Goal: Contribute content: Contribute content

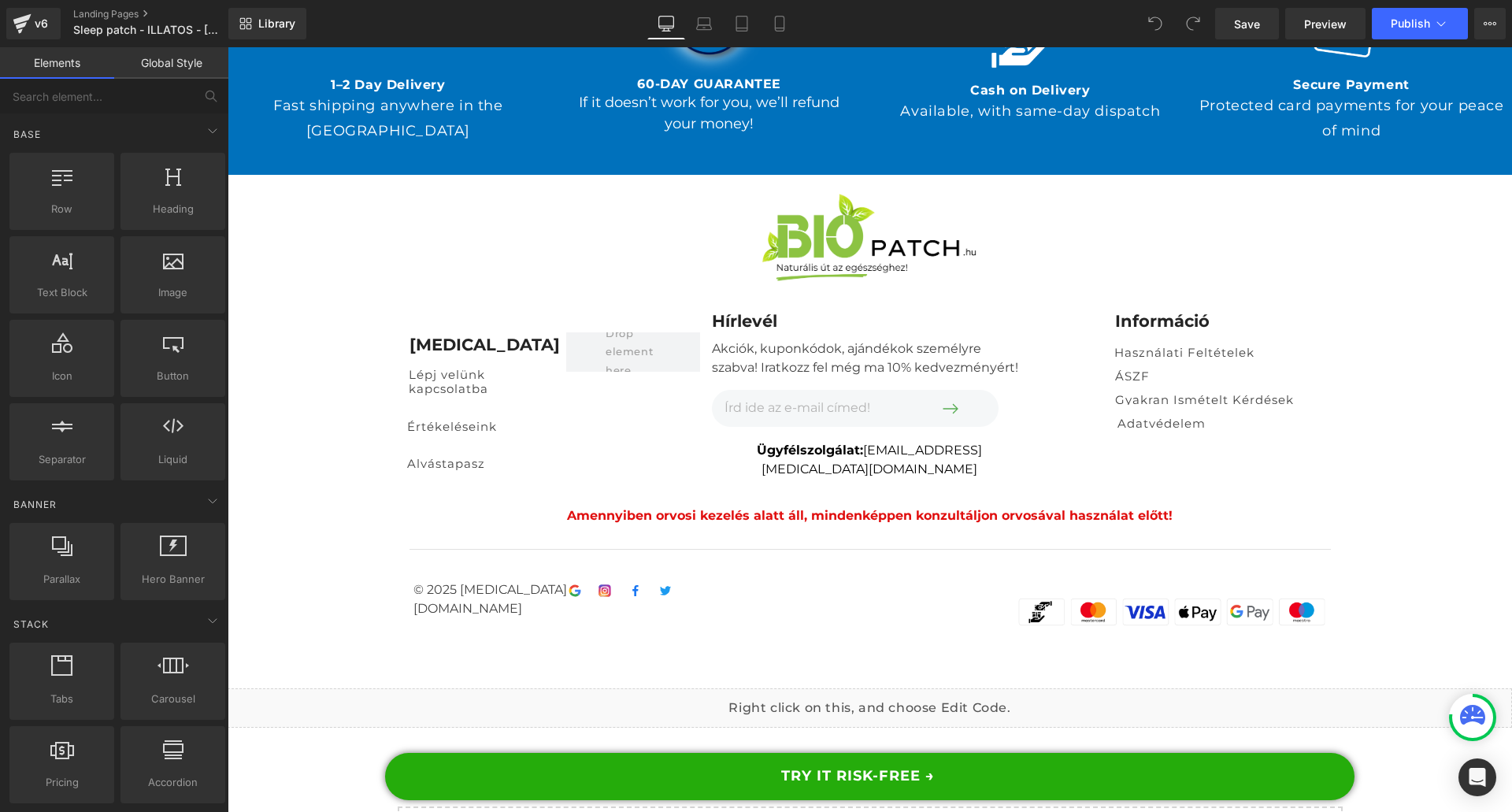
drag, startPoint x: 1505, startPoint y: 73, endPoint x: 1691, endPoint y: 813, distance: 763.0
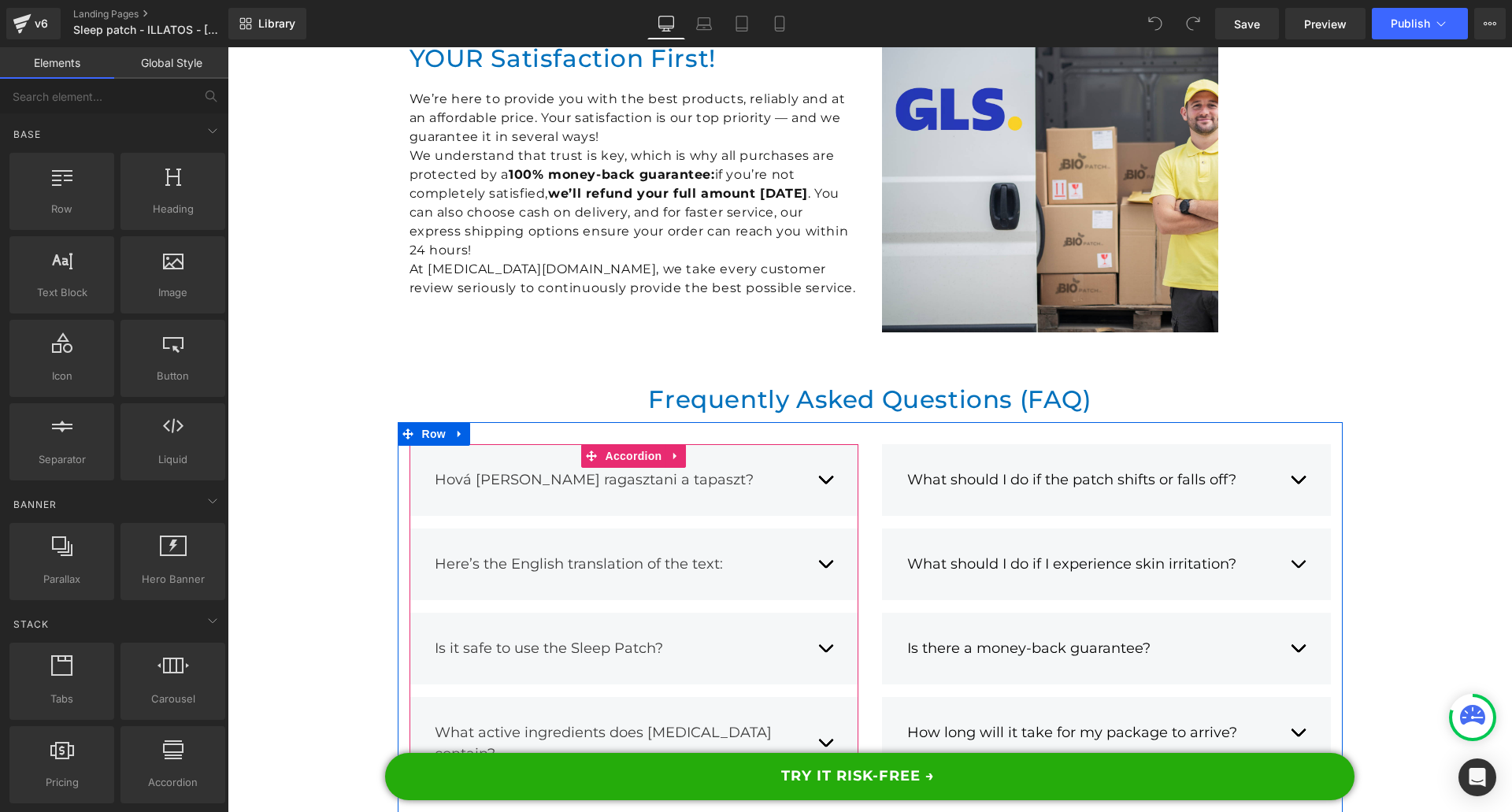
scroll to position [15150, 0]
click at [829, 444] on div "Hová [PERSON_NAME] ragasztani a tapaszt? Text Block Text Block" at bounding box center [633, 480] width 448 height 72
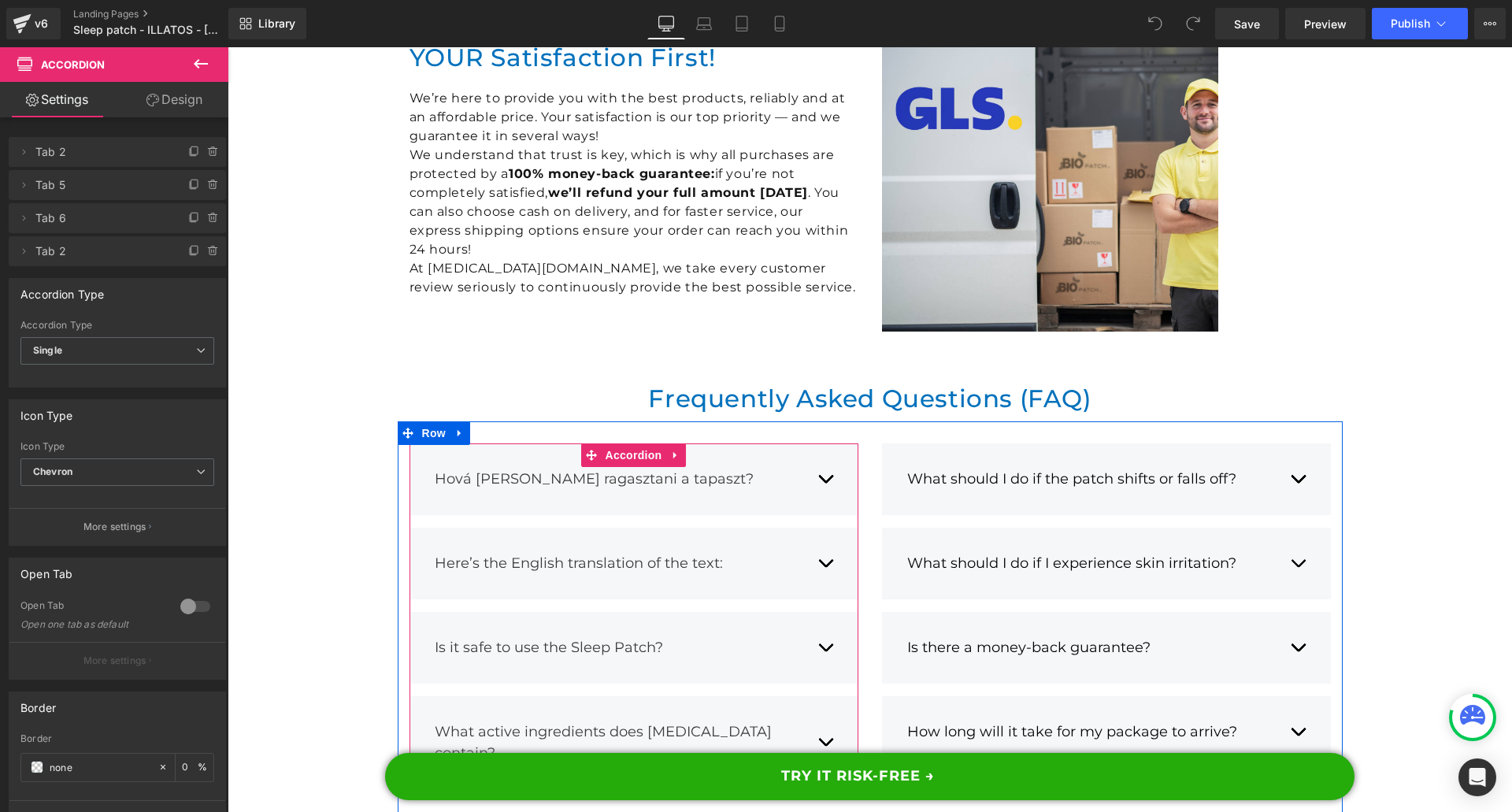
click at [825, 483] on span "button" at bounding box center [825, 483] width 0 height 0
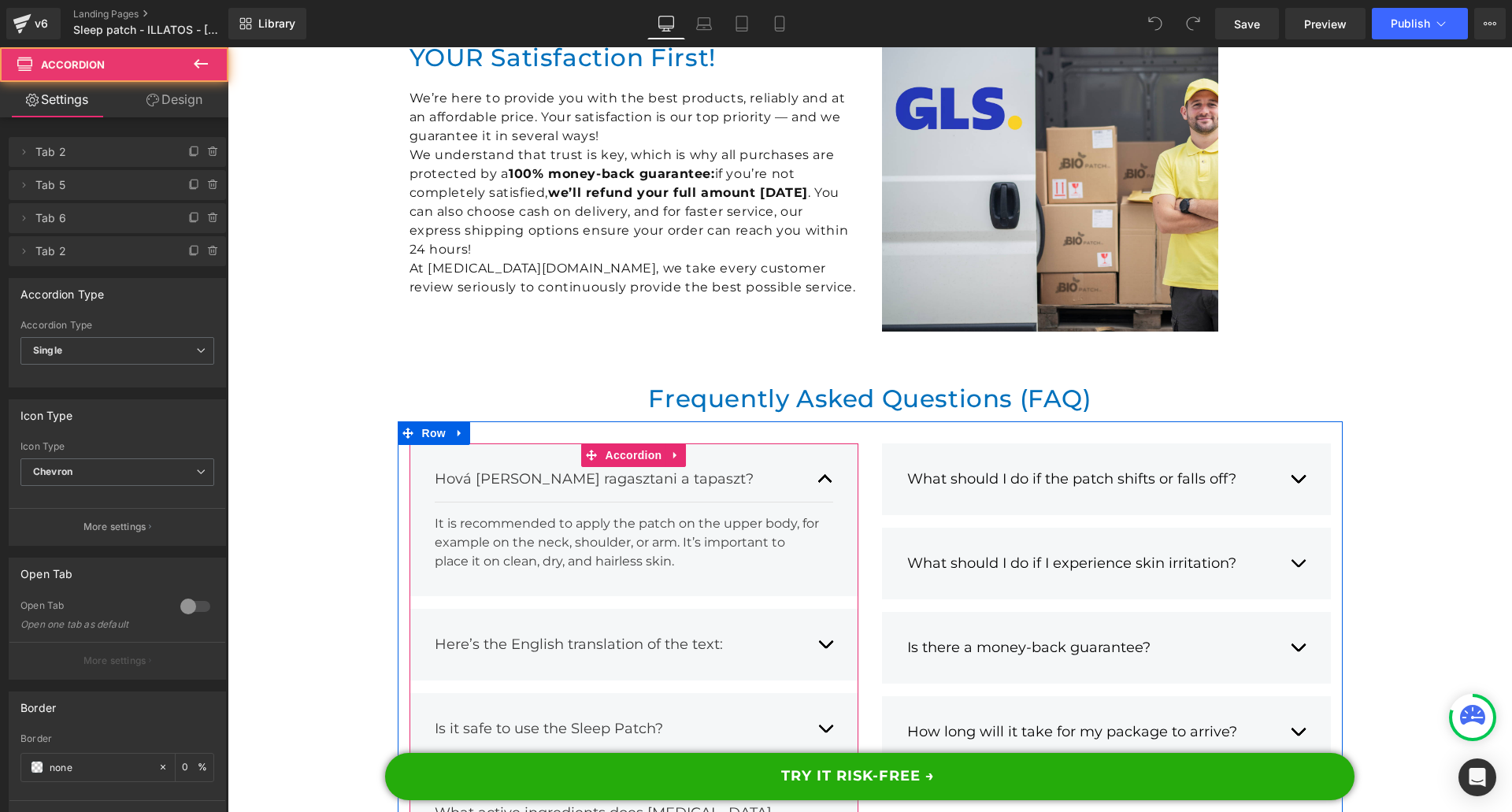
click at [818, 622] on button "button" at bounding box center [825, 644] width 15 height 45
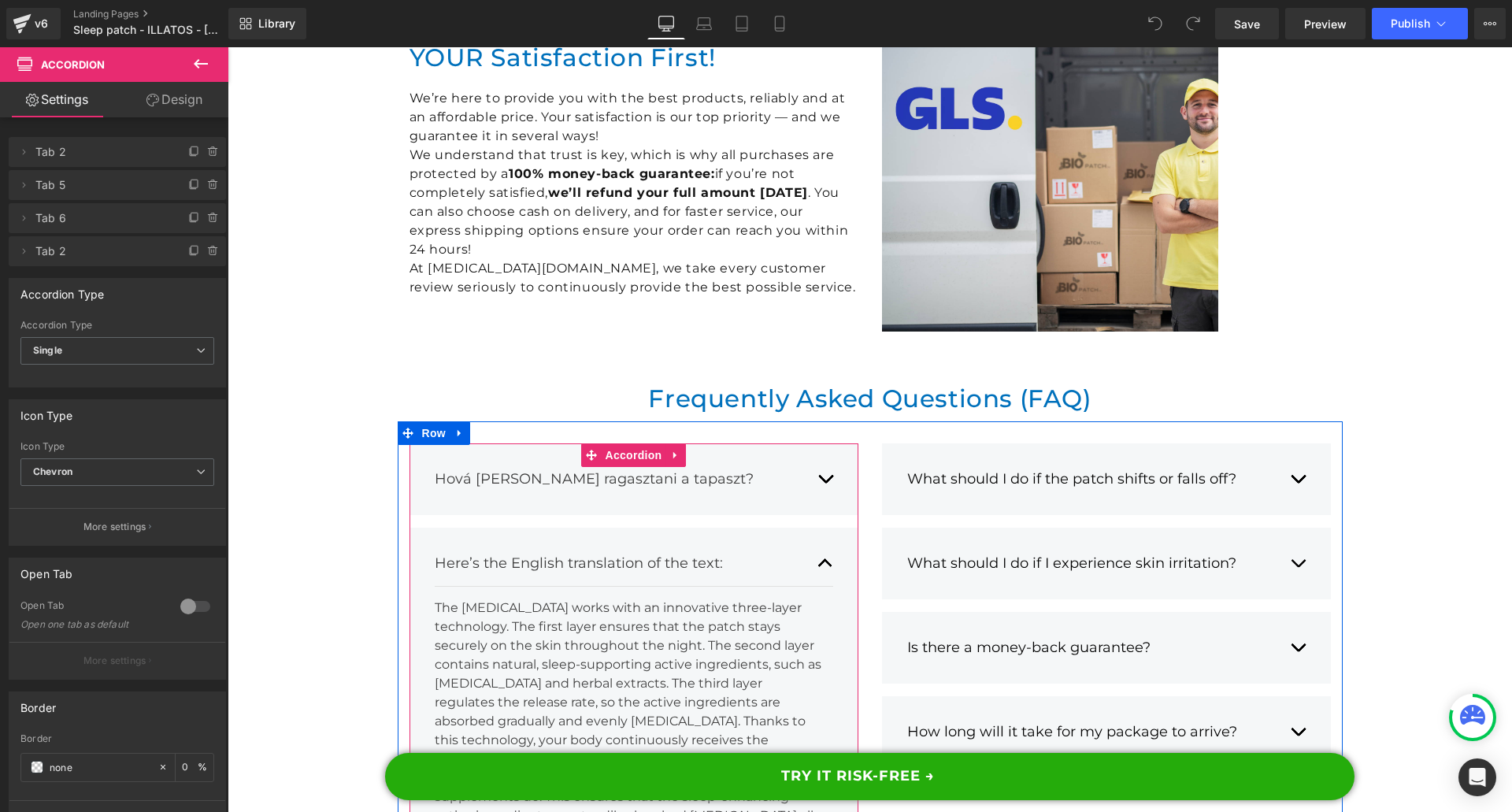
click at [549, 554] on span "Here’s the English translation of the text:" at bounding box center [578, 563] width 288 height 17
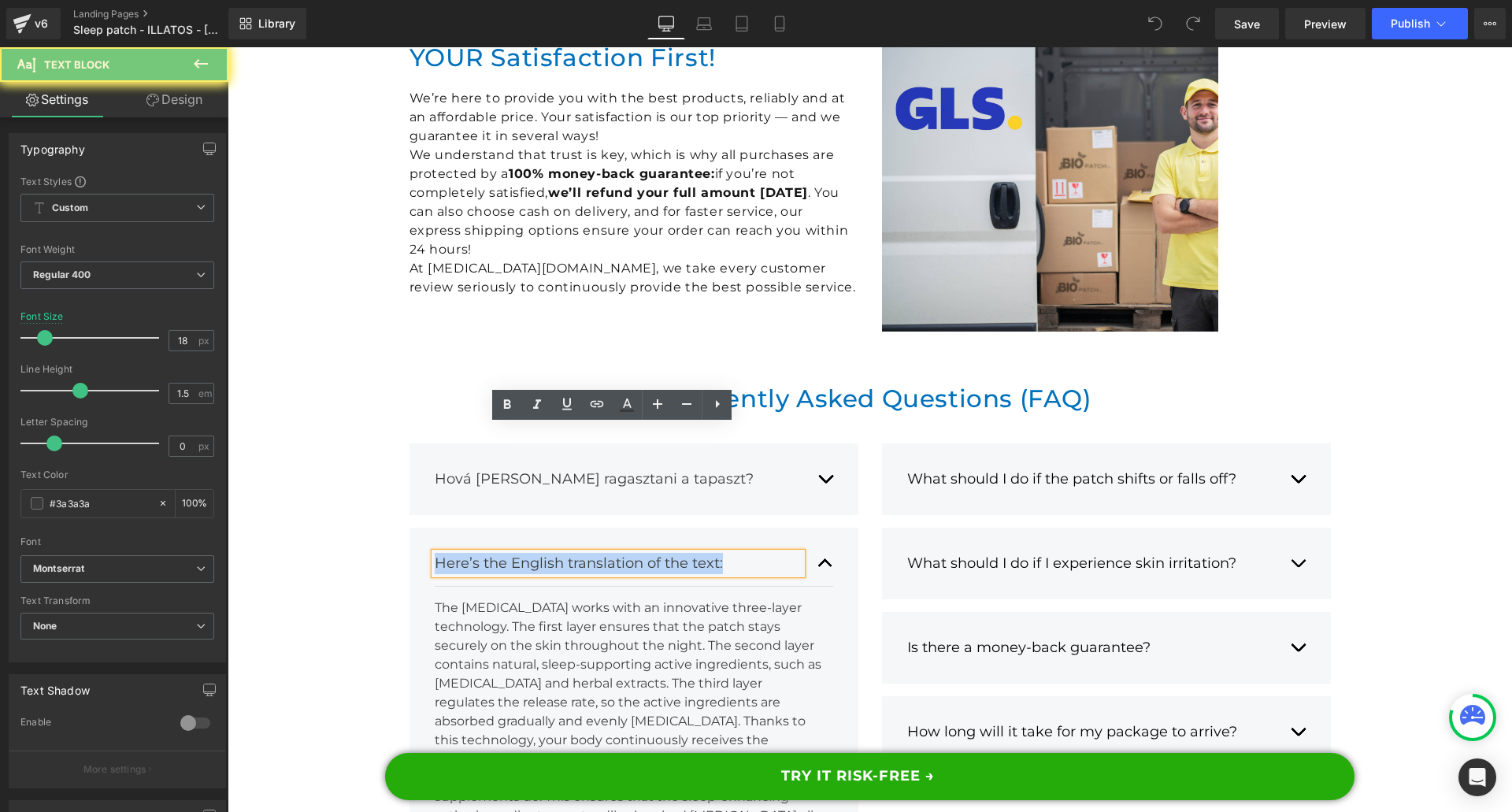
paste div
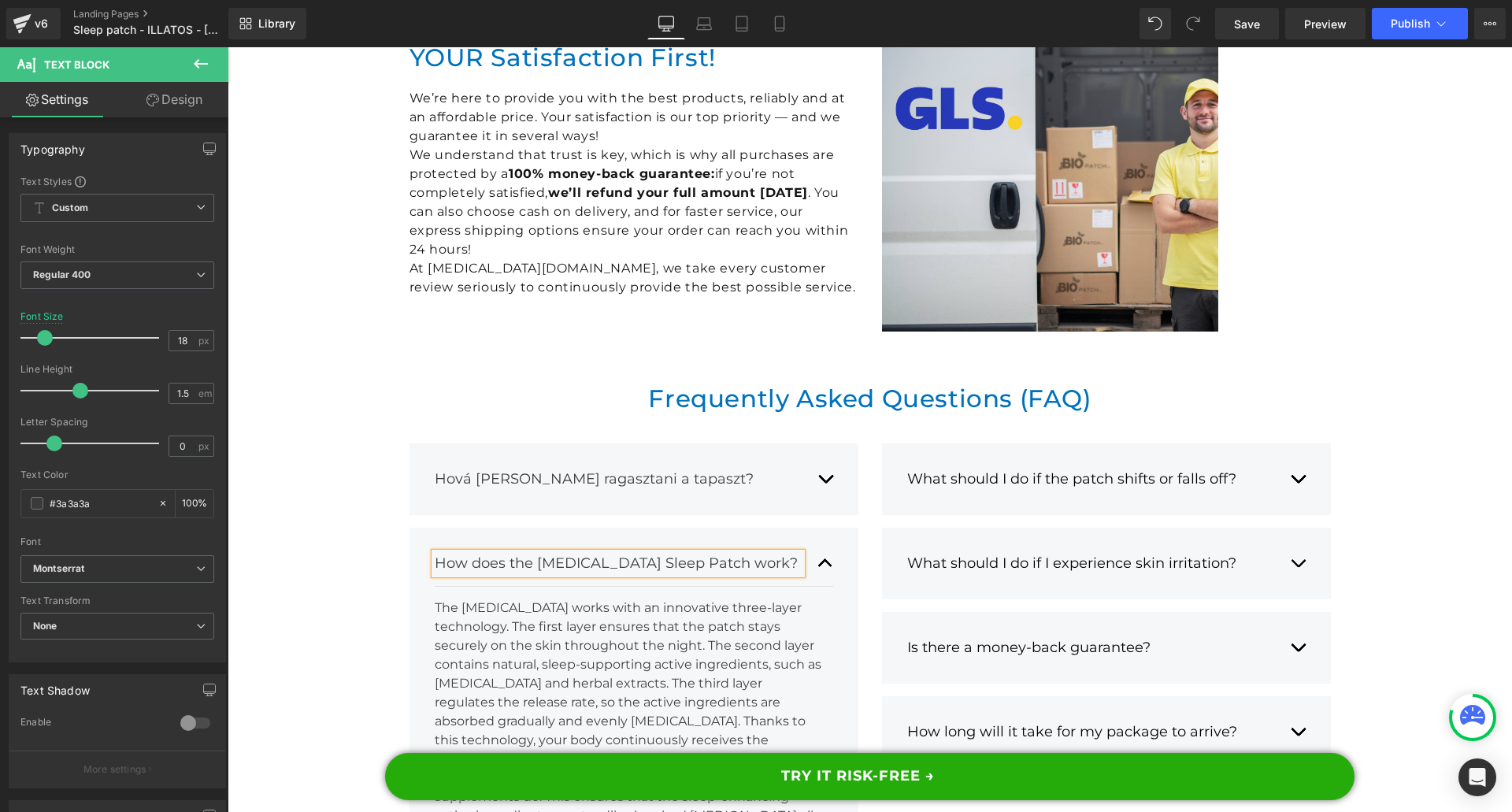
click at [515, 469] on div "Hová [PERSON_NAME] ragasztani a tapaszt?" at bounding box center [618, 480] width 367 height 21
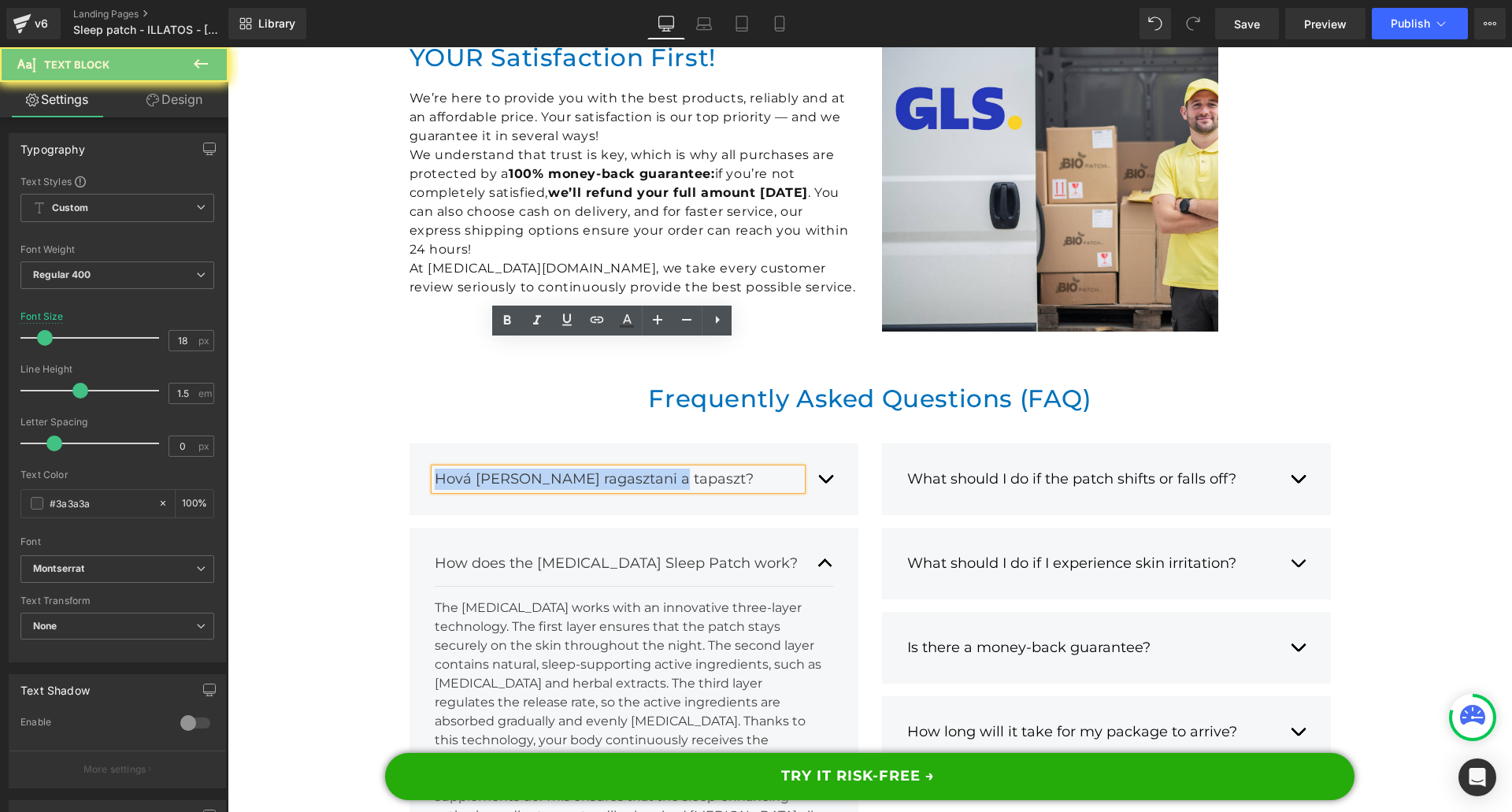
click at [515, 469] on div "Hová [PERSON_NAME] ragasztani a tapaszt?" at bounding box center [618, 480] width 367 height 21
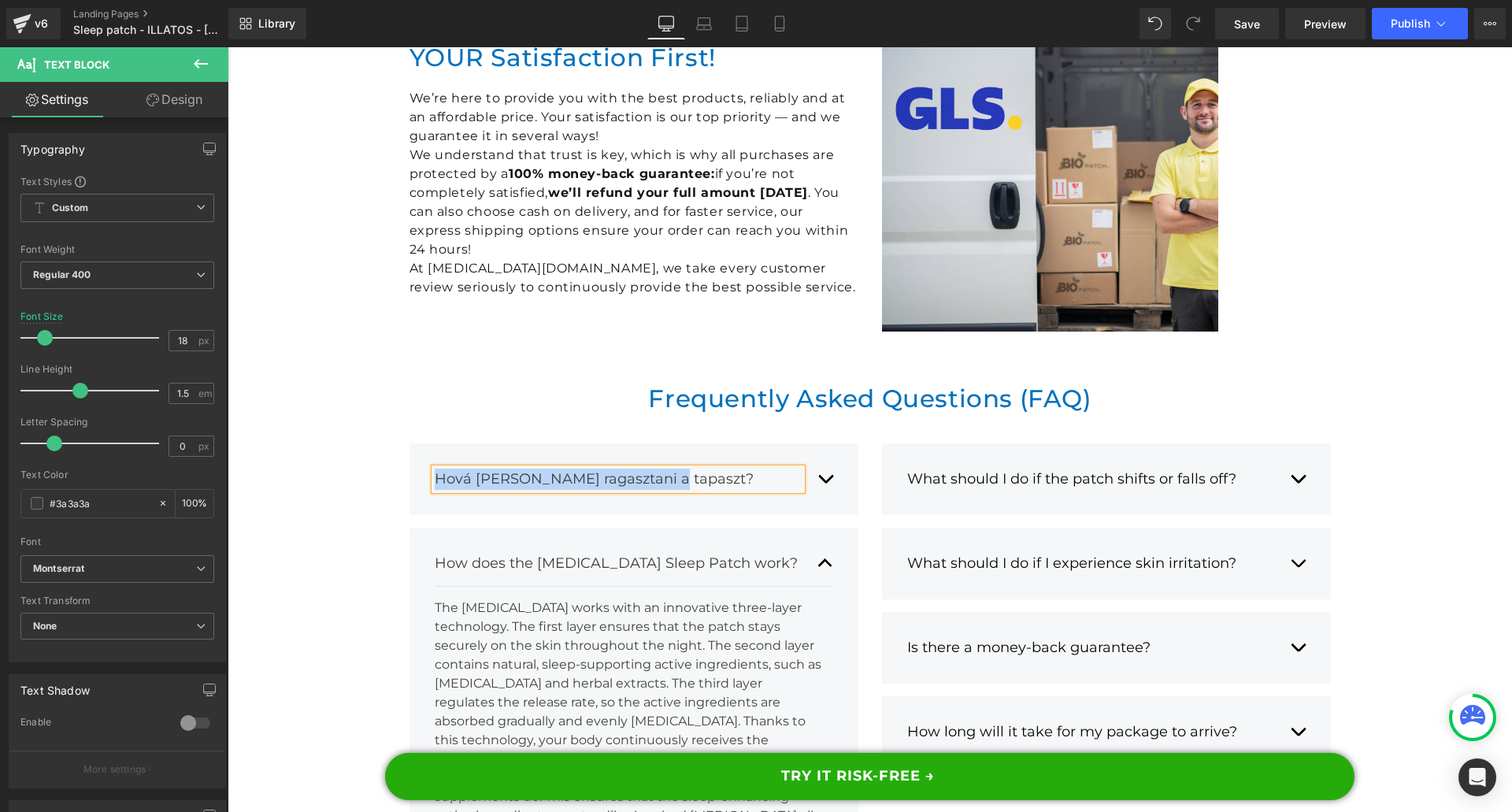
click at [521, 469] on div "Hová [PERSON_NAME] ragasztani a tapaszt?" at bounding box center [618, 480] width 367 height 21
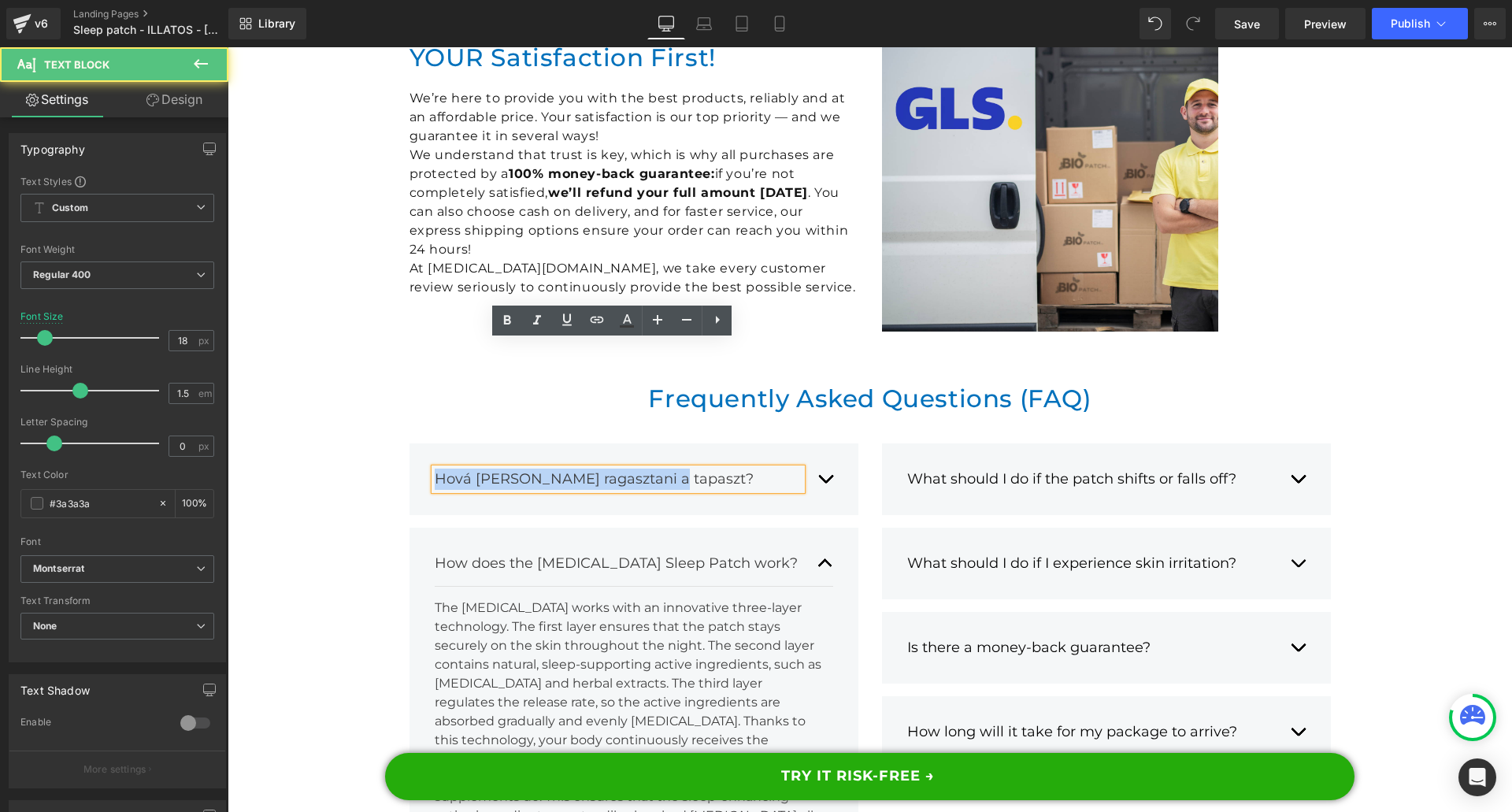
click at [521, 469] on div "Hová [PERSON_NAME] ragasztani a tapaszt?" at bounding box center [618, 480] width 367 height 21
paste div
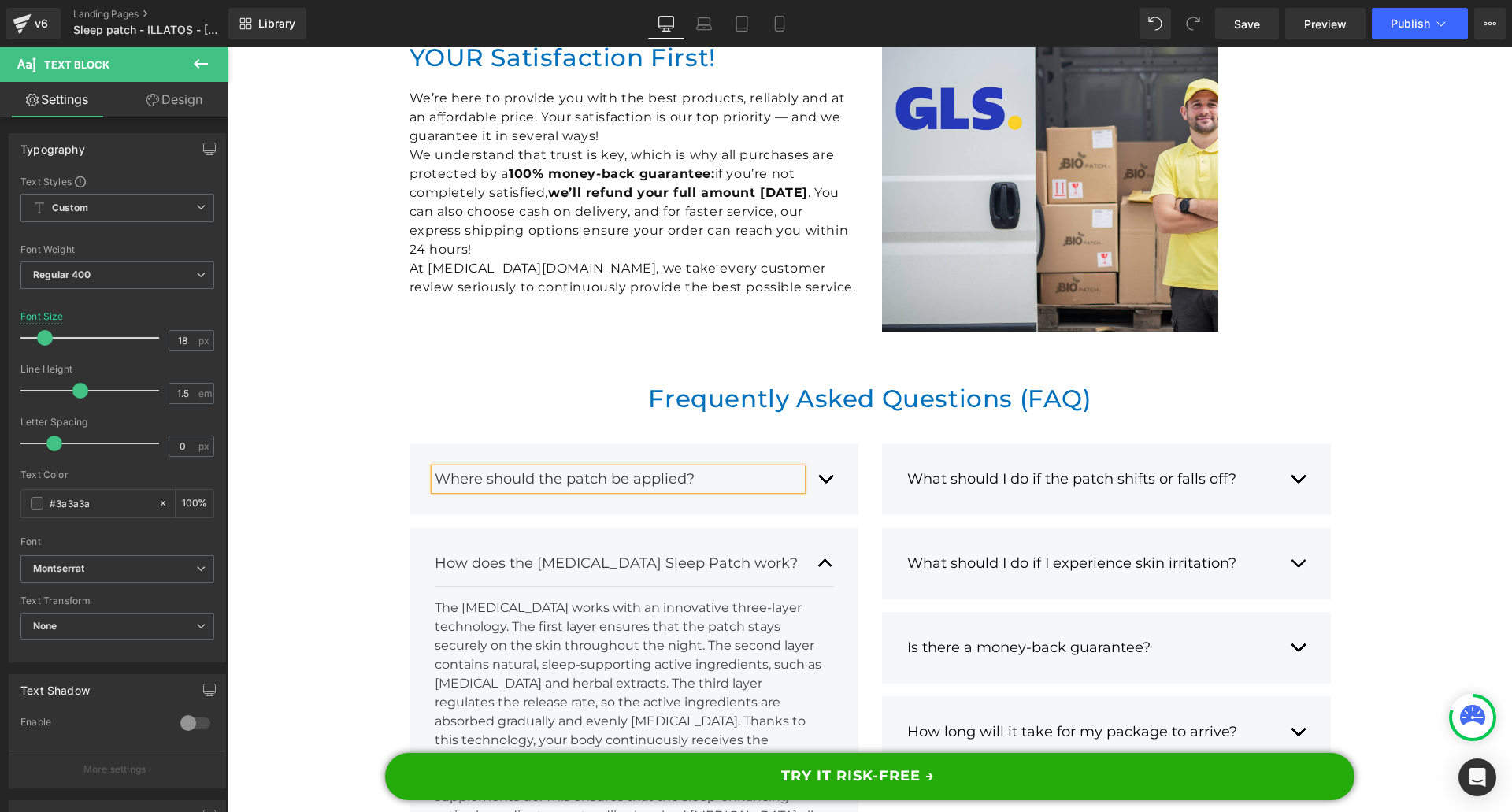
click at [818, 456] on button "button" at bounding box center [825, 479] width 15 height 45
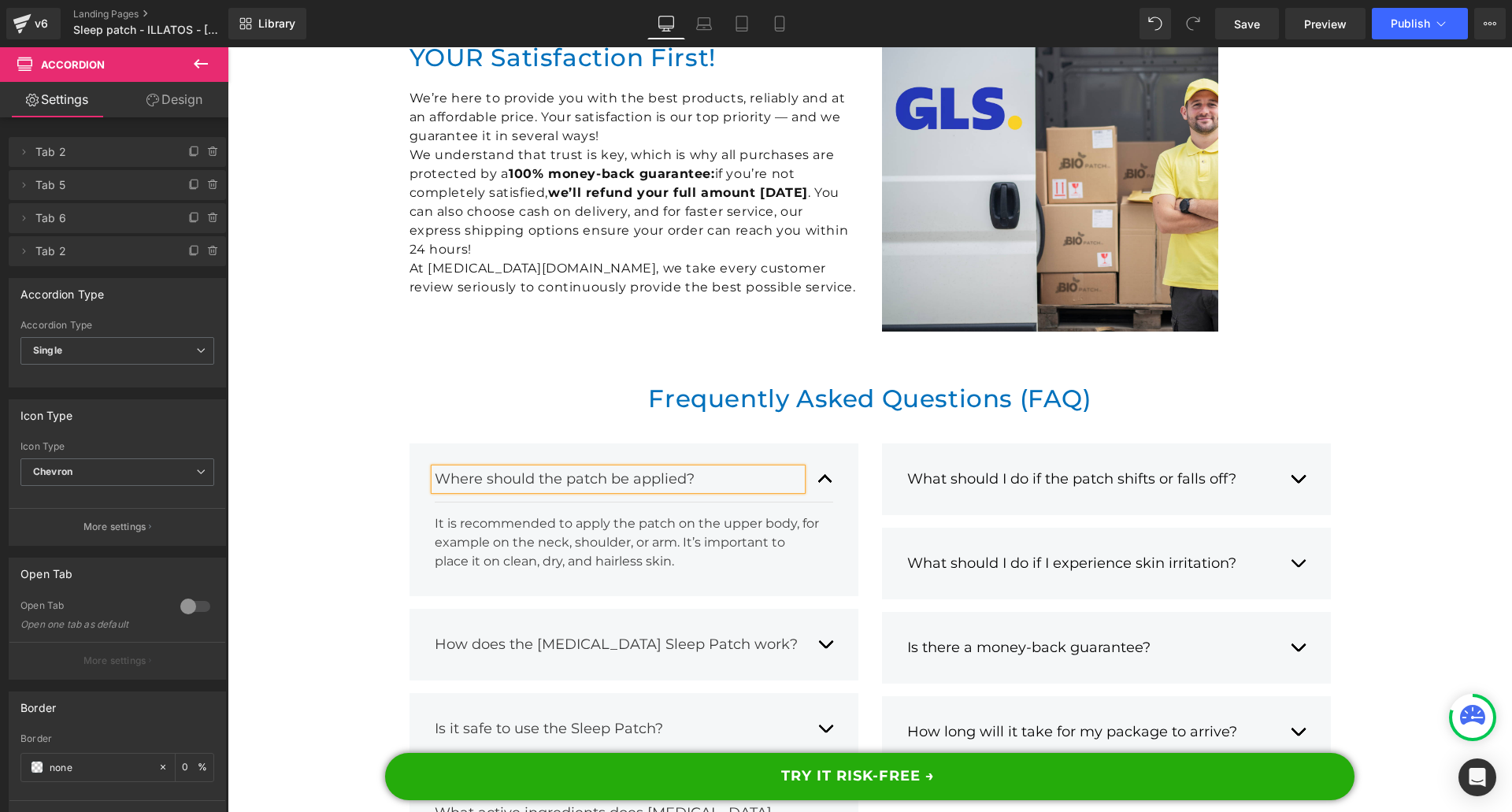
click at [823, 622] on button "button" at bounding box center [825, 644] width 15 height 45
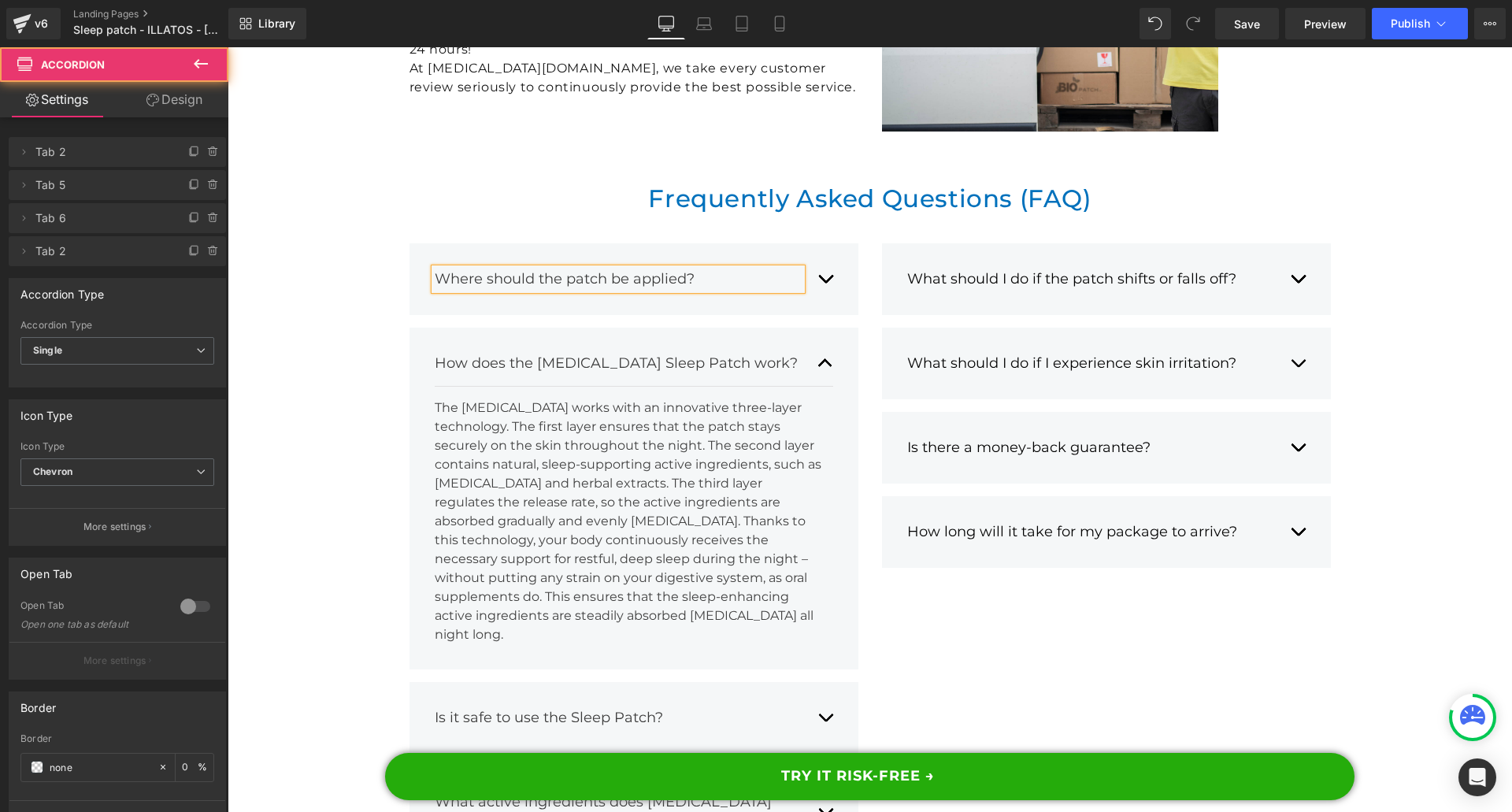
scroll to position [15385, 0]
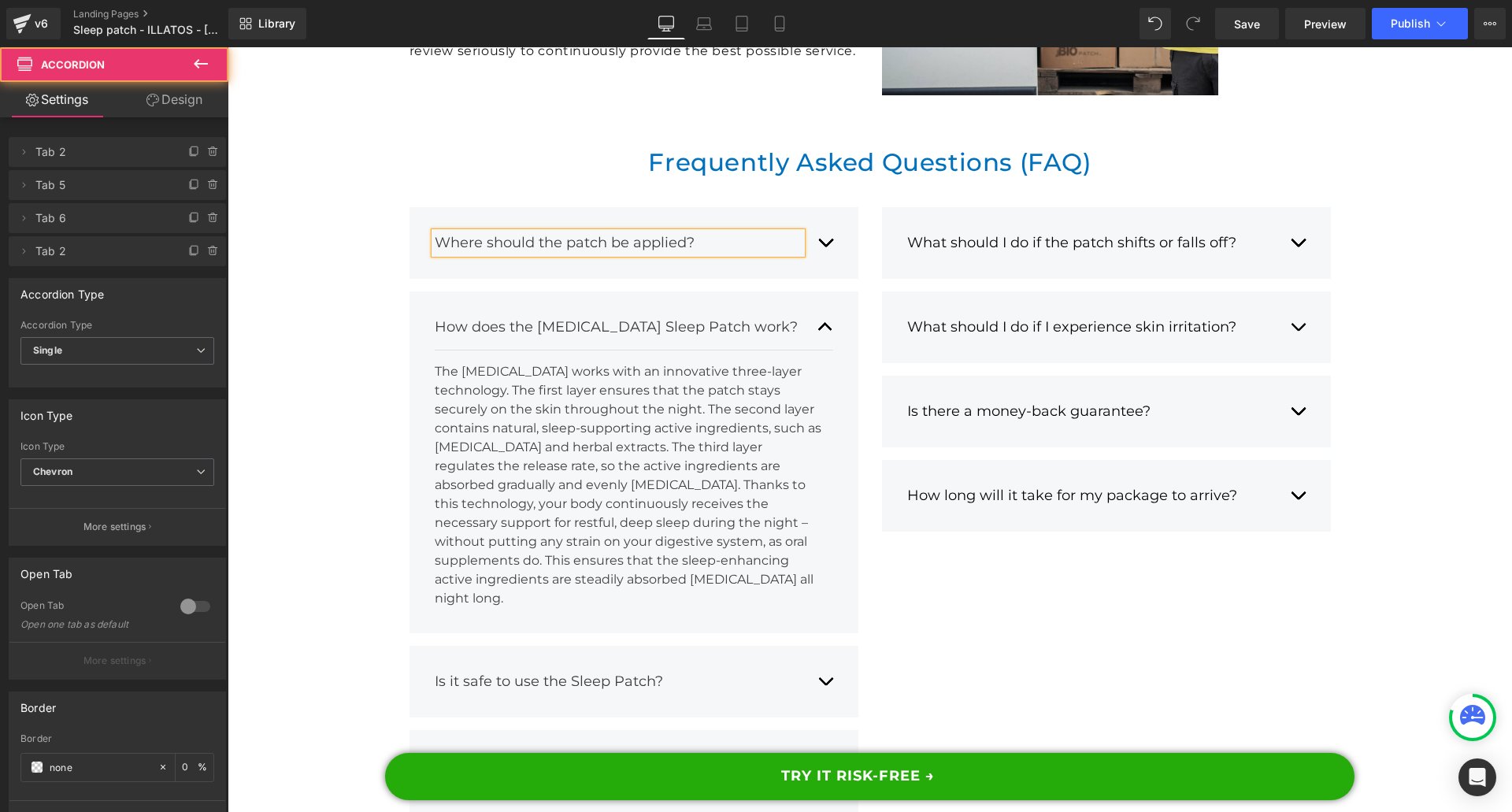
click at [830, 646] on div "Is it safe to use the Sleep Patch? Text Block Yes, [MEDICAL_DATA] contains only…" at bounding box center [633, 682] width 448 height 72
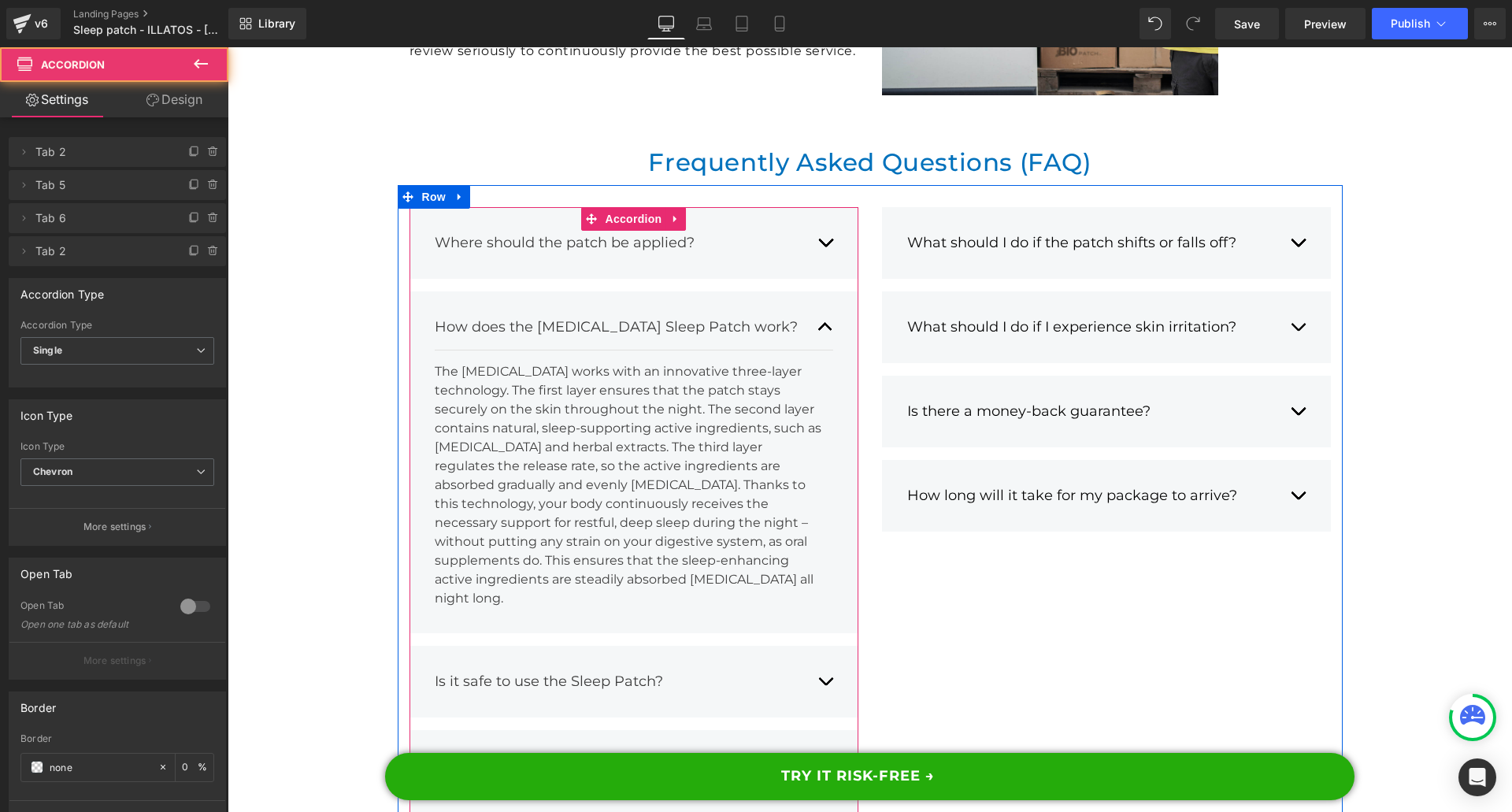
click at [818, 659] on button "button" at bounding box center [825, 681] width 15 height 45
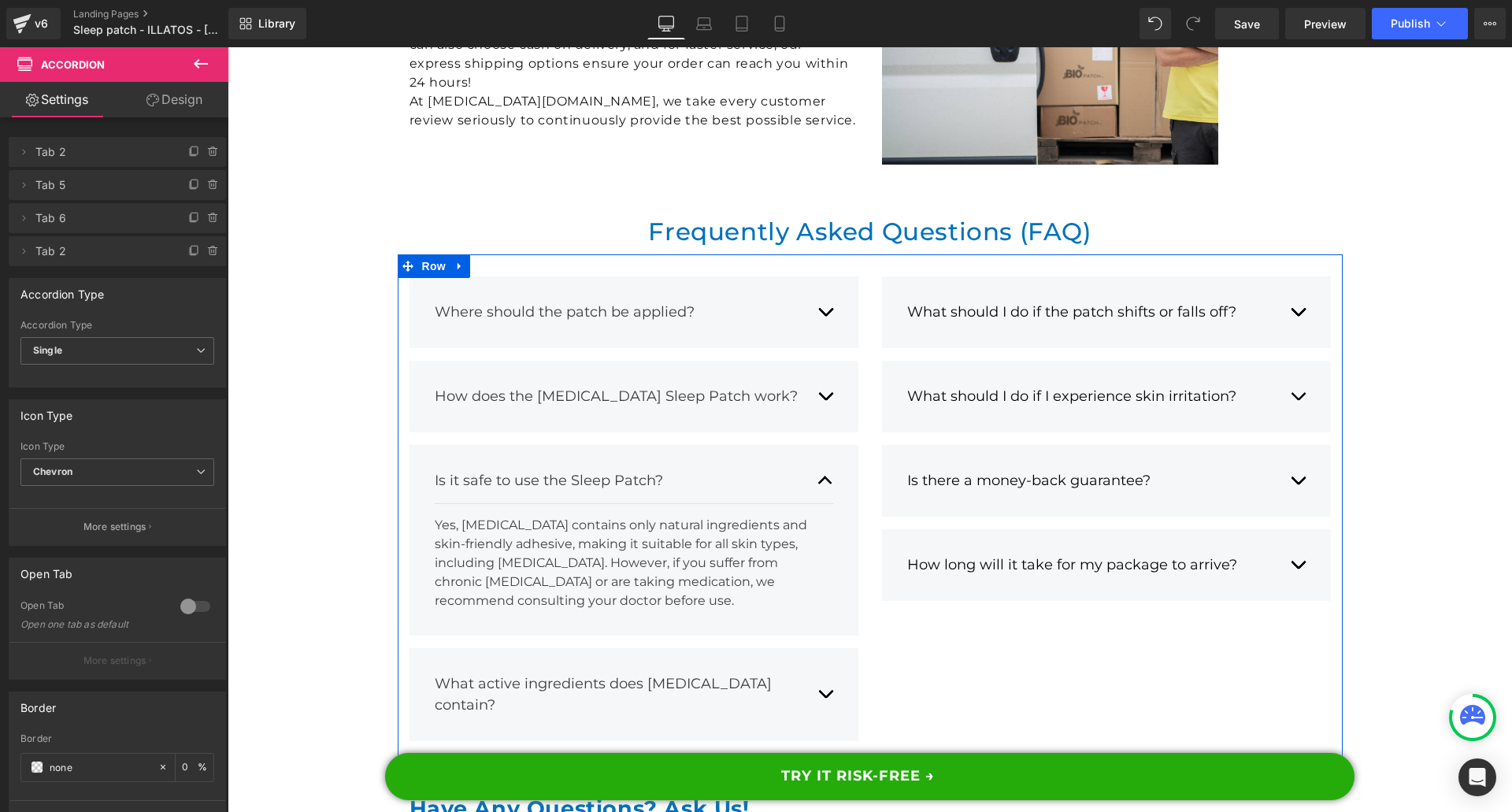
scroll to position [15150, 0]
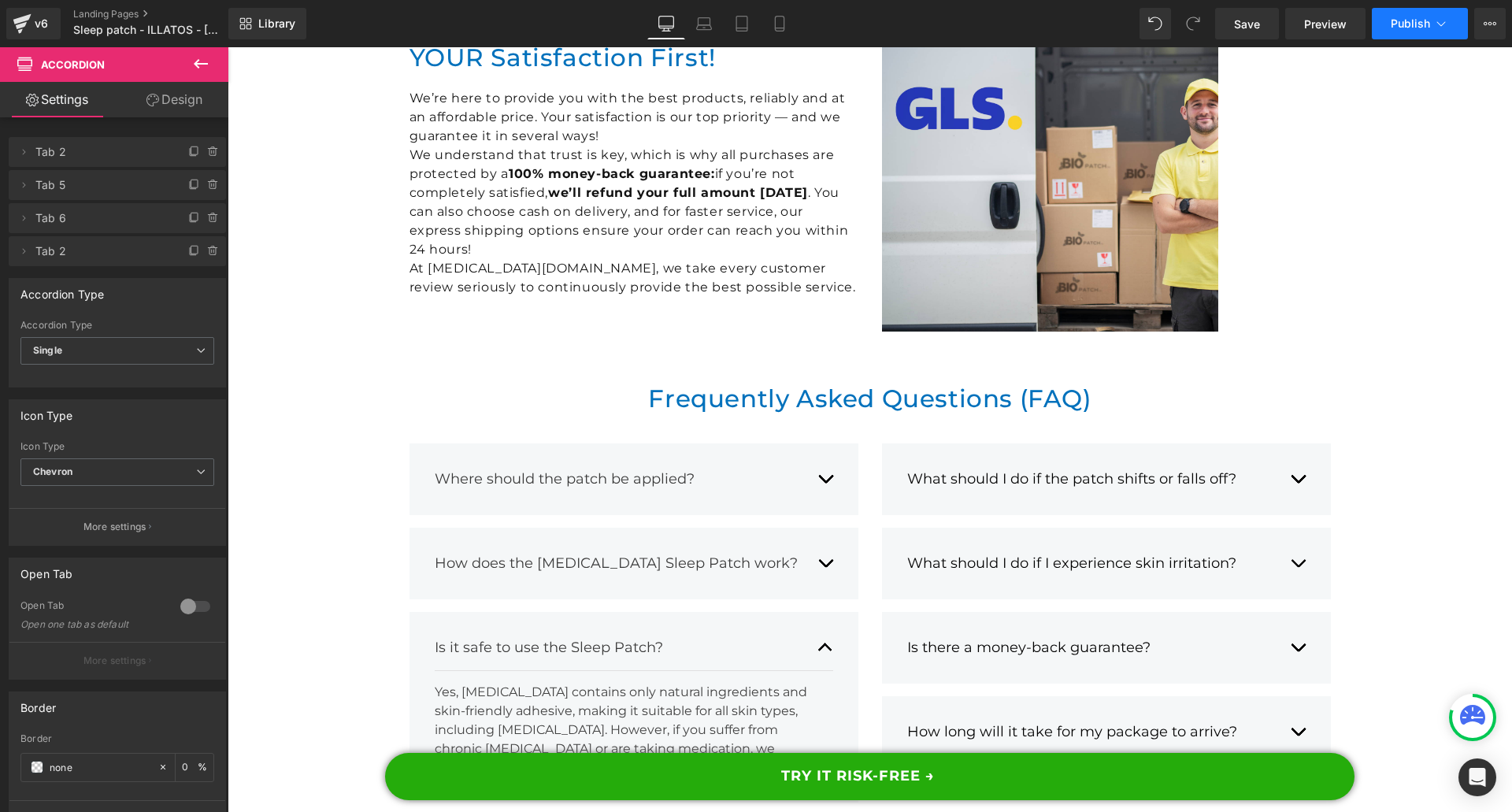
click at [1382, 30] on button "Publish" at bounding box center [1419, 23] width 96 height 32
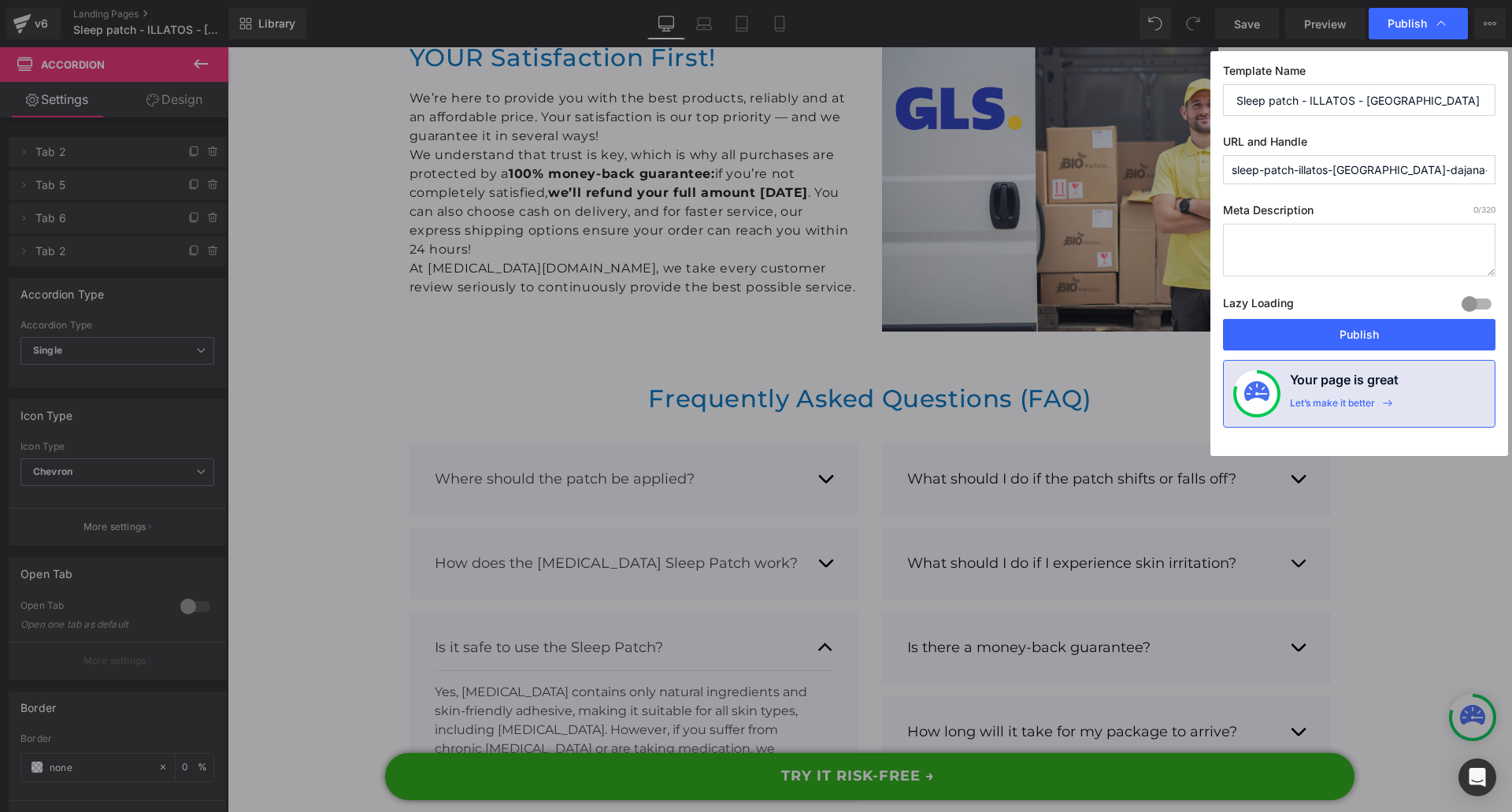
drag, startPoint x: 1277, startPoint y: 567, endPoint x: 1079, endPoint y: 544, distance: 199.3
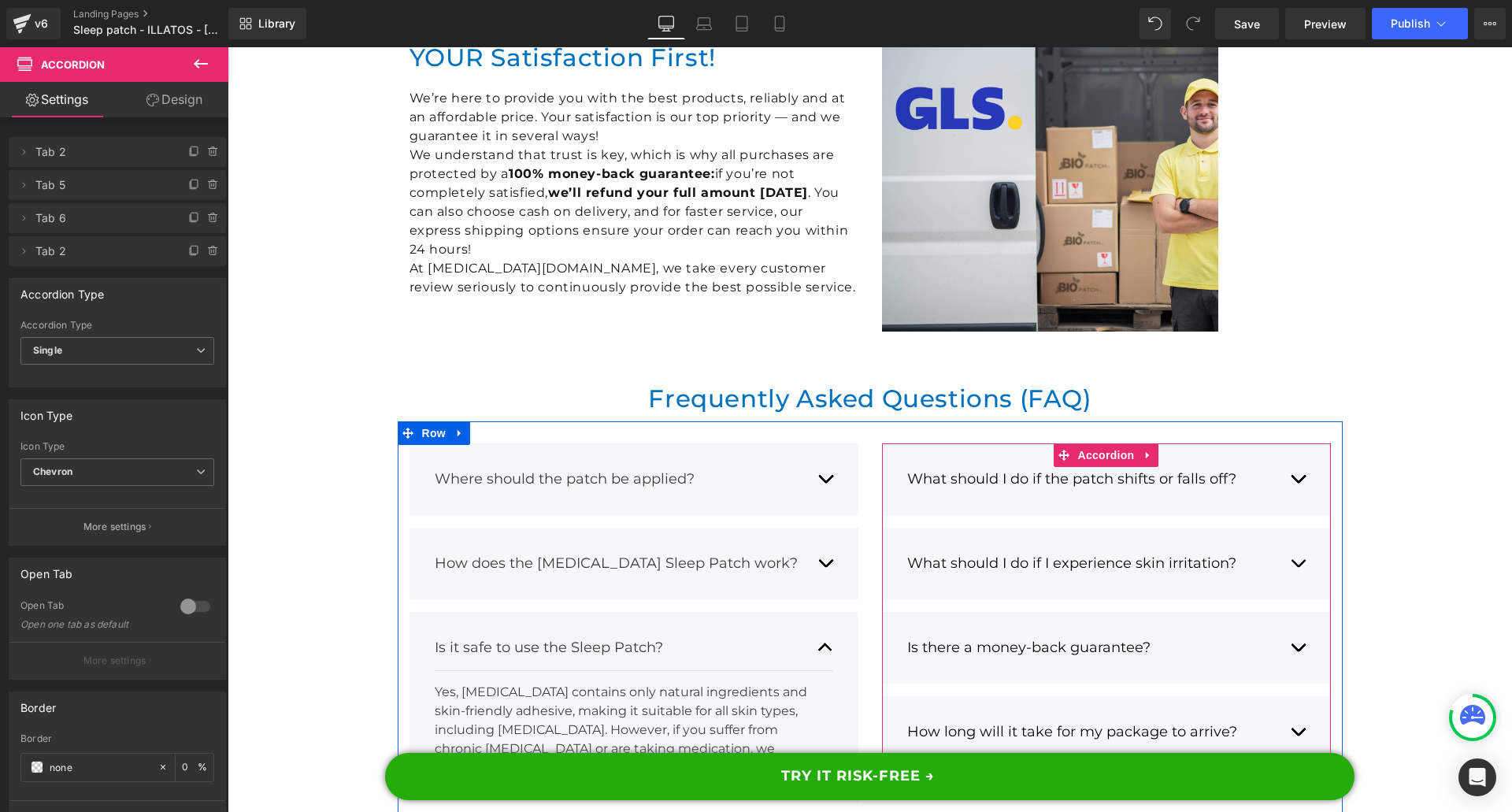
click at [1289, 709] on button "button" at bounding box center [1297, 732] width 15 height 45
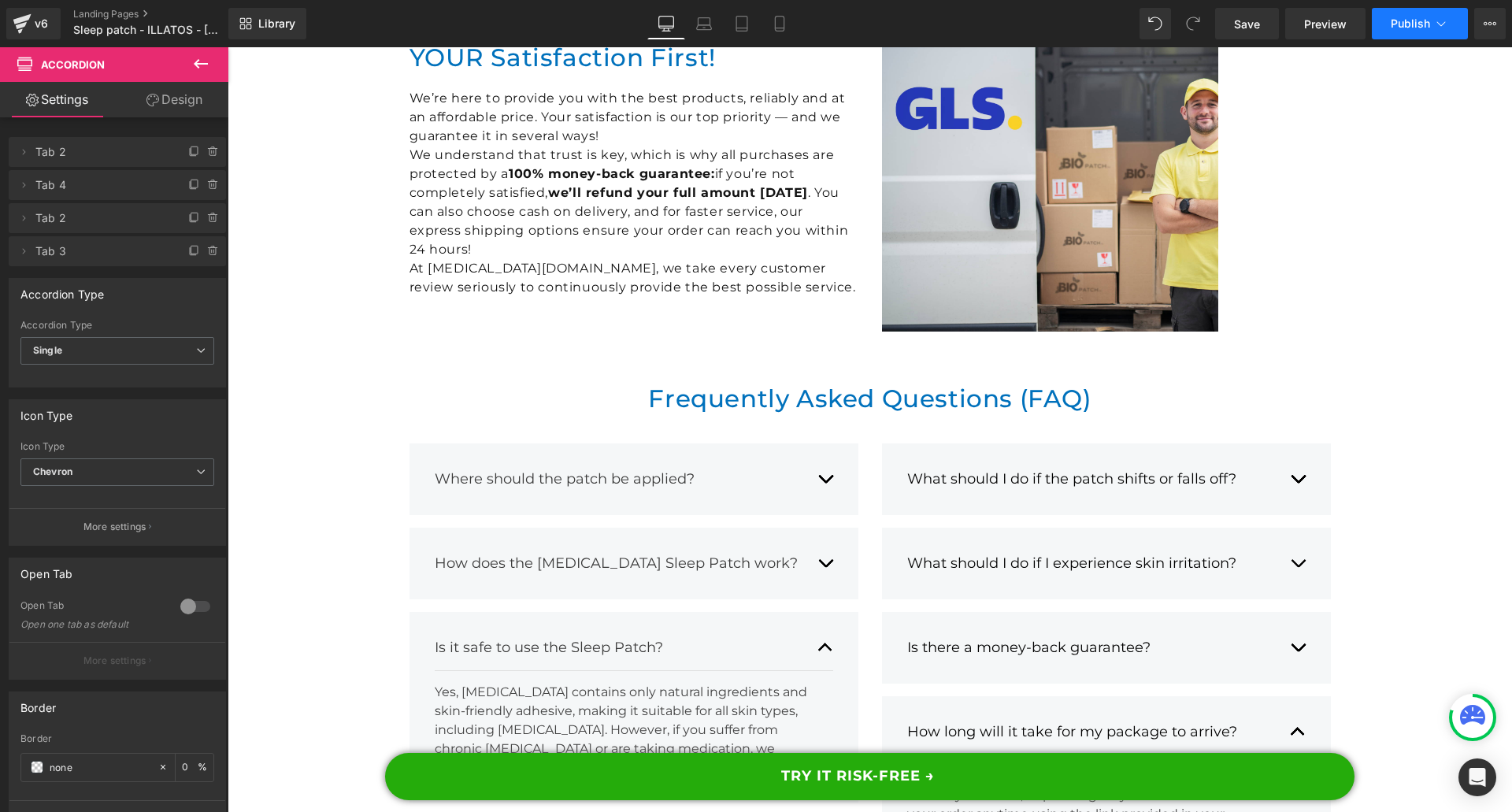
click at [1411, 31] on button "Publish" at bounding box center [1419, 23] width 96 height 32
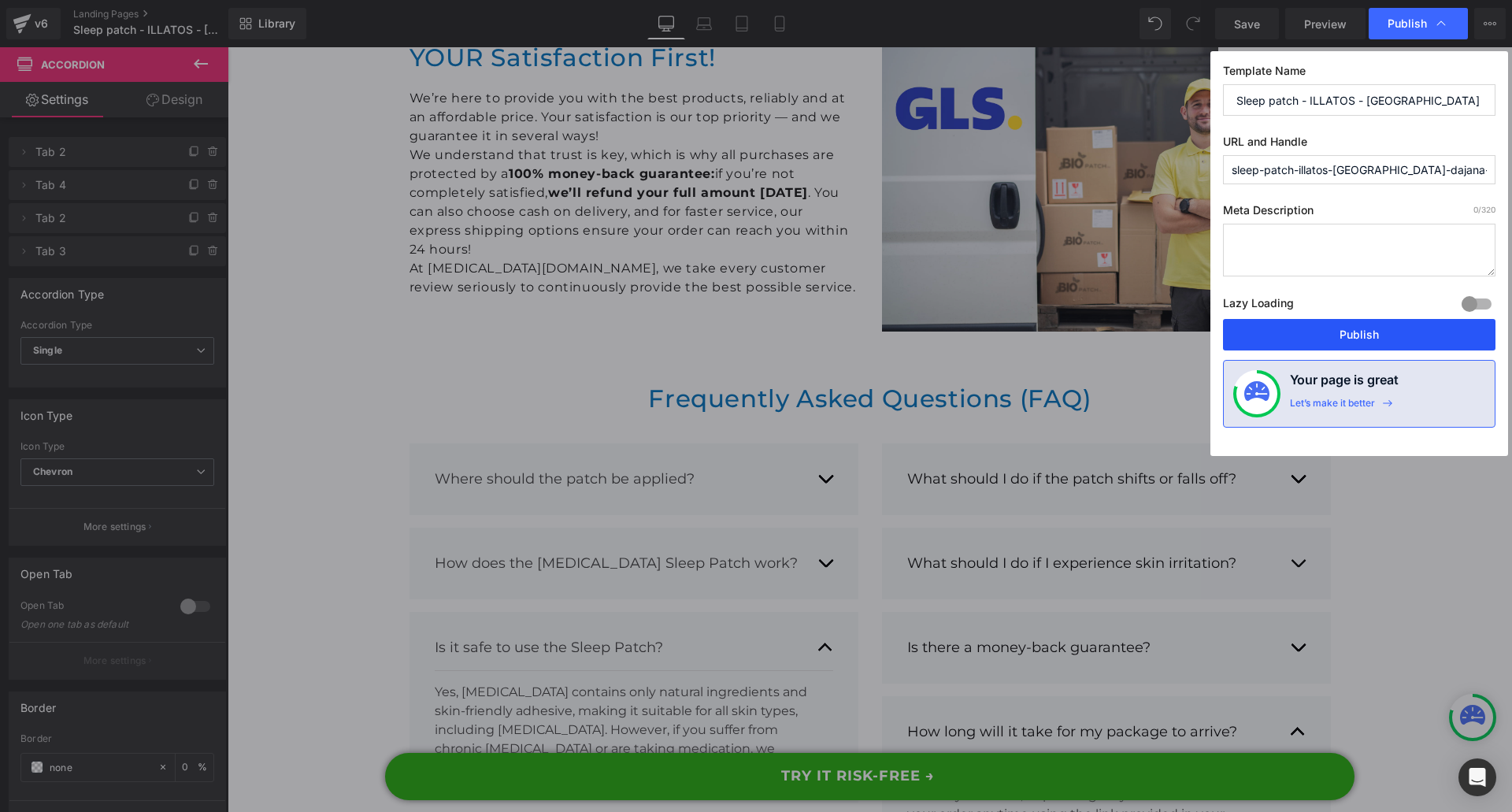
click at [1331, 338] on button "Publish" at bounding box center [1358, 334] width 272 height 32
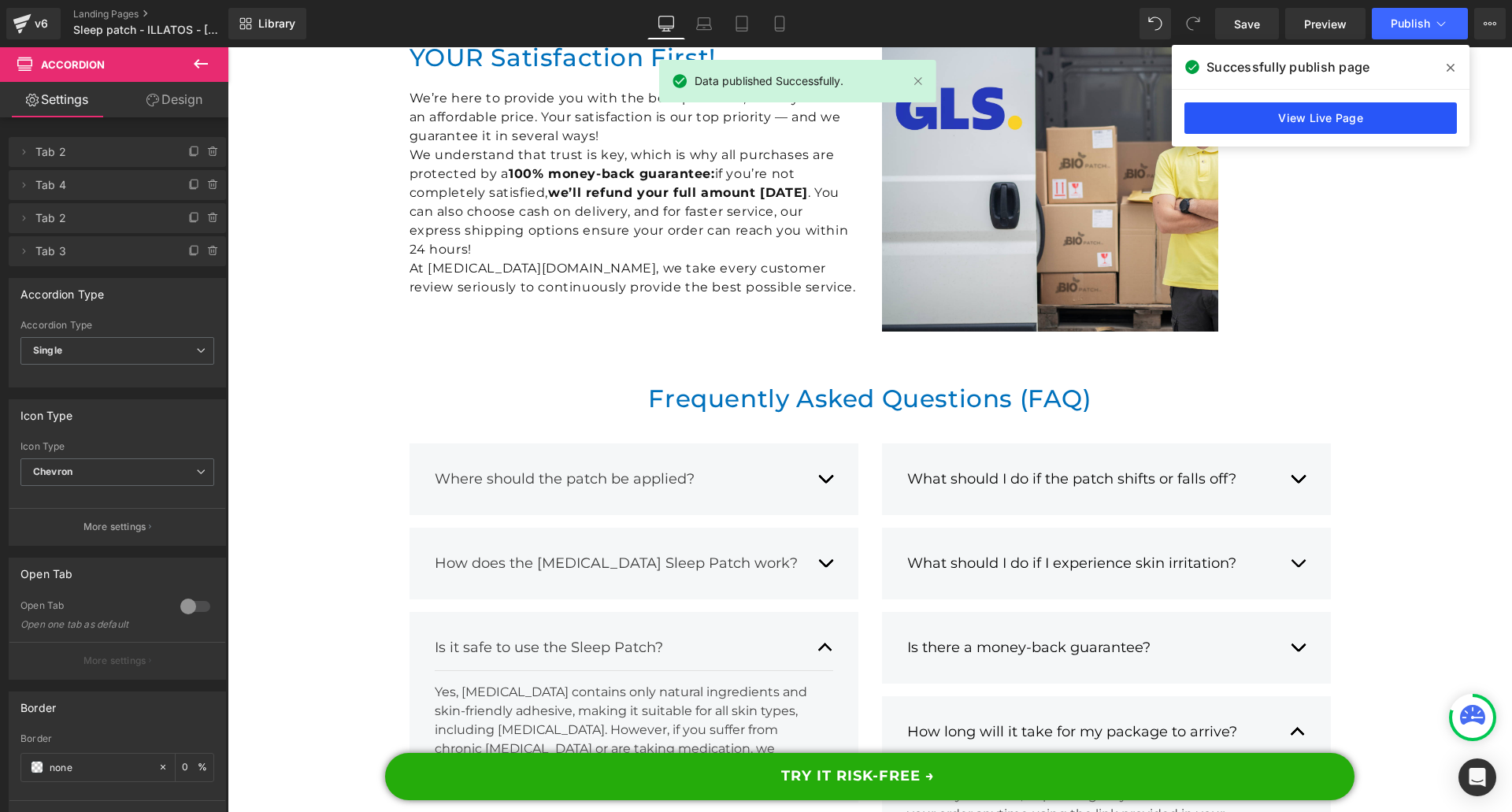
click at [1243, 118] on link "View Live Page" at bounding box center [1319, 118] width 272 height 32
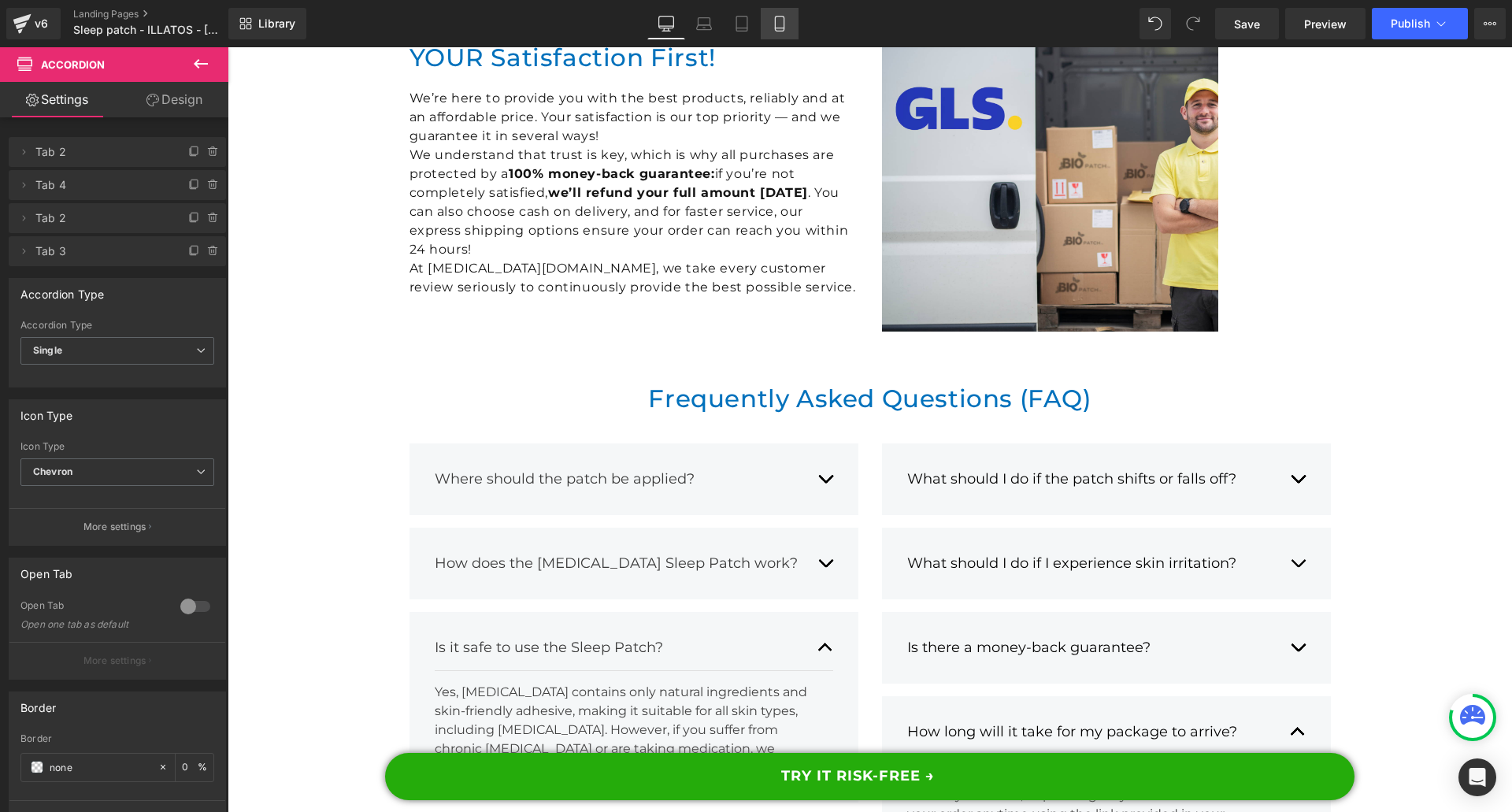
drag, startPoint x: 776, startPoint y: 32, endPoint x: 339, endPoint y: 147, distance: 451.9
click at [776, 32] on link "Mobile" at bounding box center [779, 23] width 38 height 32
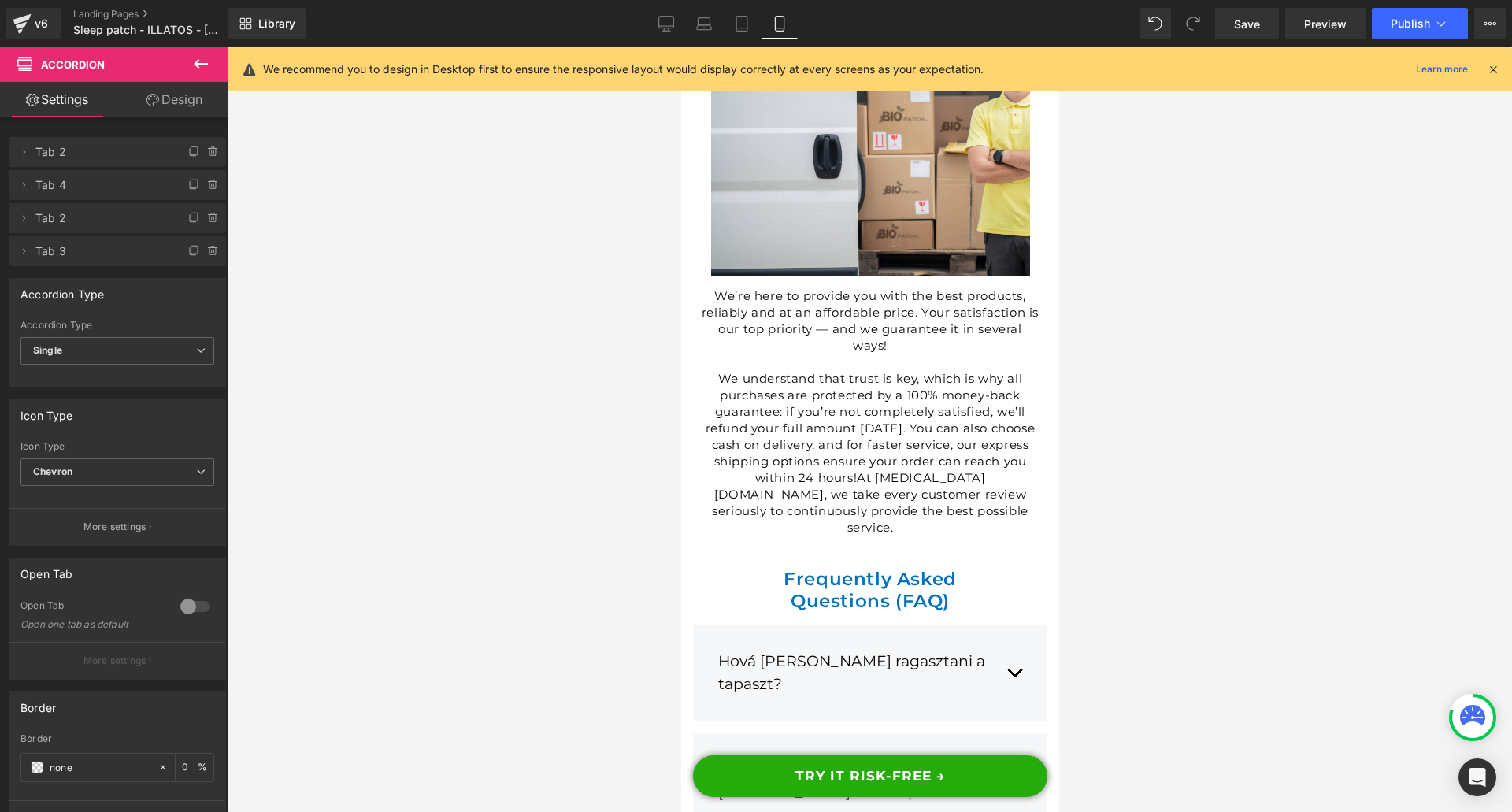
scroll to position [21637, 0]
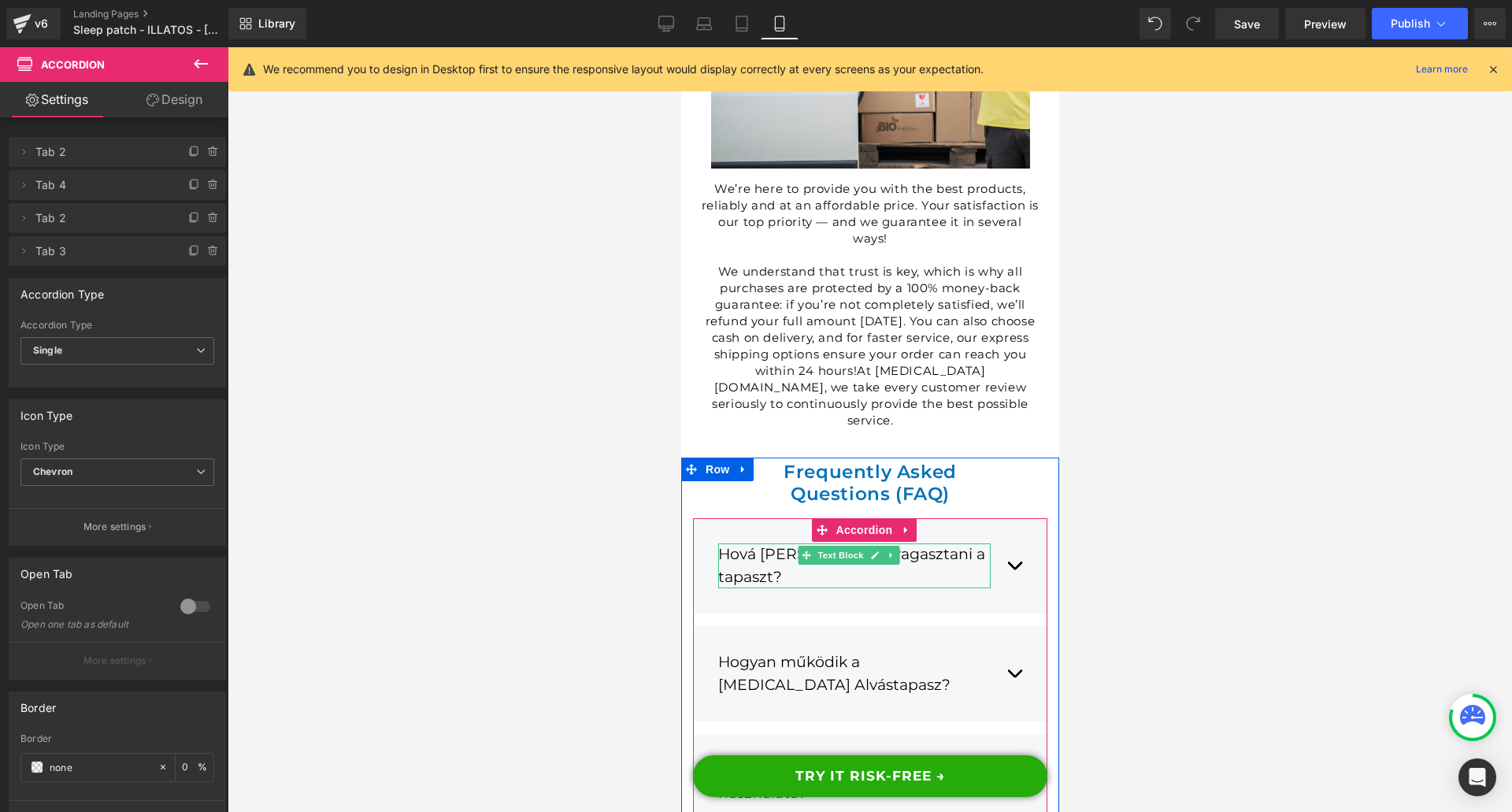
click at [747, 544] on div "Hová [PERSON_NAME] ragasztani a tapaszt?" at bounding box center [852, 566] width 272 height 45
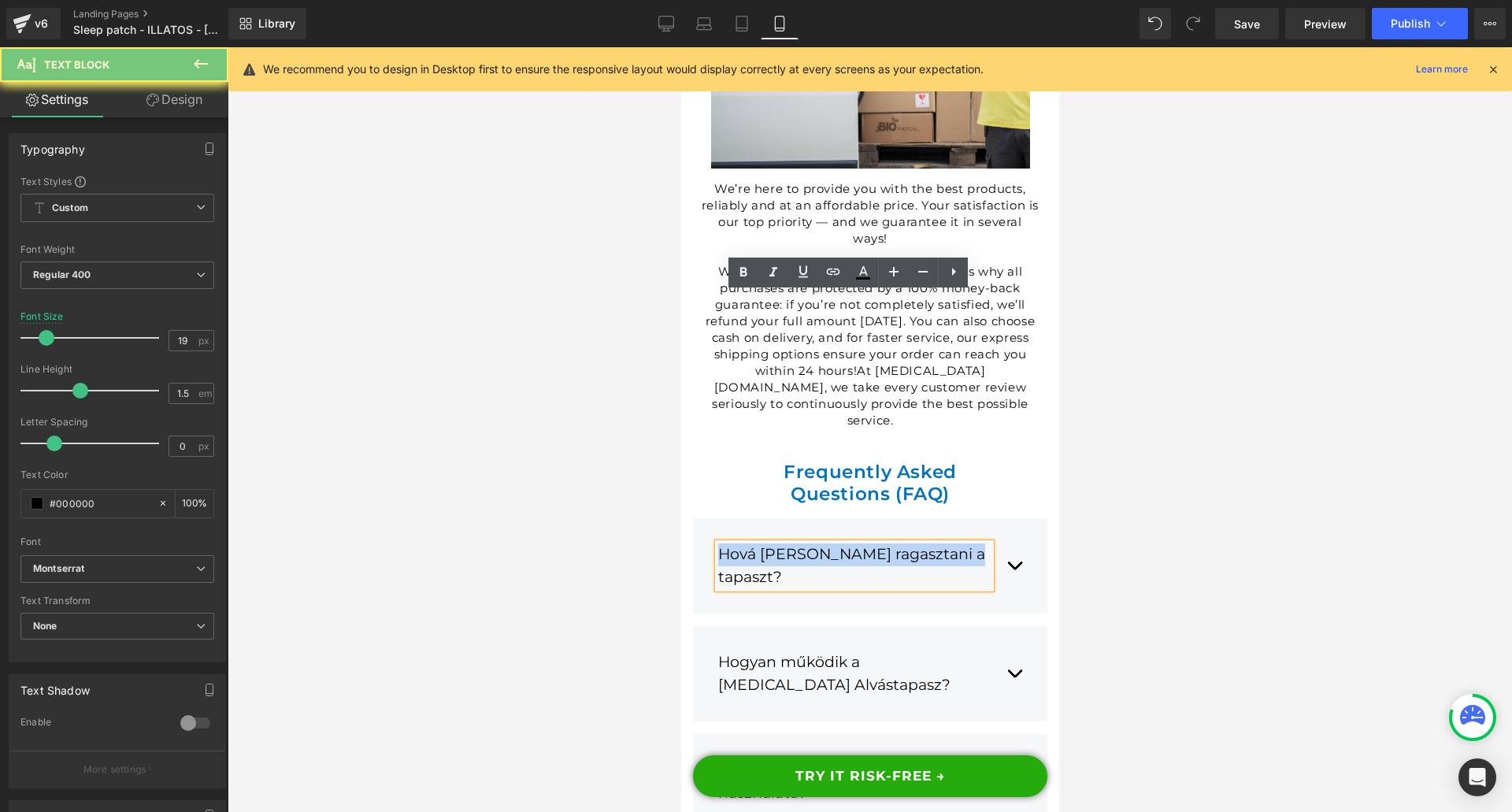
click at [747, 544] on div "Hová [PERSON_NAME] ragasztani a tapaszt?" at bounding box center [852, 566] width 272 height 45
paste div
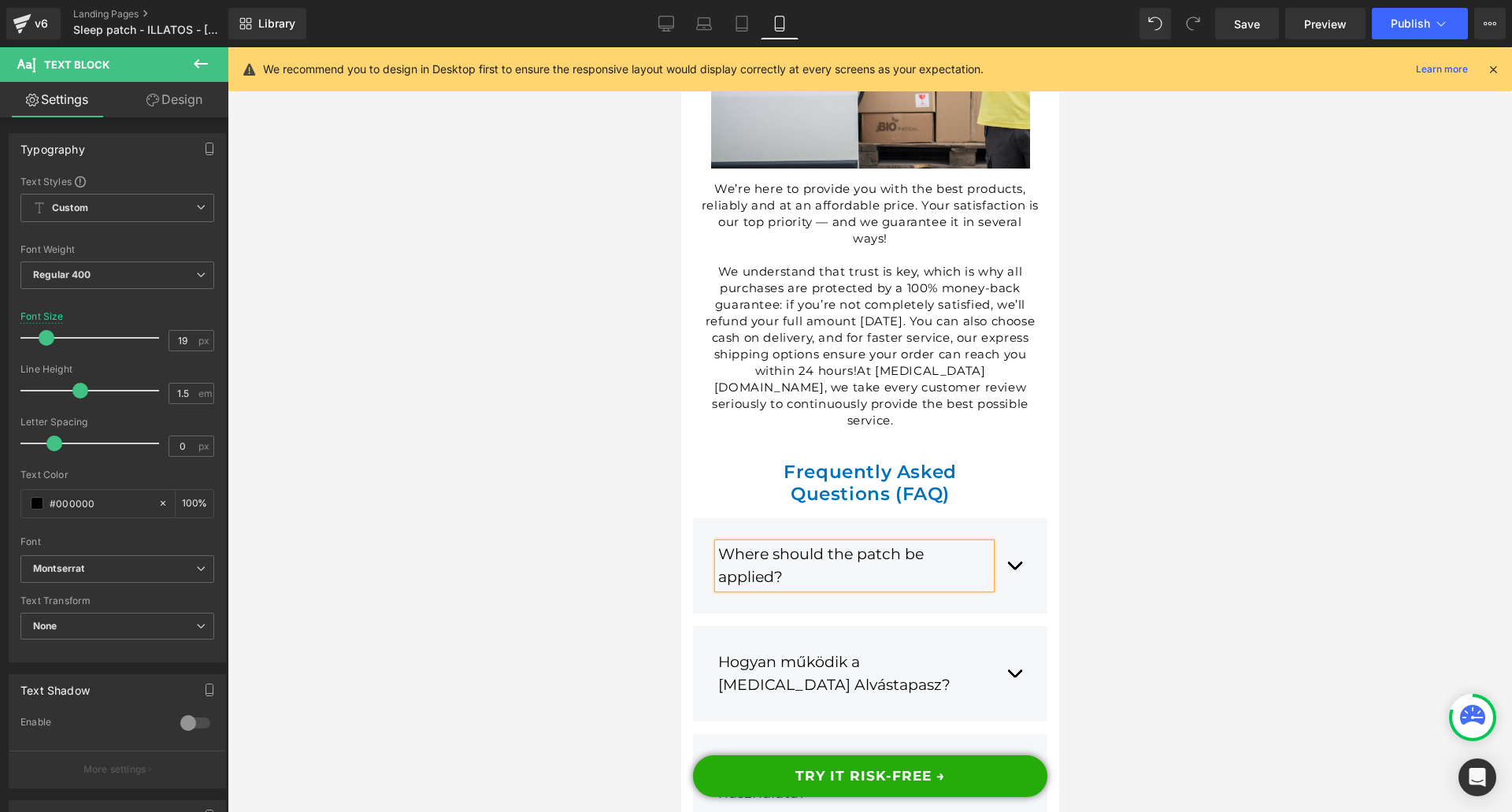
click at [1009, 518] on div "Where should the patch be applied? Text Block A tapaszt a felsőtesten érdemes f…" at bounding box center [869, 566] width 355 height 95
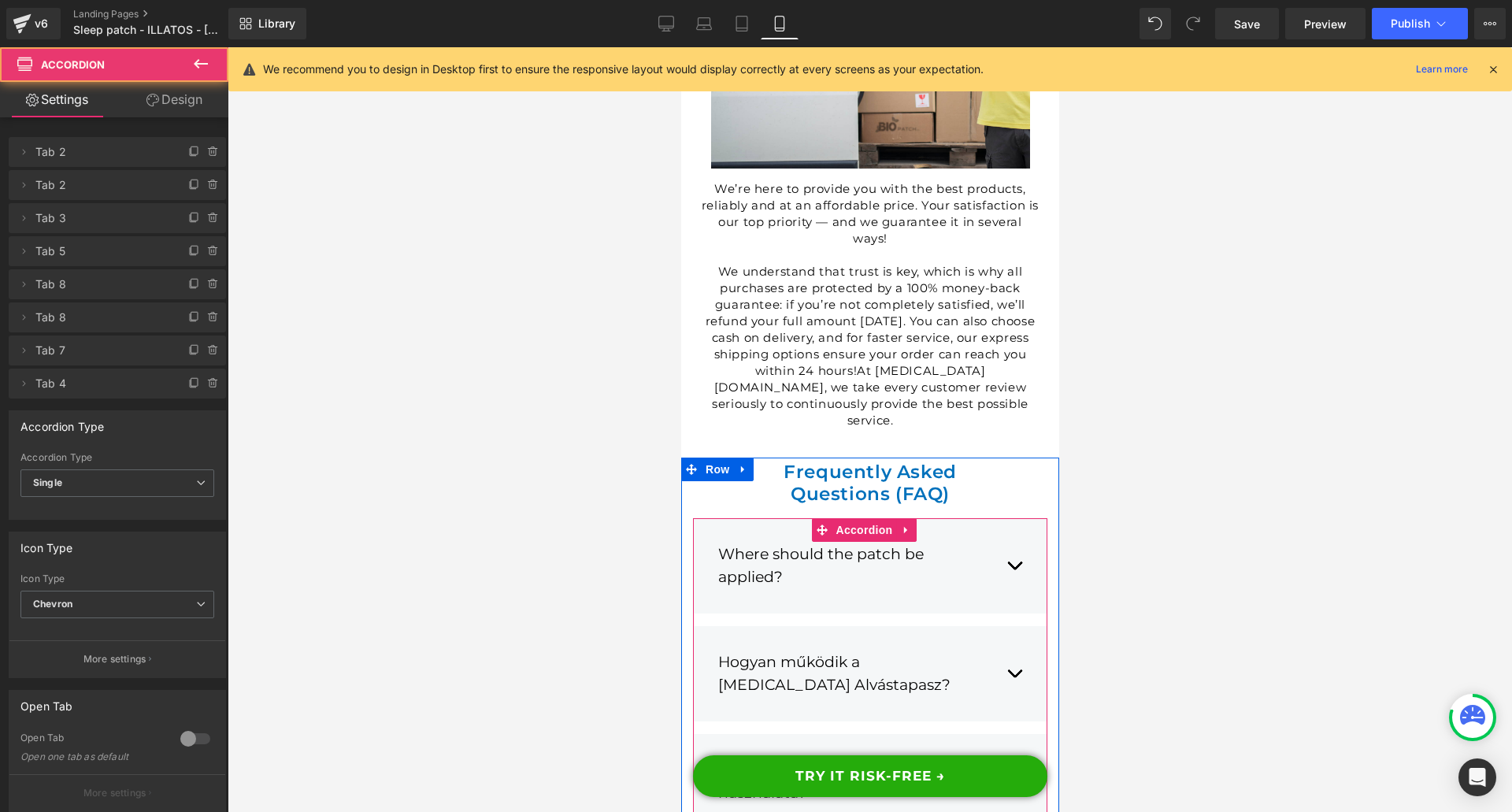
click at [1005, 532] on button "button" at bounding box center [1013, 566] width 15 height 69
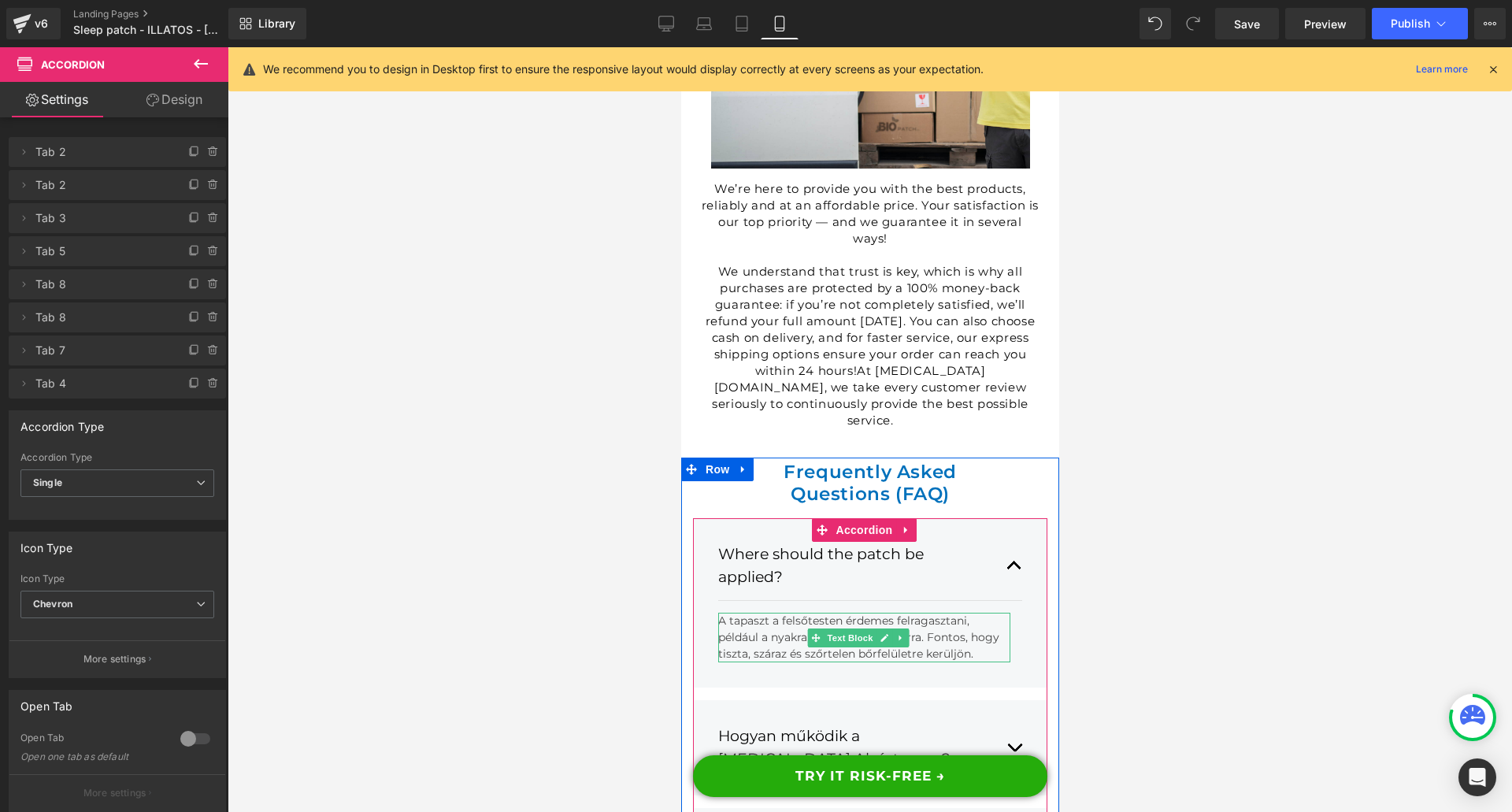
click at [876, 629] on link at bounding box center [883, 639] width 16 height 19
click at [875, 612] on div "A tapaszt a felsőtesten érdemes felragasztani, például a nyakra, a vállra vagy …" at bounding box center [863, 637] width 293 height 49
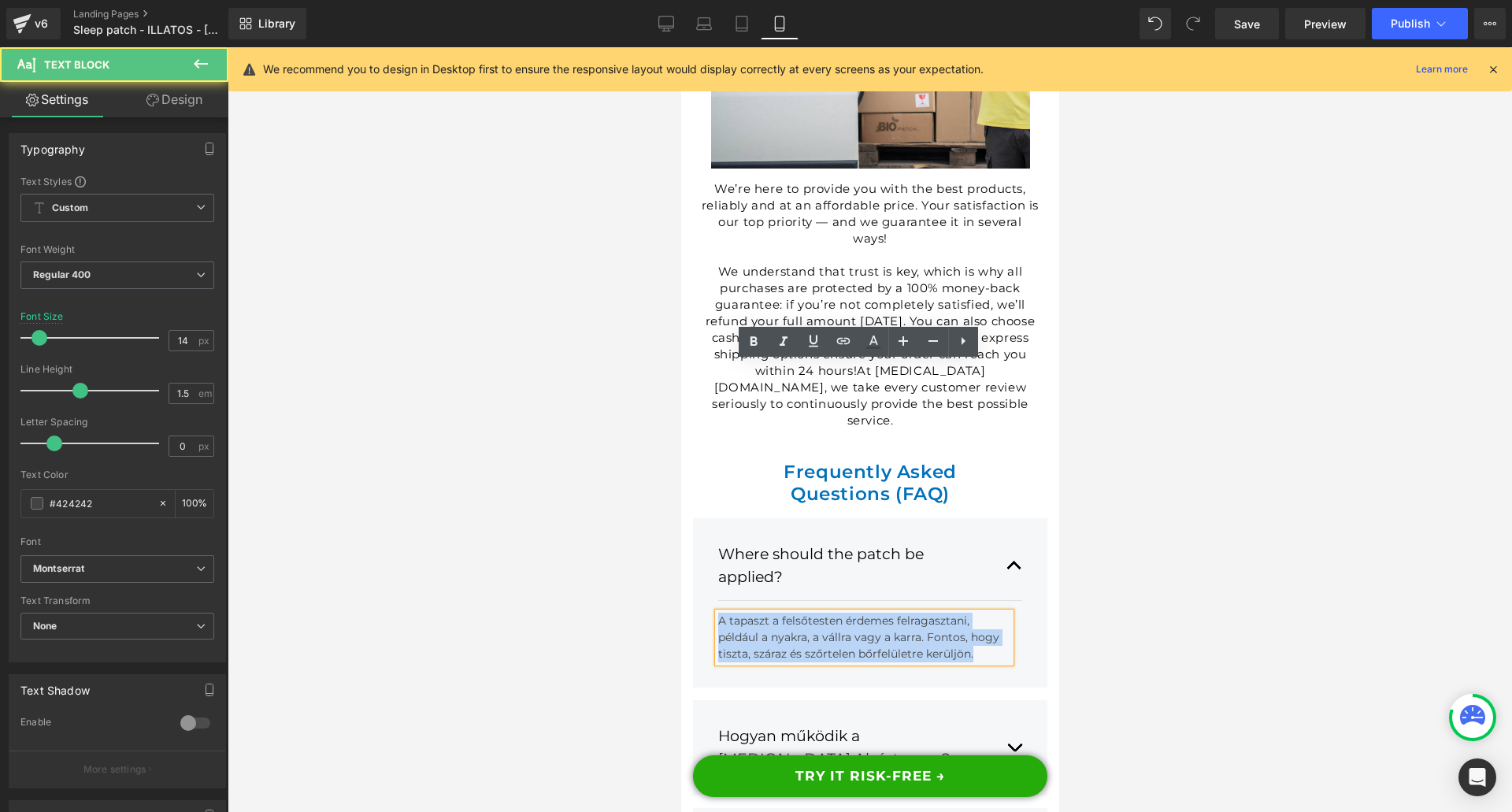
click at [875, 612] on div "A tapaszt a felsőtesten érdemes felragasztani, például a nyakra, a vállra vagy …" at bounding box center [863, 637] width 293 height 49
paste div
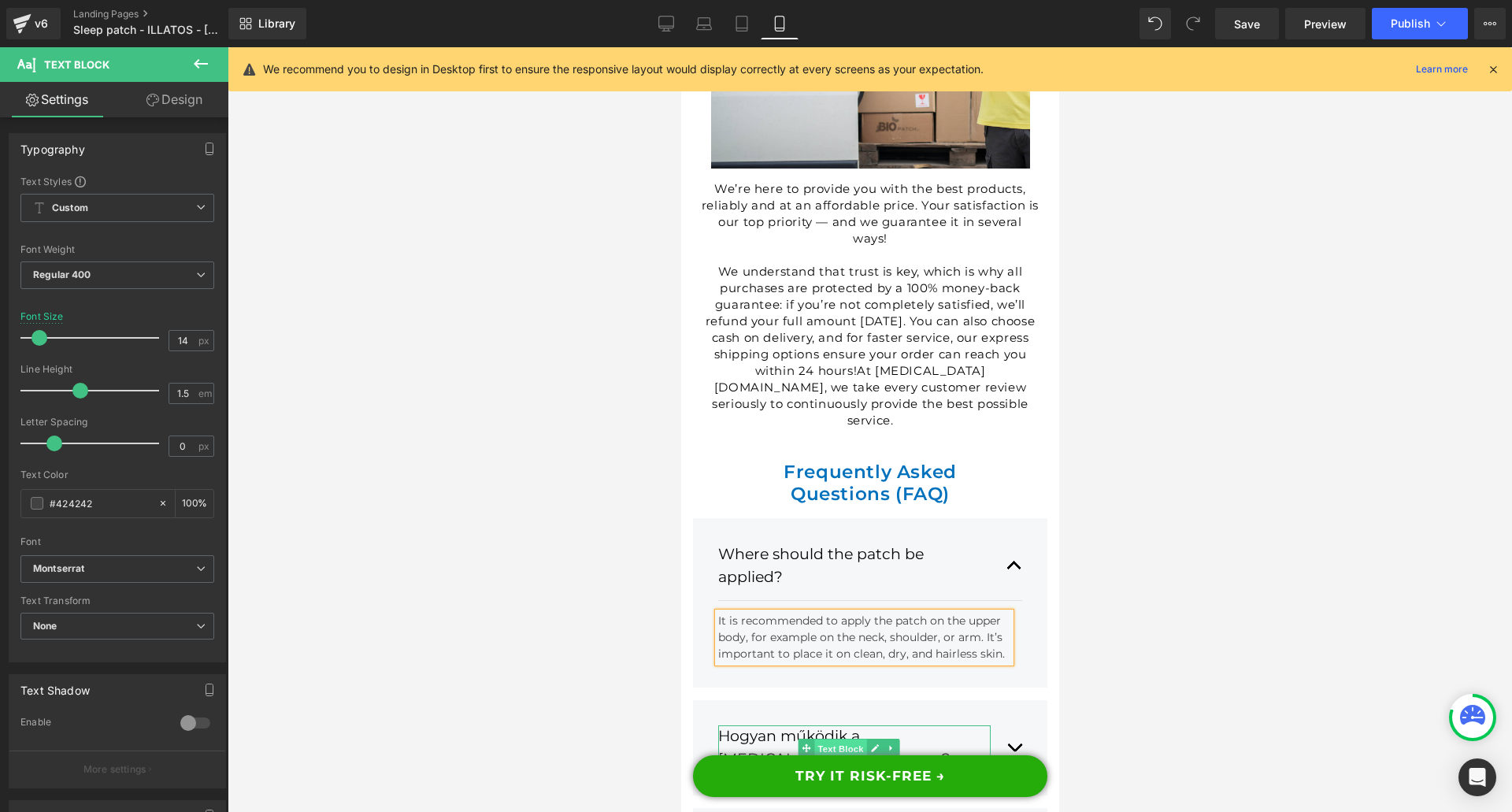
click at [818, 739] on span "Text Block" at bounding box center [840, 749] width 52 height 19
click at [781, 726] on div "Hogyan működik a [MEDICAL_DATA] Alvástapasz?" at bounding box center [852, 748] width 272 height 45
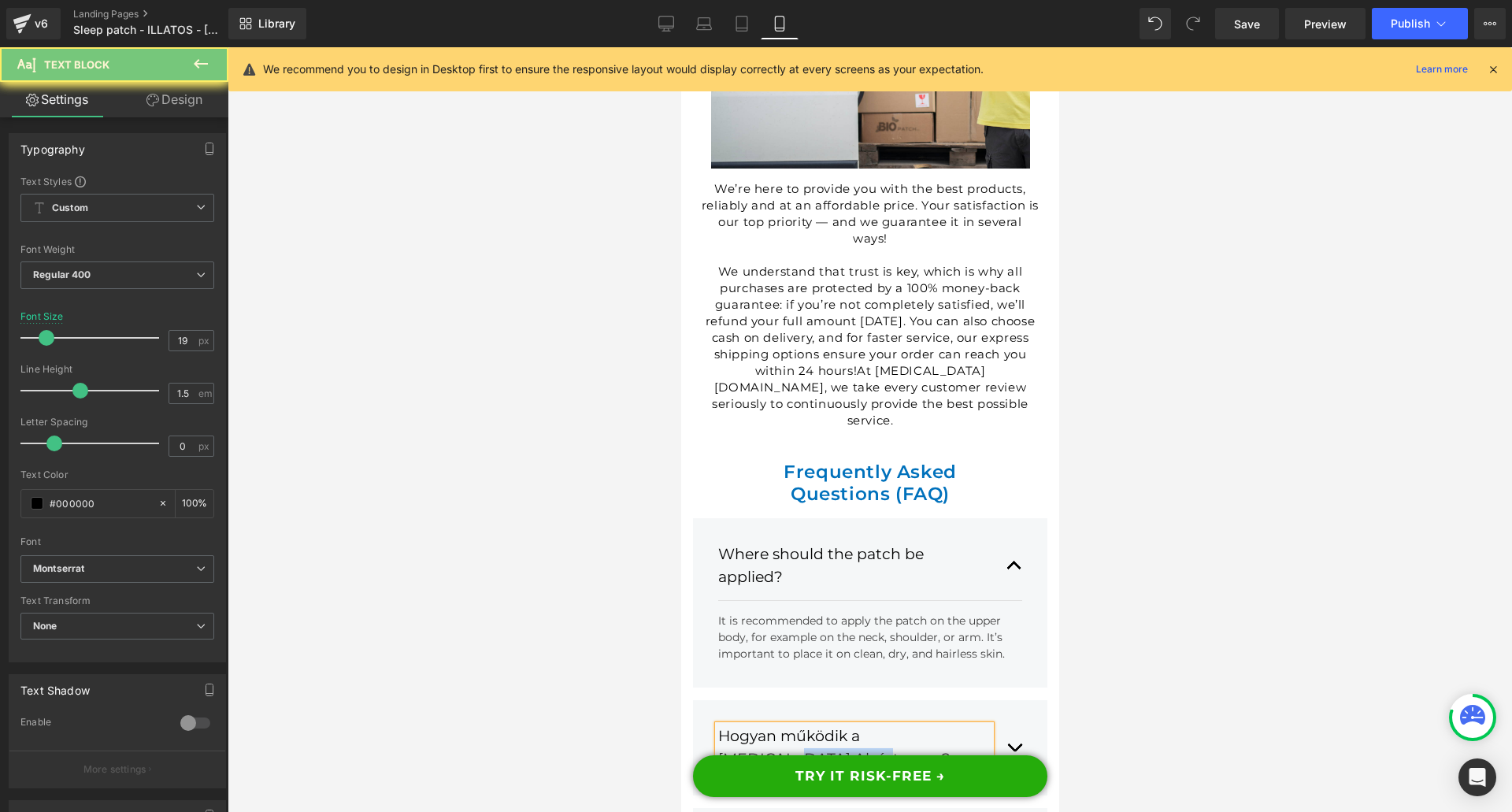
click at [781, 726] on div "Hogyan működik a [MEDICAL_DATA] Alvástapasz?" at bounding box center [852, 748] width 272 height 45
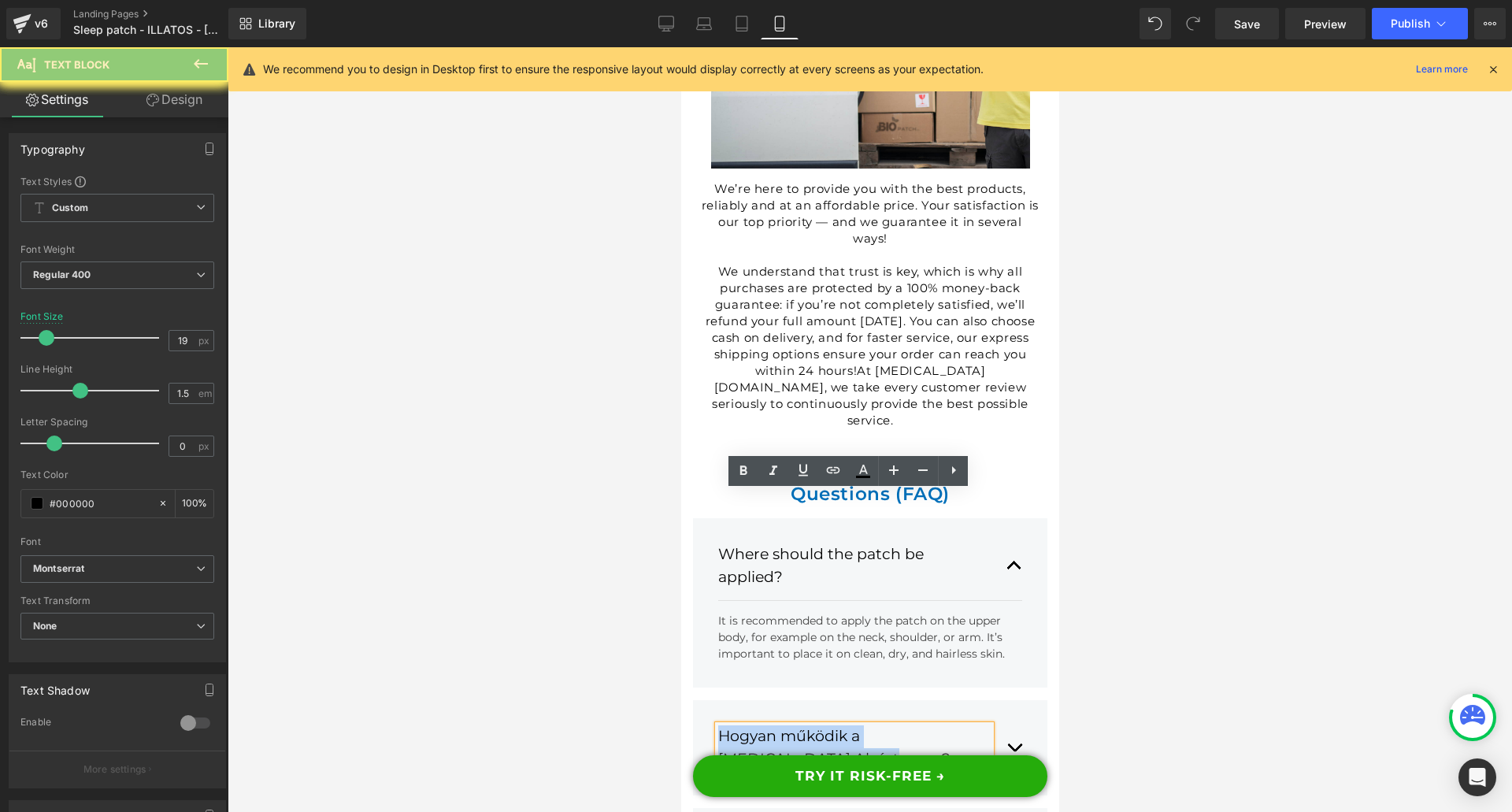
click at [781, 726] on div "Hogyan működik a [MEDICAL_DATA] Alvástapasz?" at bounding box center [852, 748] width 272 height 45
paste div
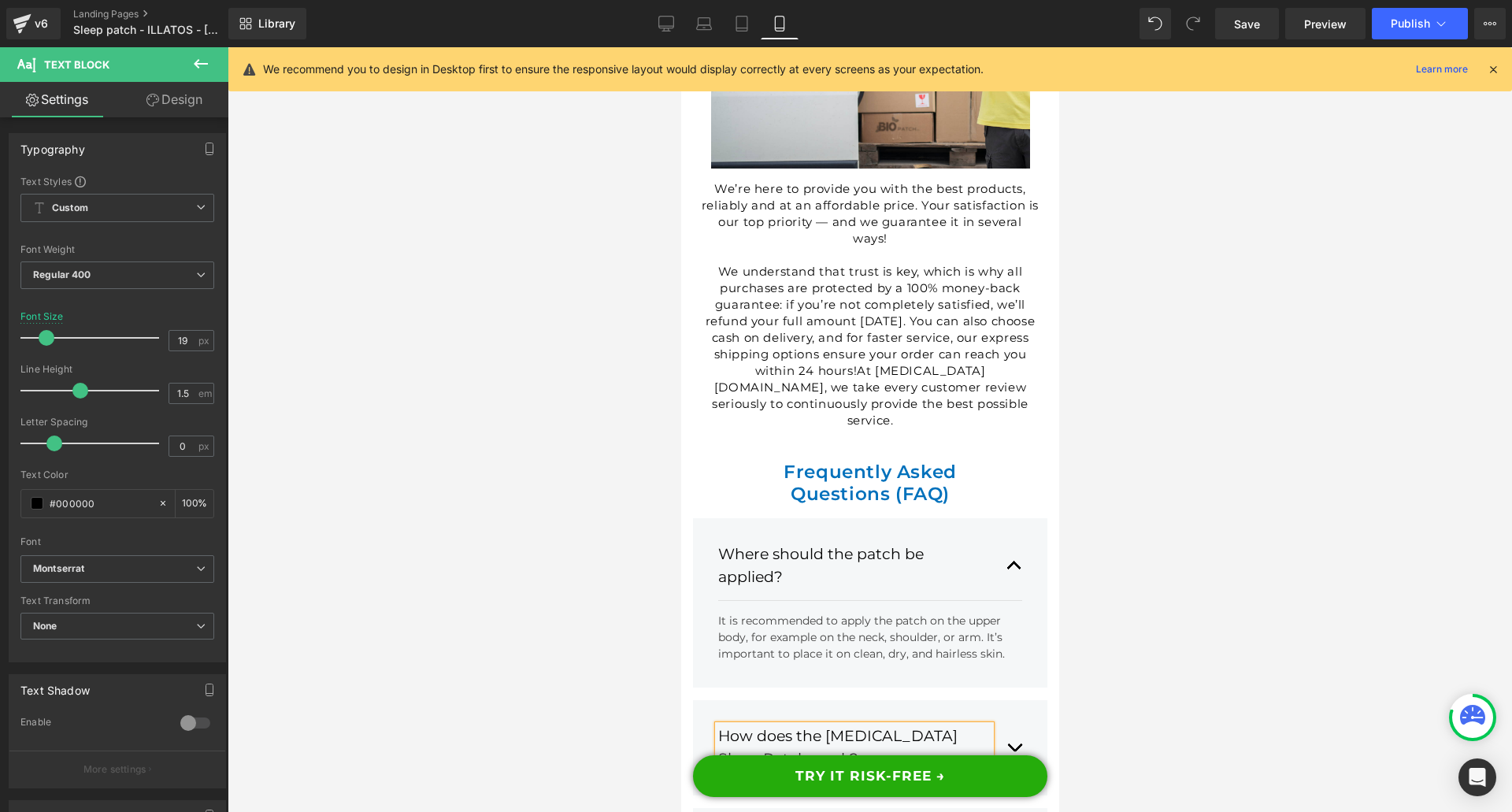
click at [992, 713] on div "How does the [MEDICAL_DATA] Sleep Patch work? Text Block" at bounding box center [869, 747] width 304 height 69
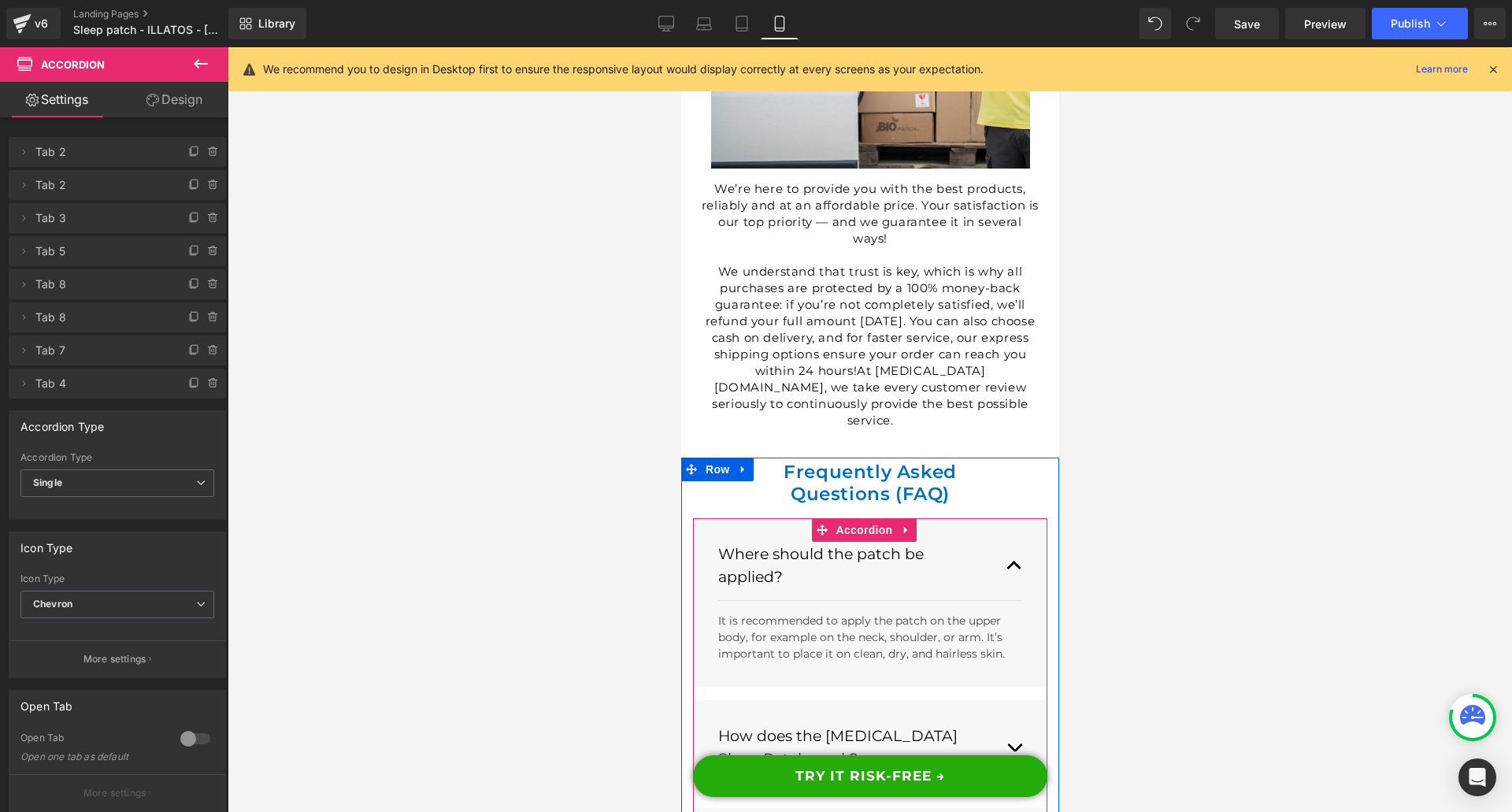
click at [1013, 751] on span "button" at bounding box center [1013, 751] width 0 height 0
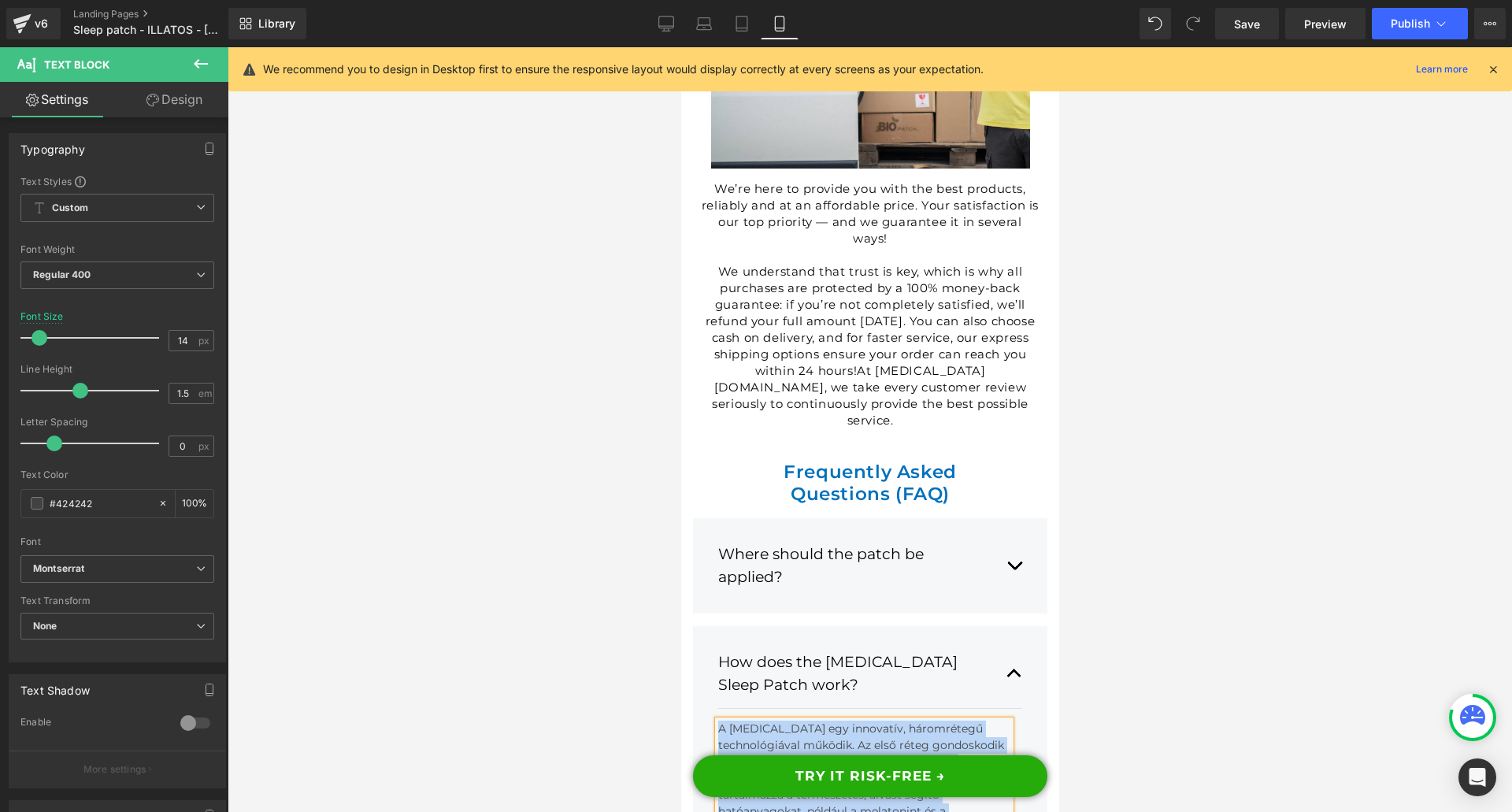
paste div
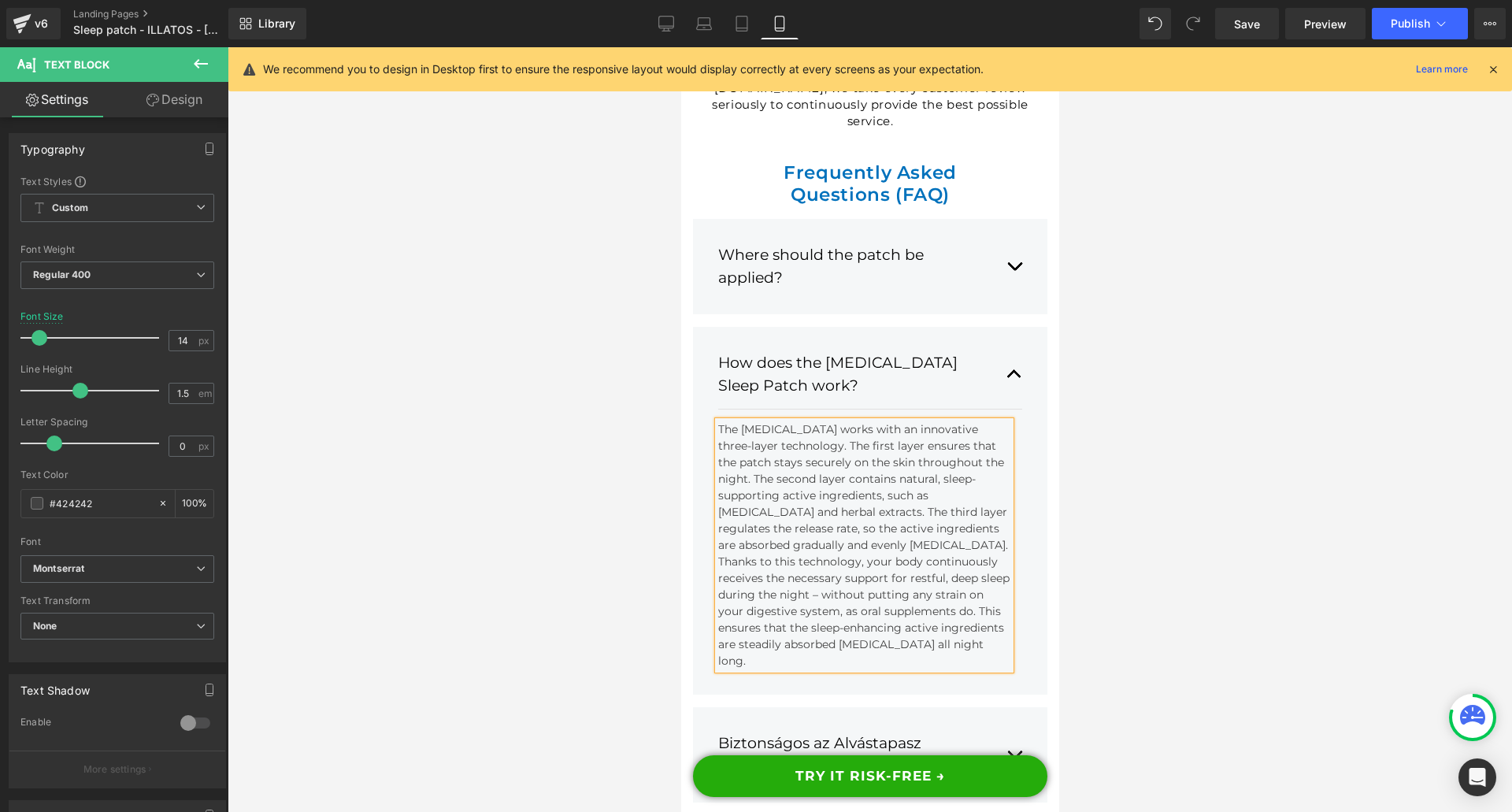
scroll to position [21952, 0]
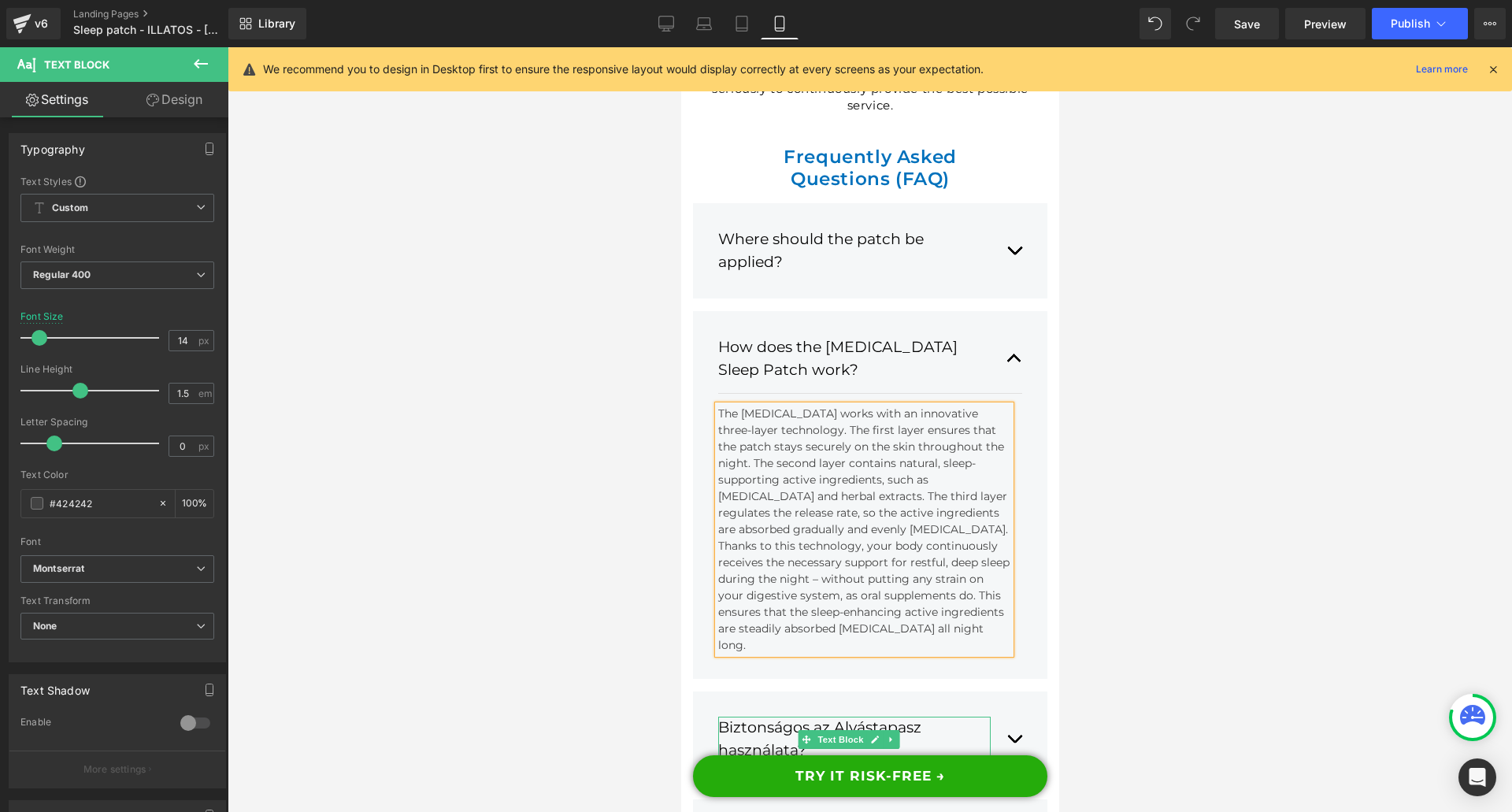
click at [891, 730] on link at bounding box center [889, 739] width 16 height 19
click at [942, 717] on div "Biztonságos az Alvástapasz használata?" at bounding box center [852, 739] width 272 height 45
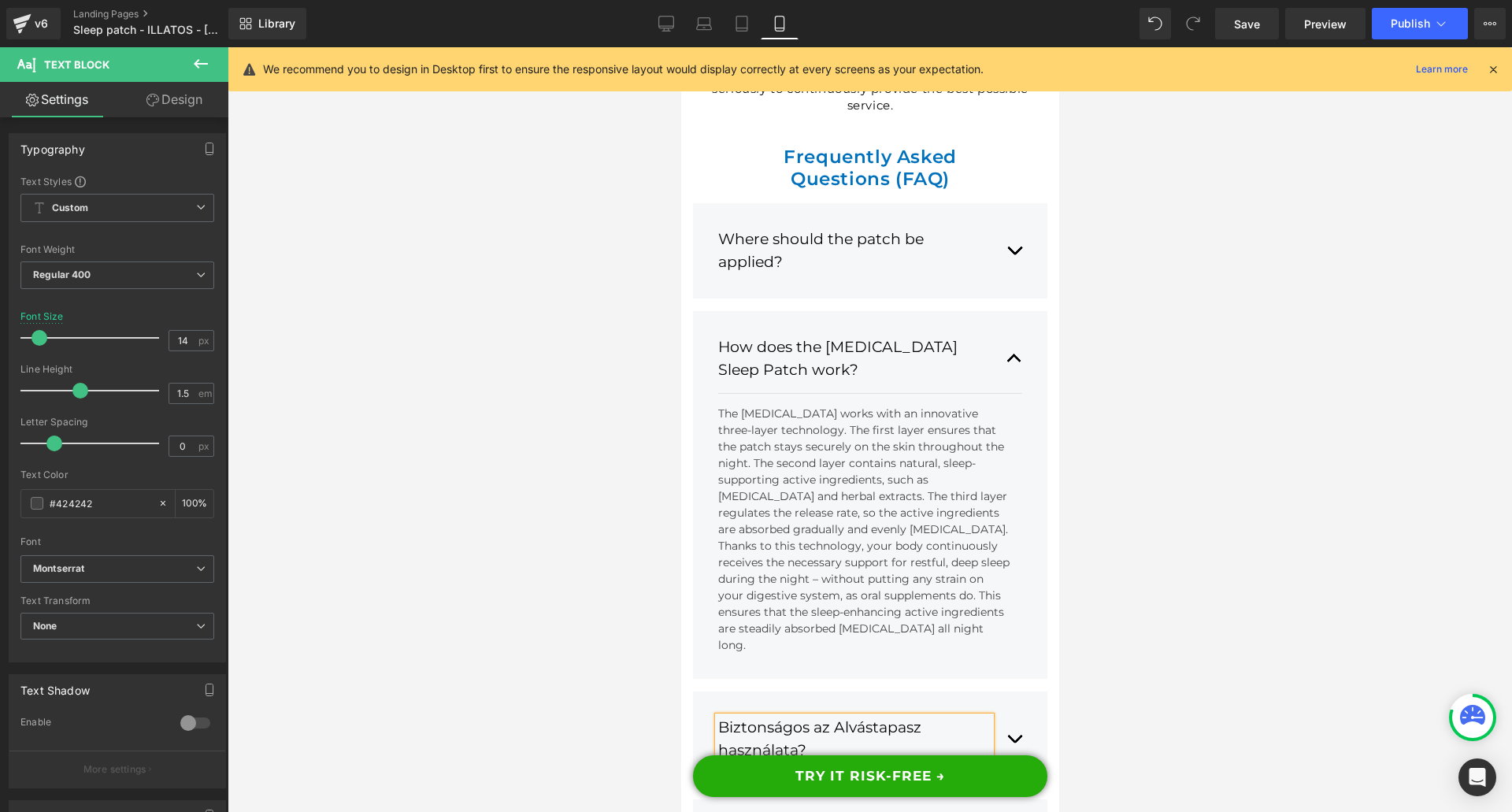
click at [942, 717] on div "Biztonságos az Alvástapasz használata?" at bounding box center [852, 739] width 272 height 45
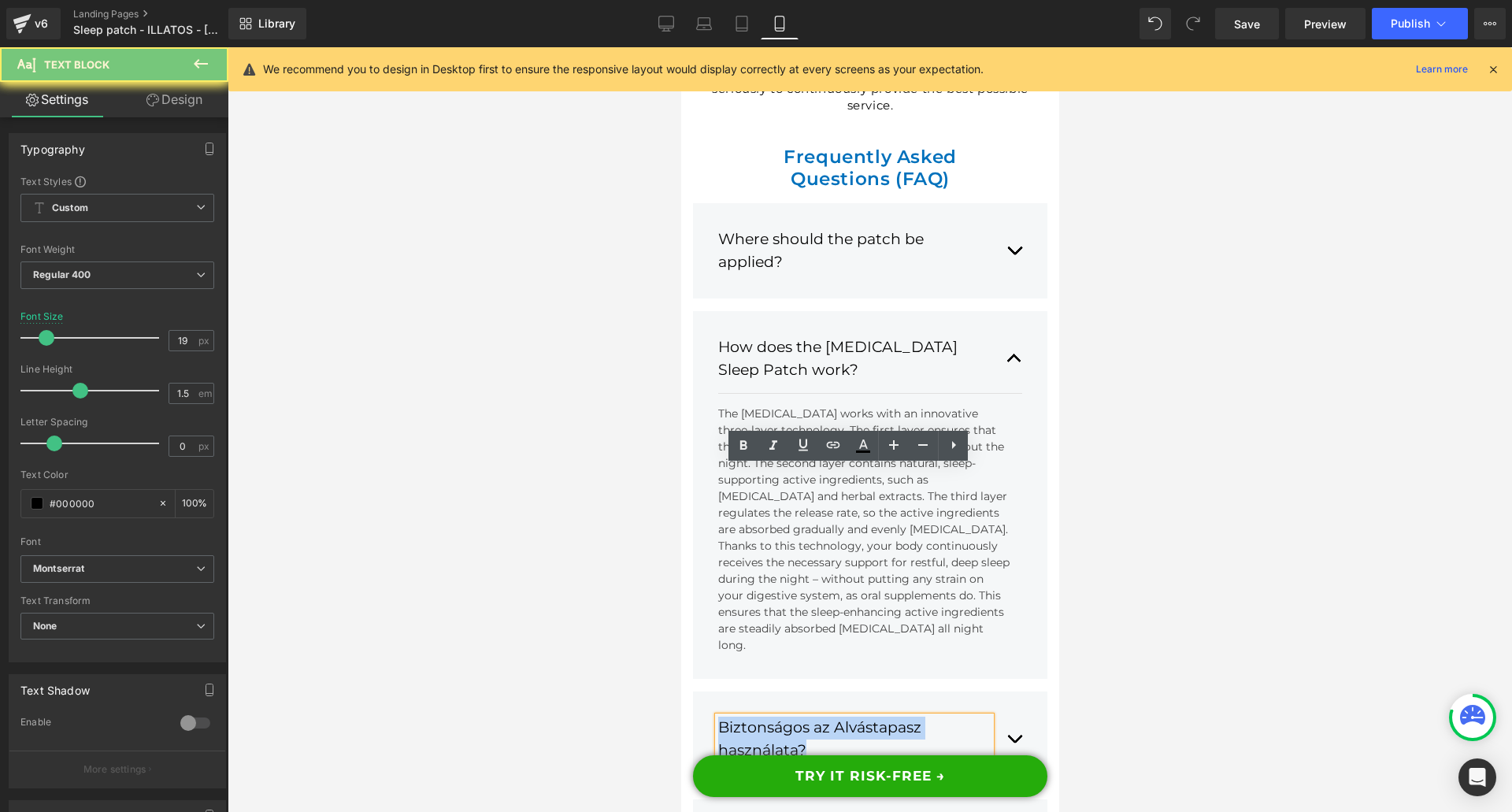
paste div
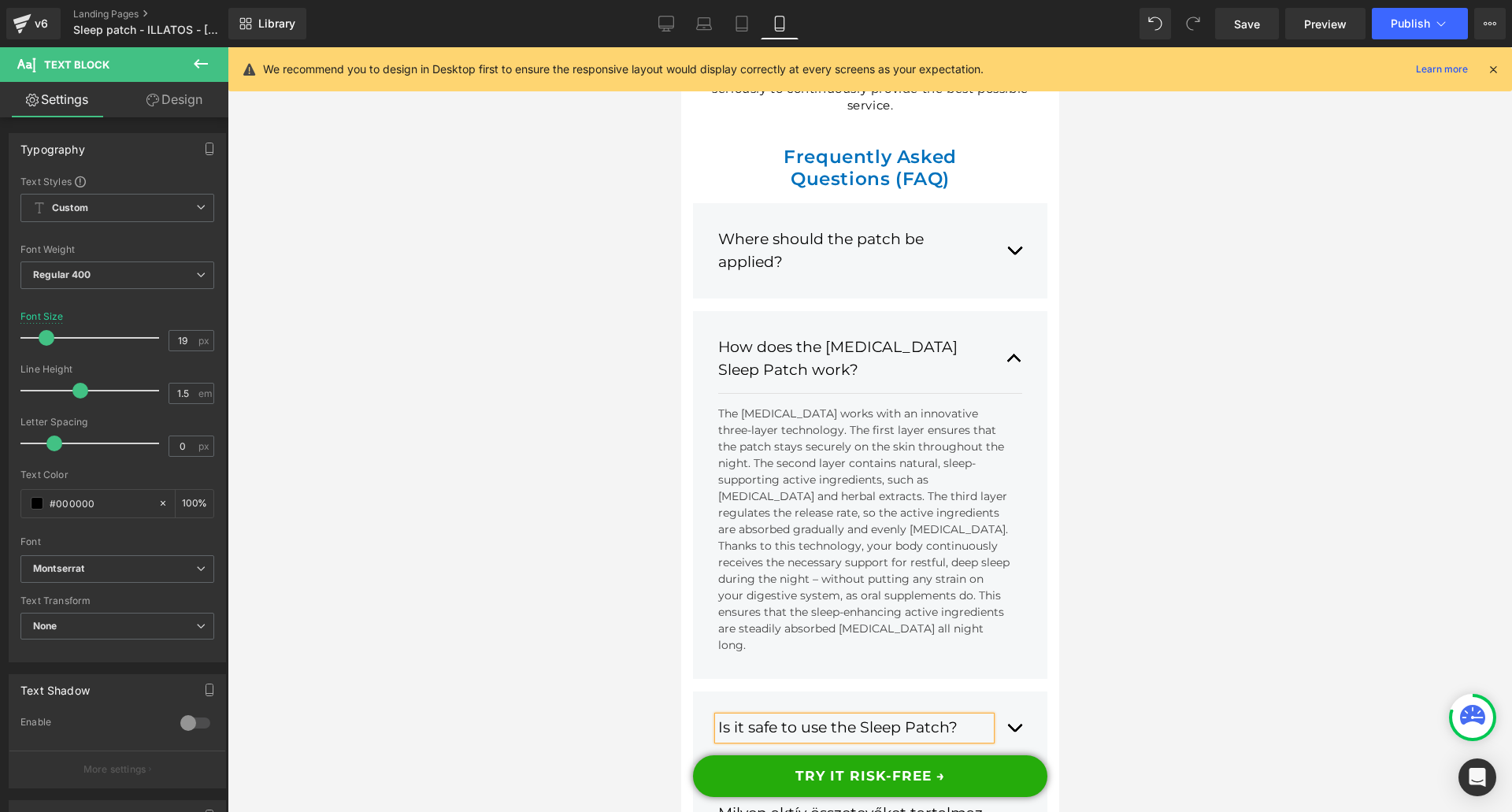
click at [1005, 704] on button "button" at bounding box center [1013, 728] width 15 height 47
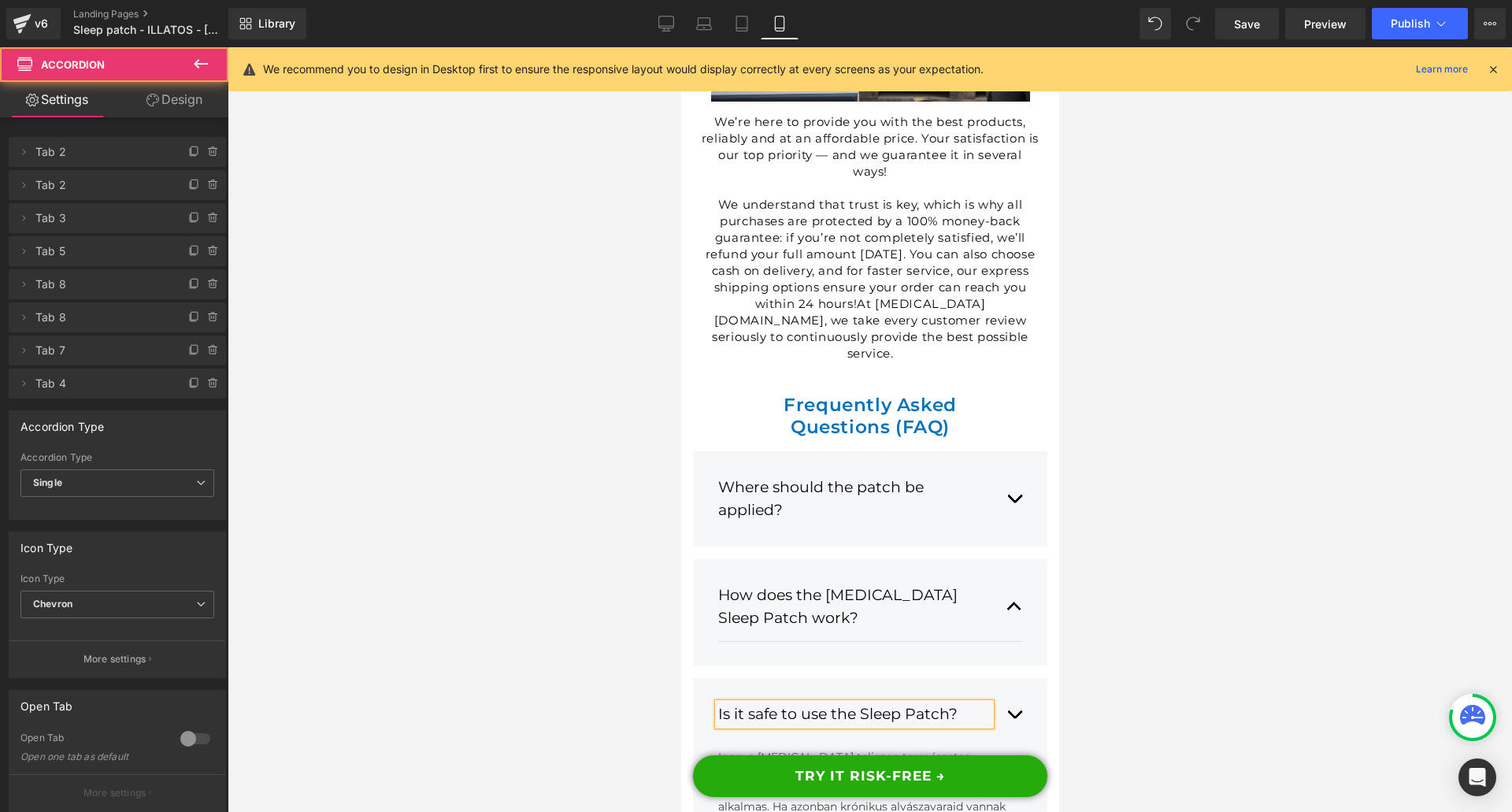
scroll to position [21680, 0]
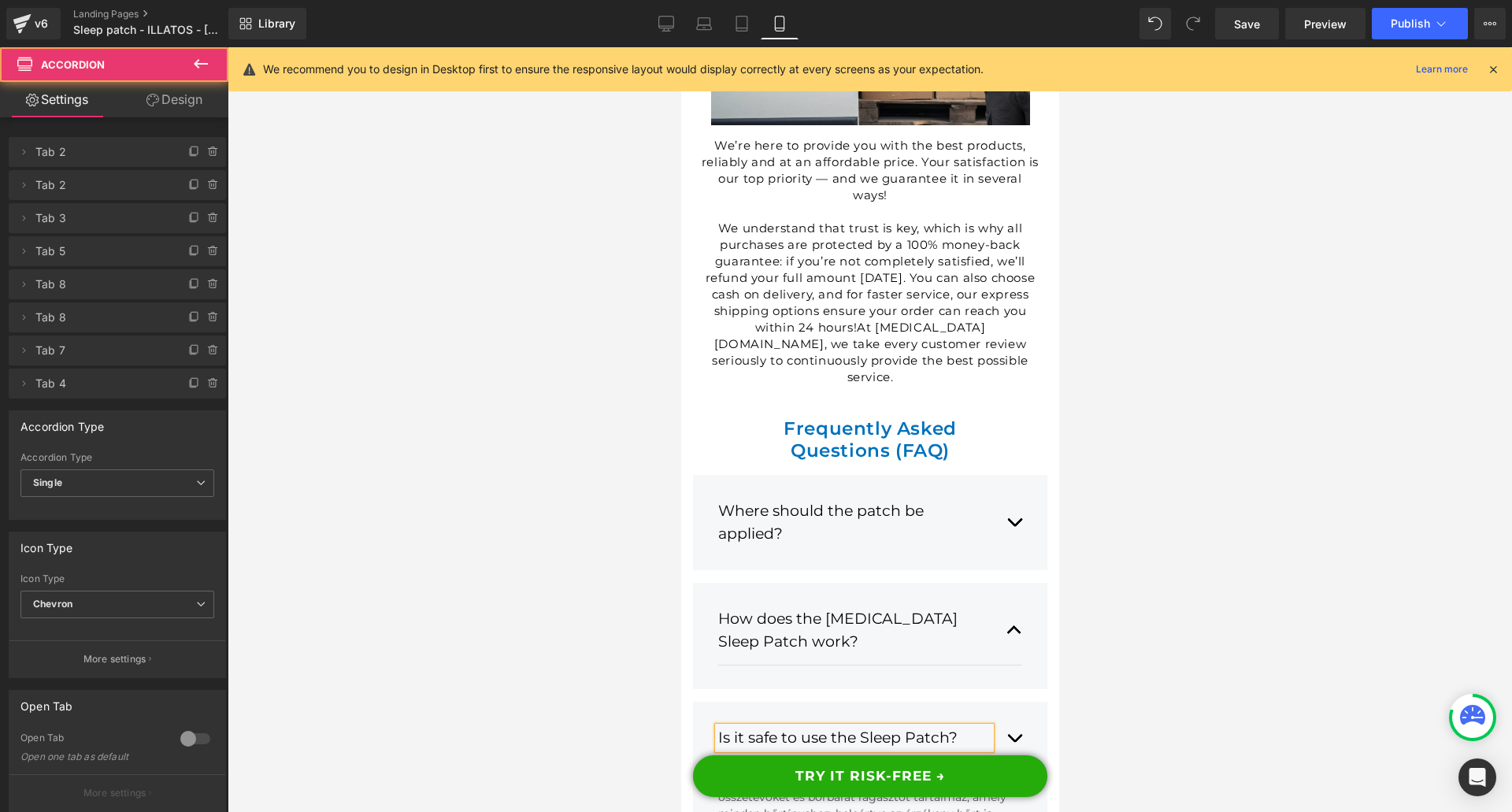
click at [957, 772] on div "Igen, a [MEDICAL_DATA] teljesen természetes összetevőket és bőrbarát ragasztót …" at bounding box center [863, 822] width 293 height 99
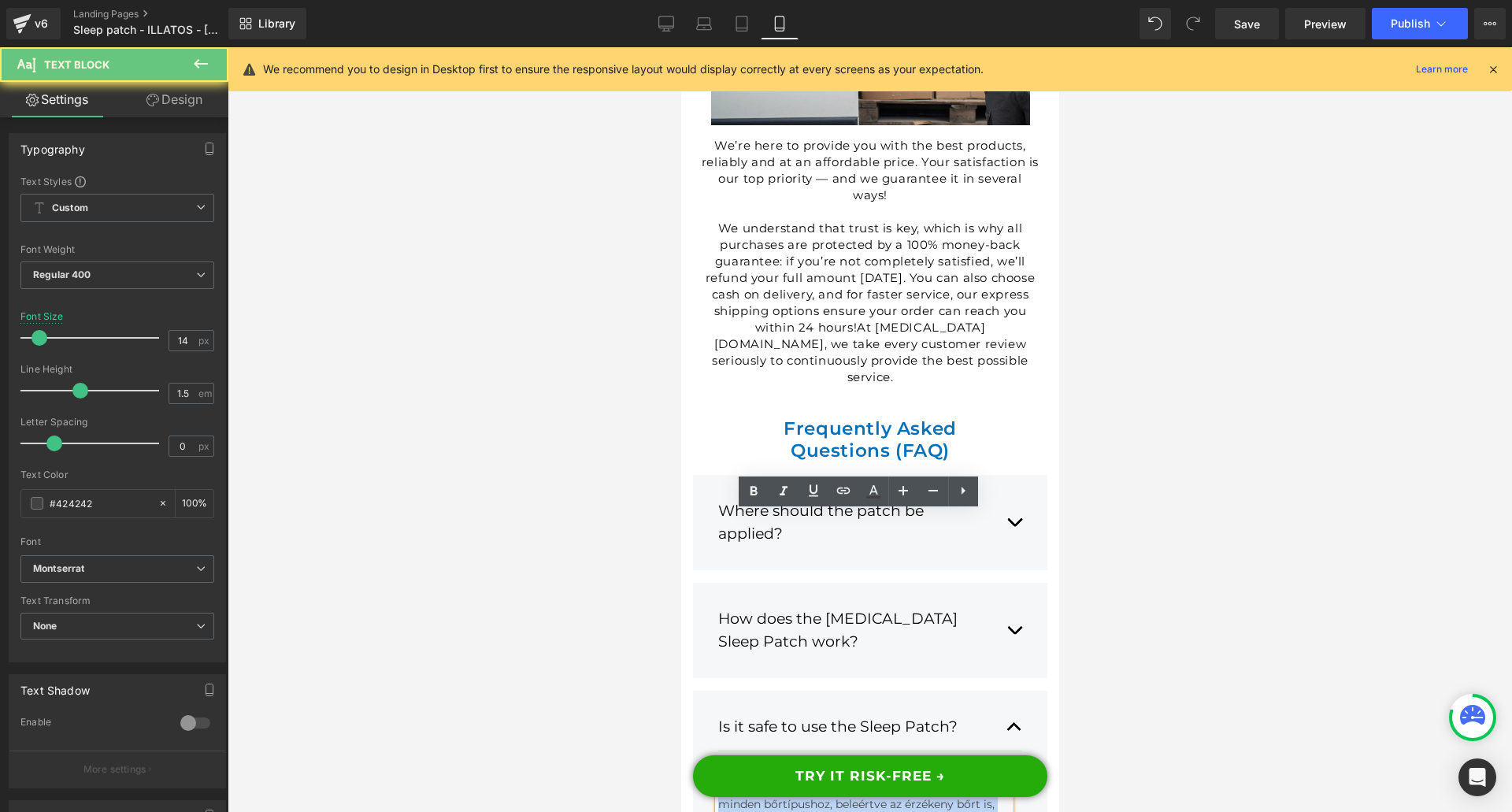
click at [957, 764] on div "Igen, a [MEDICAL_DATA] teljesen természetes összetevőket és bőrbarát ragasztót …" at bounding box center [863, 813] width 293 height 99
paste div
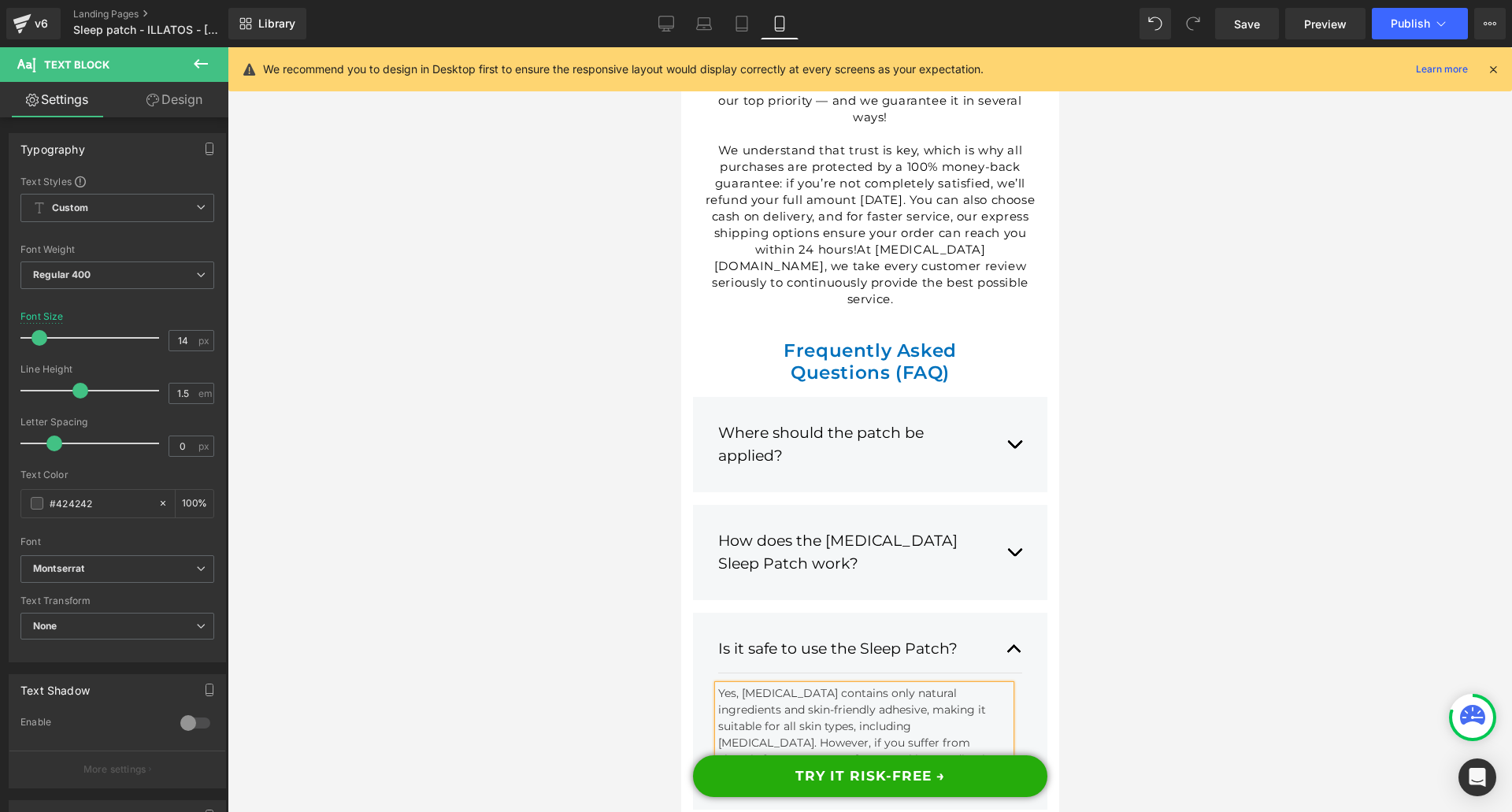
scroll to position [21759, 0]
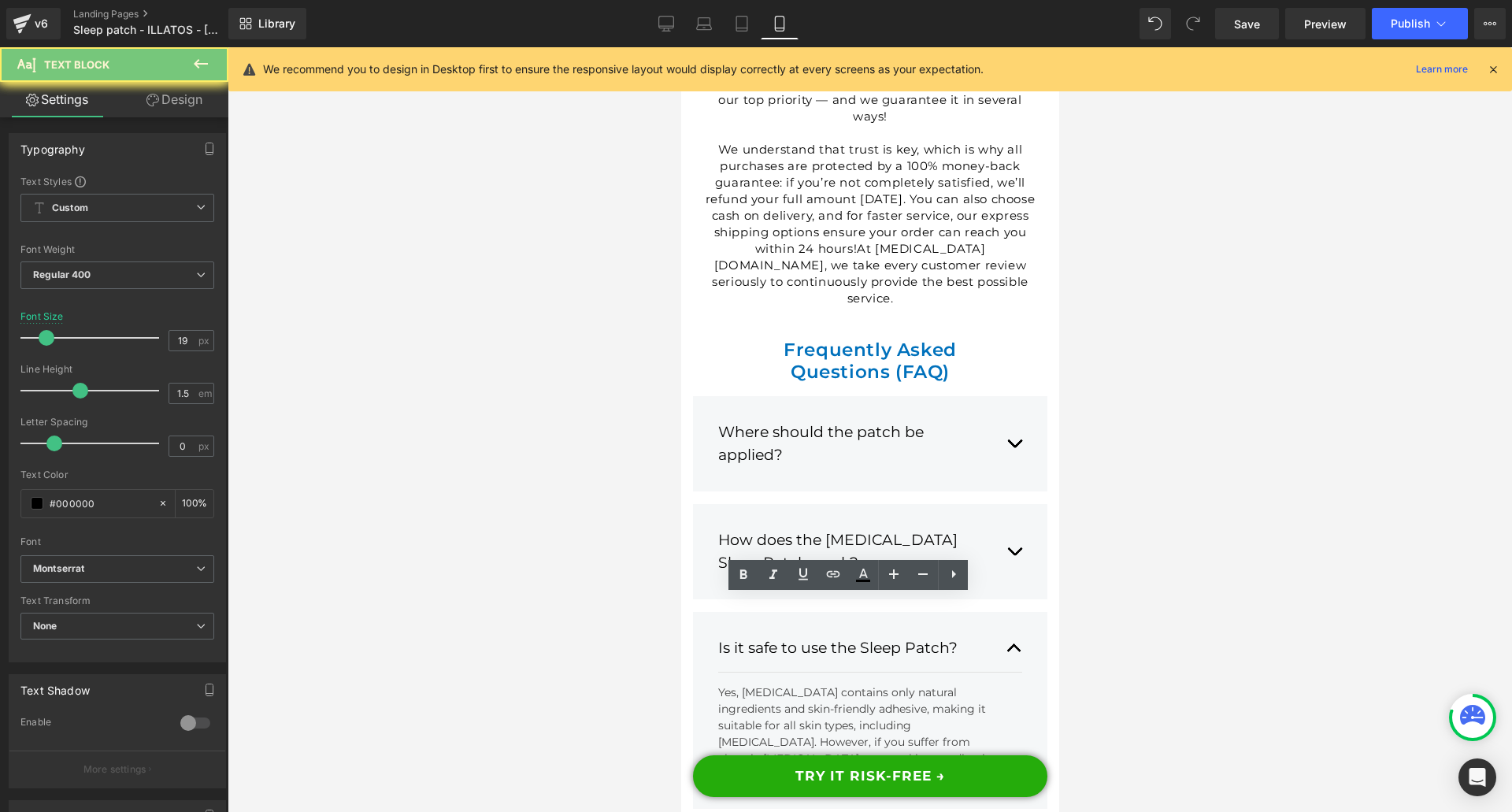
paste div
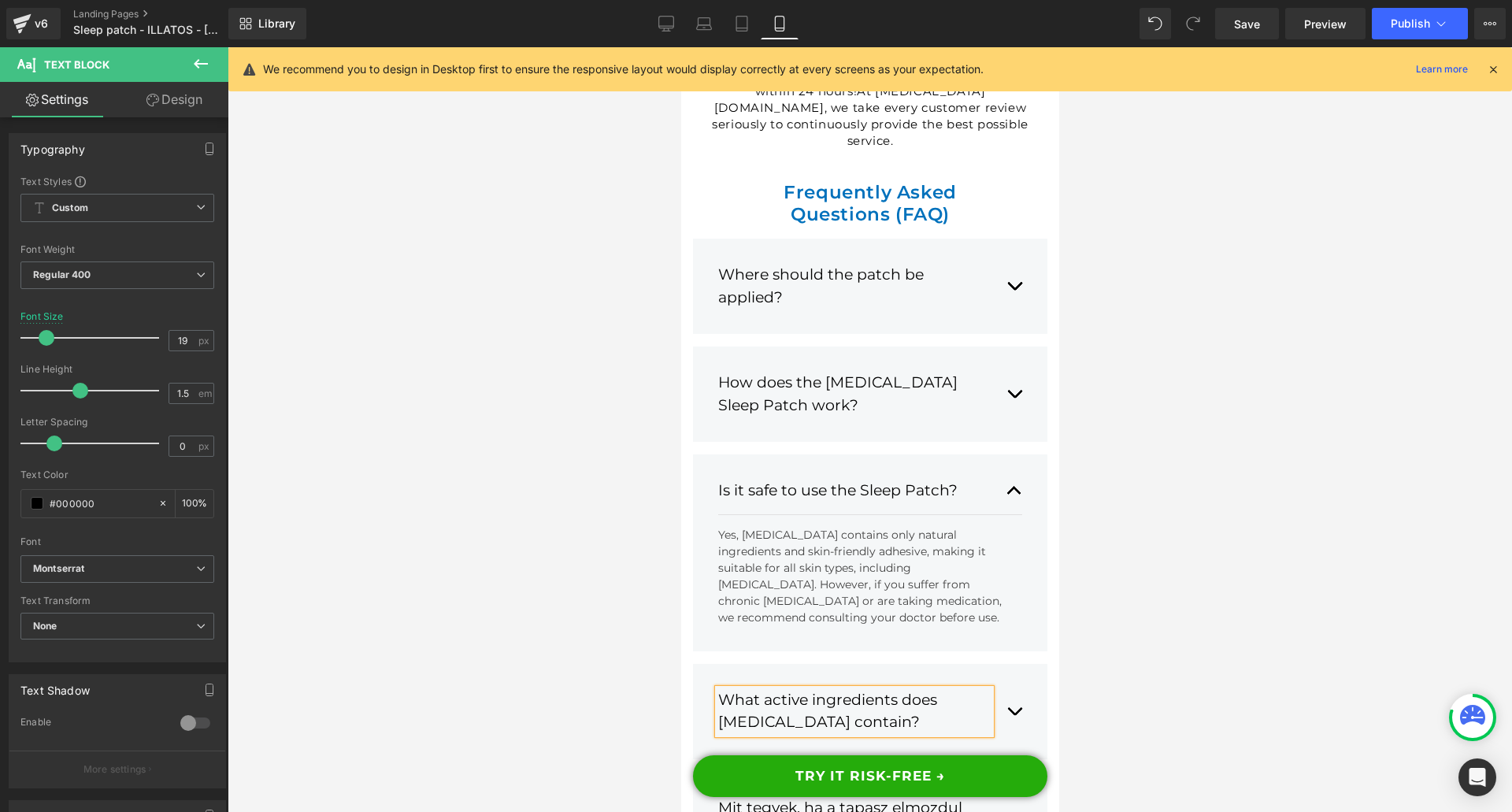
click at [1005, 677] on button "button" at bounding box center [1013, 711] width 15 height 69
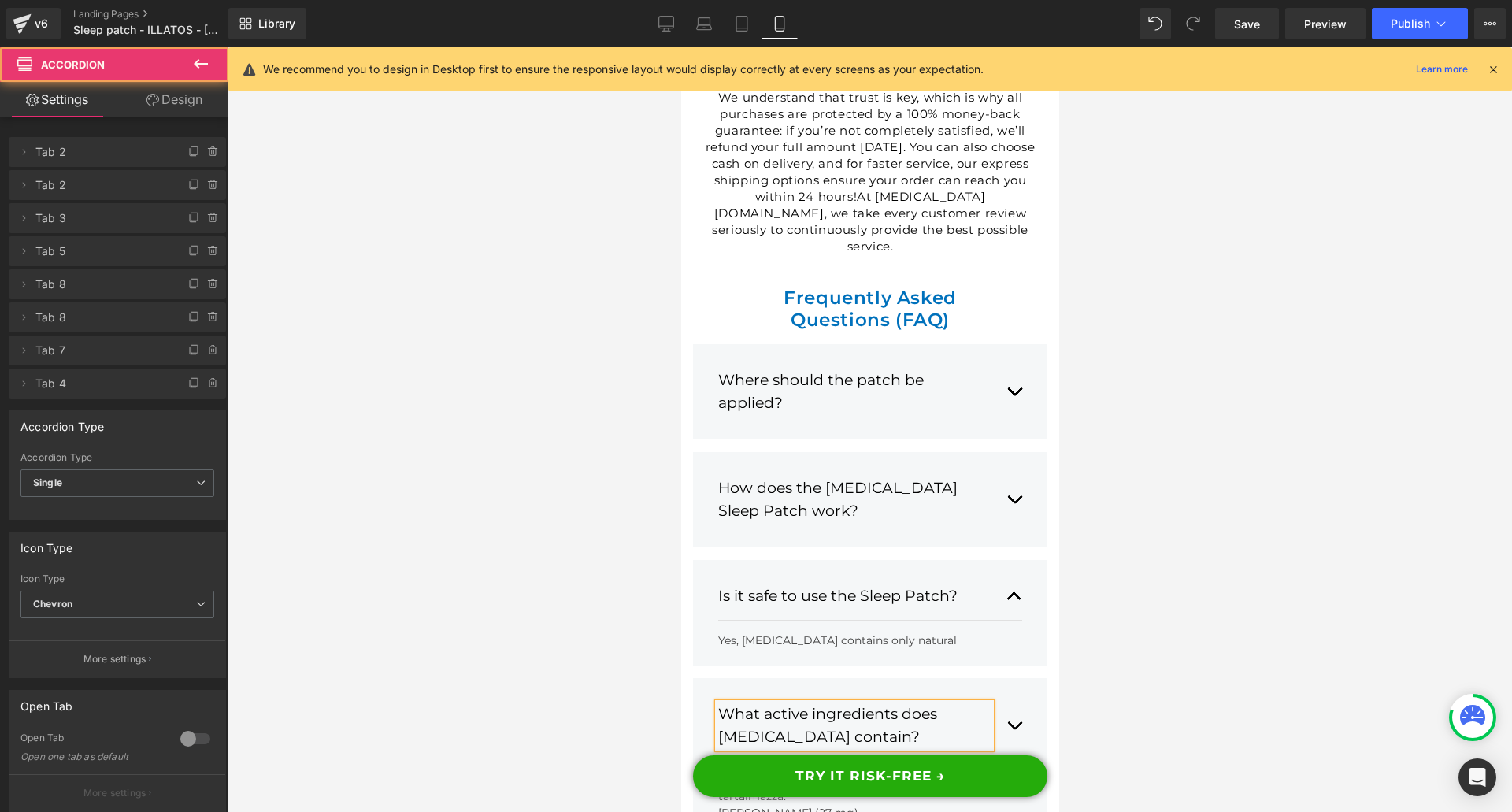
scroll to position [21794, 0]
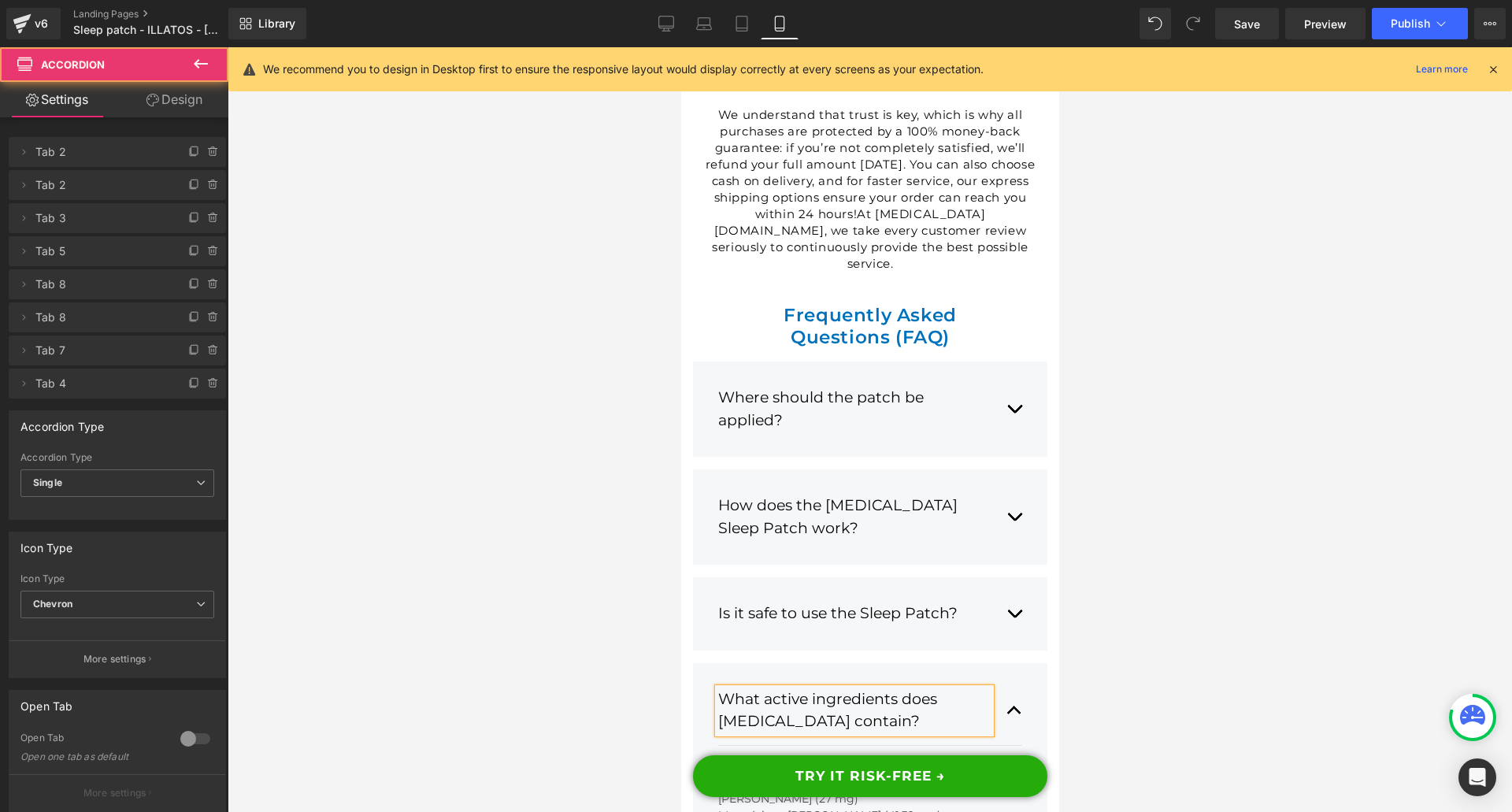
click at [948, 758] on div "Egy [MEDICAL_DATA] alvástapasz a következőket tartalmazza: [PERSON_NAME] (27 mg…" at bounding box center [863, 824] width 293 height 133
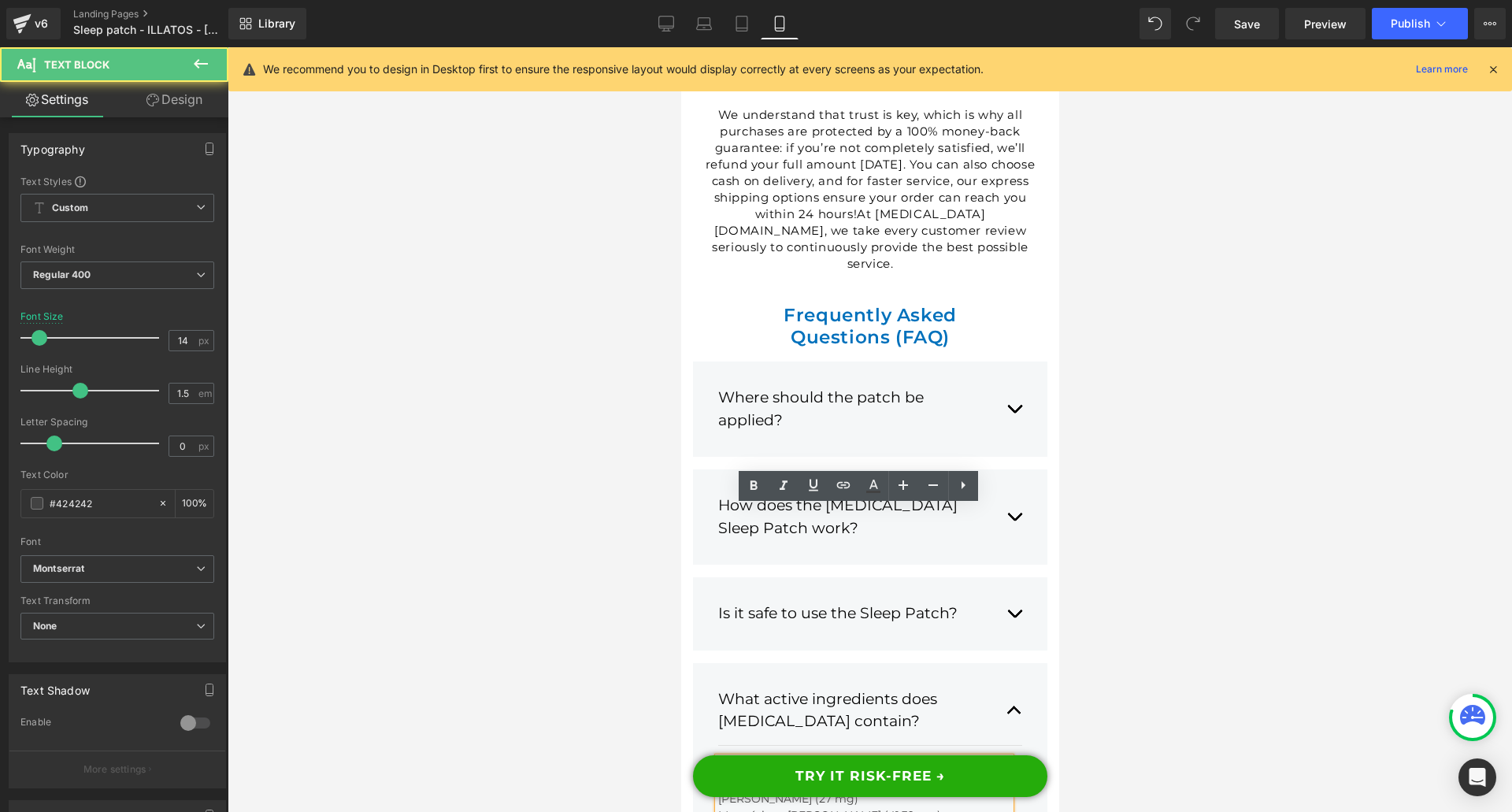
click at [948, 758] on div "Egy [MEDICAL_DATA] alvástapasz a következőket tartalmazza: [PERSON_NAME] (27 mg…" at bounding box center [863, 824] width 293 height 133
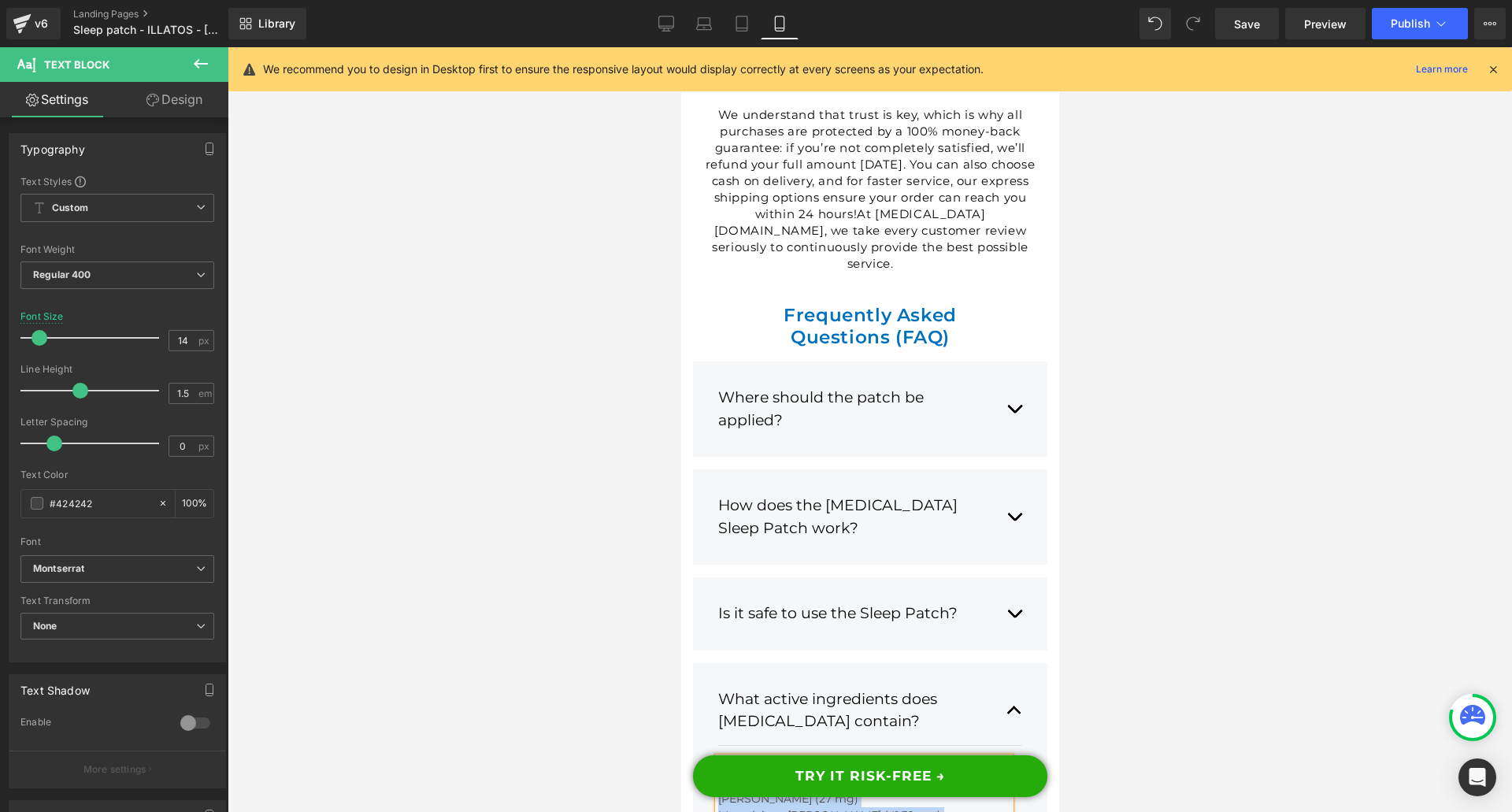
paste div
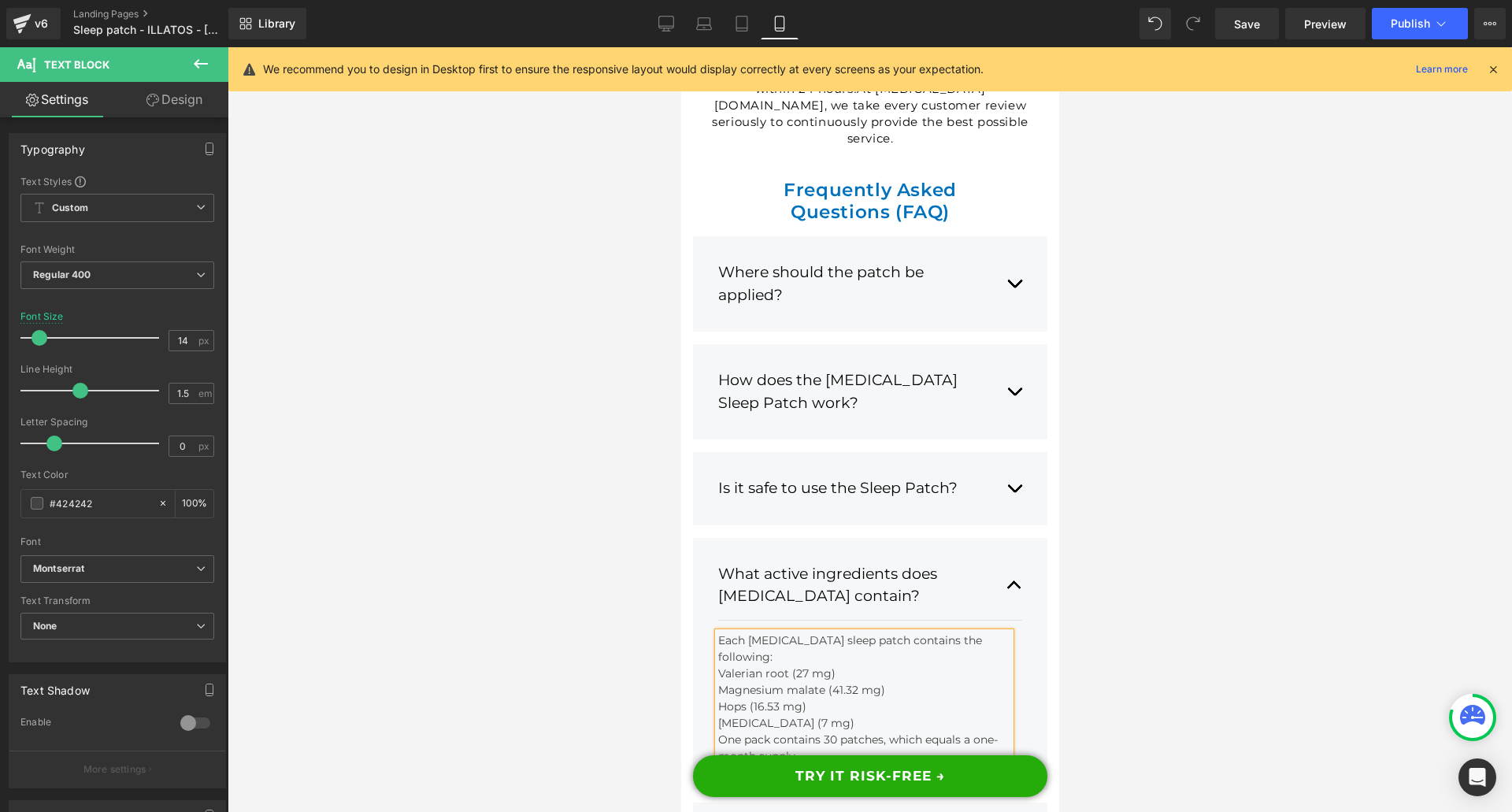
scroll to position [21951, 0]
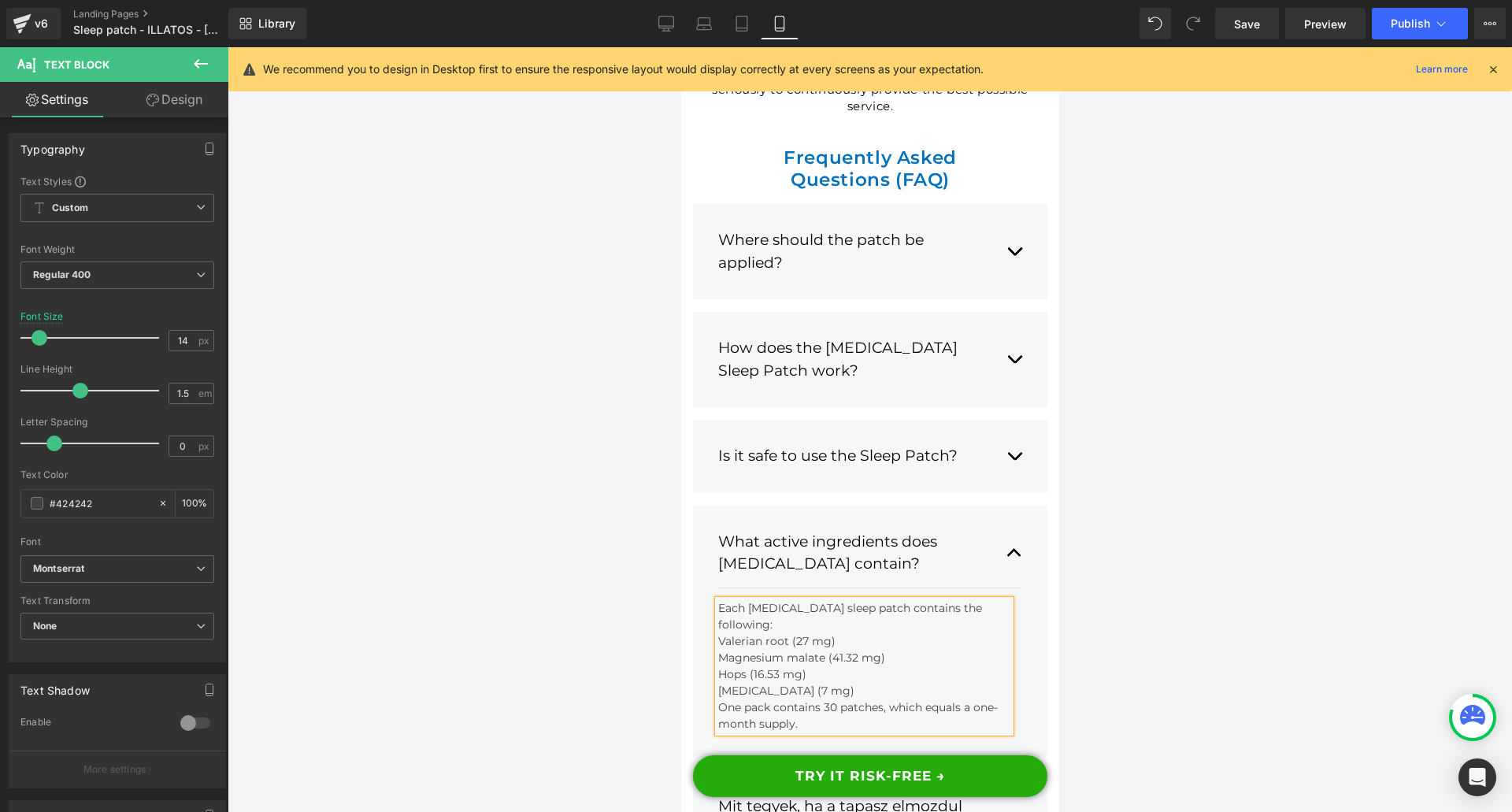
click at [931, 796] on div "Mit tegyek, ha a tapasz elmozdul vagy leesik?" at bounding box center [852, 818] width 272 height 45
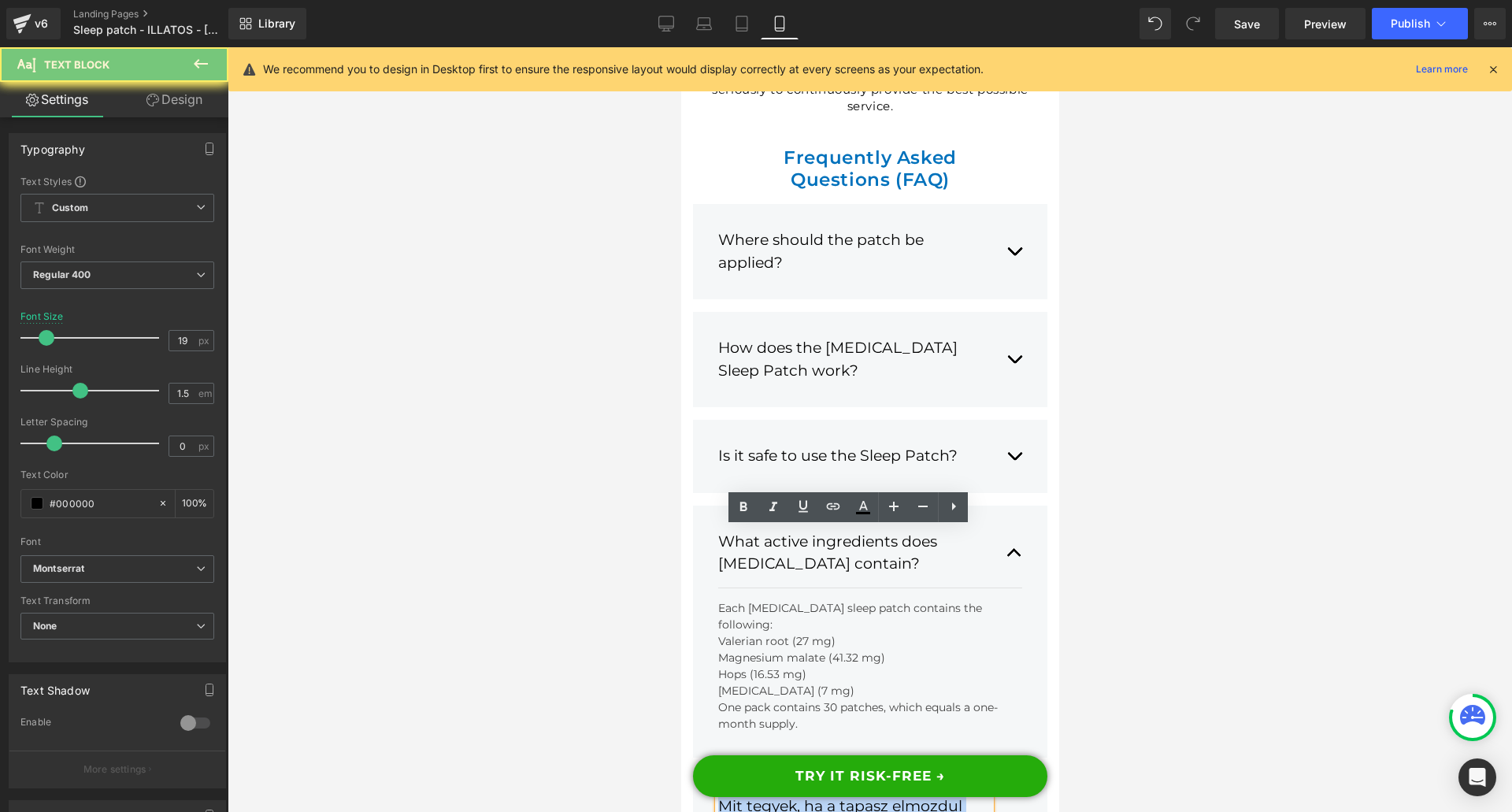
click at [931, 796] on div "Mit tegyek, ha a tapasz elmozdul vagy leesik?" at bounding box center [852, 818] width 272 height 45
paste div
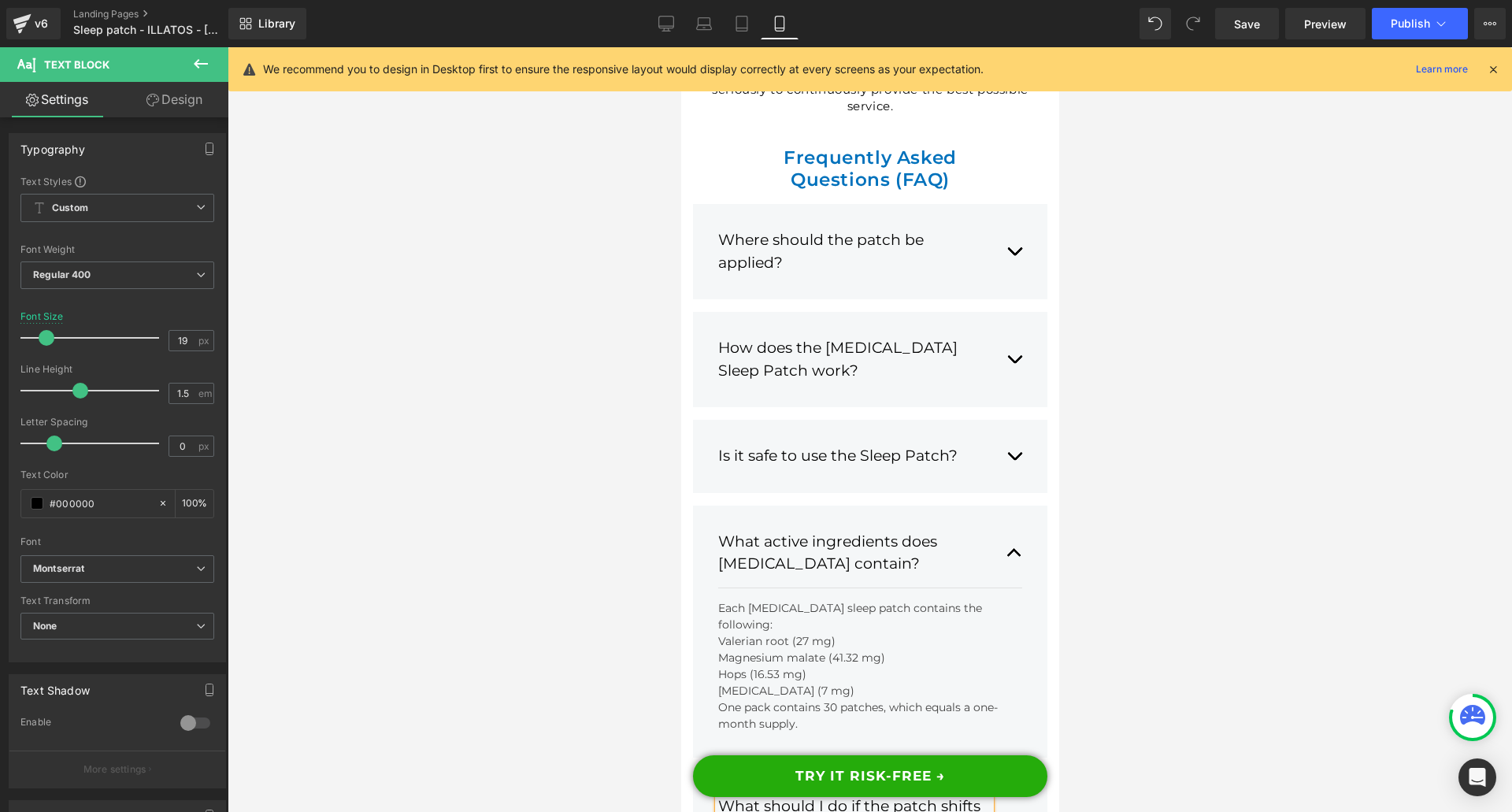
click at [1013, 811] on span "button" at bounding box center [1013, 822] width 0 height 0
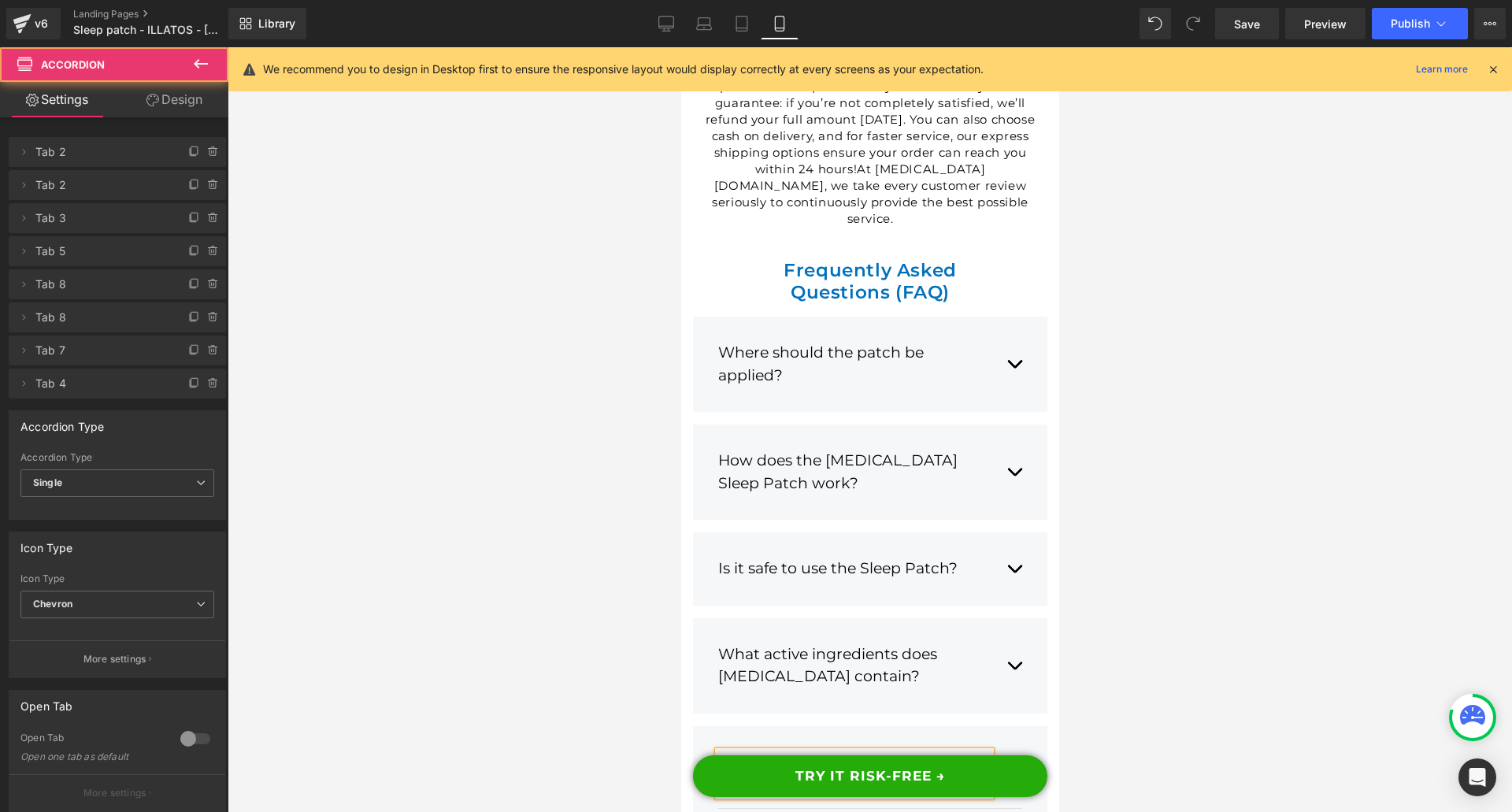
scroll to position [21812, 0]
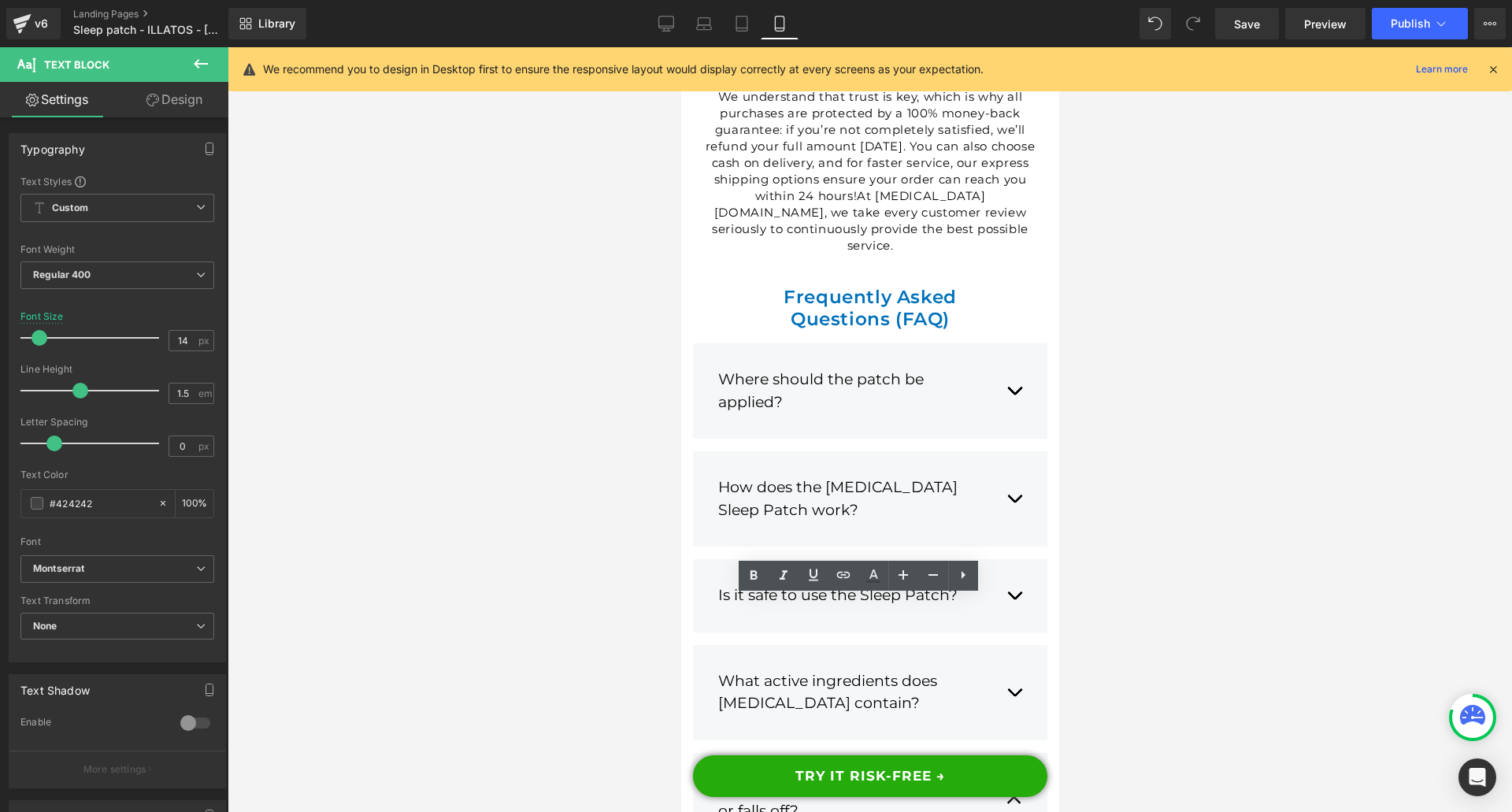
paste div
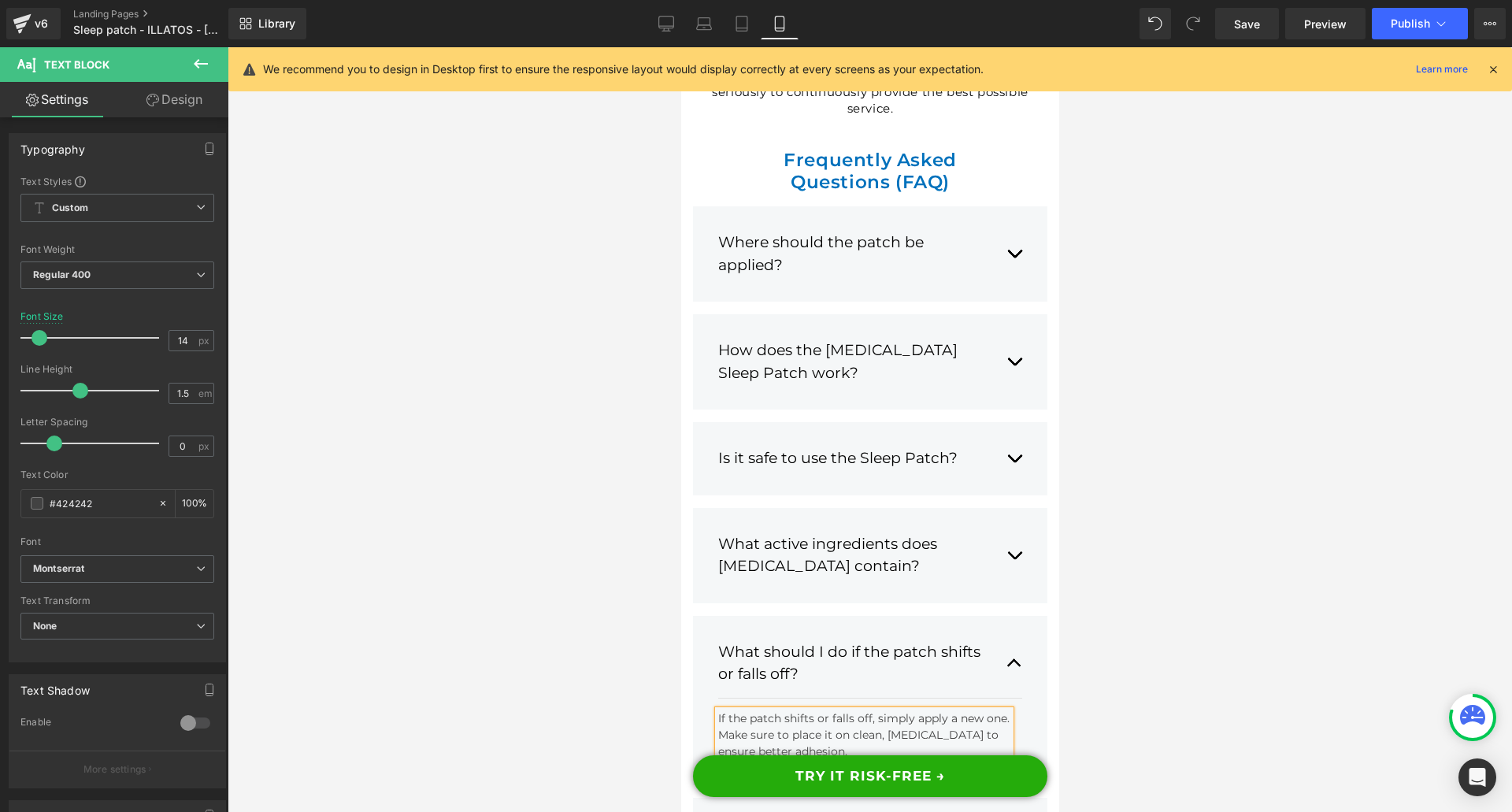
scroll to position [21970, 0]
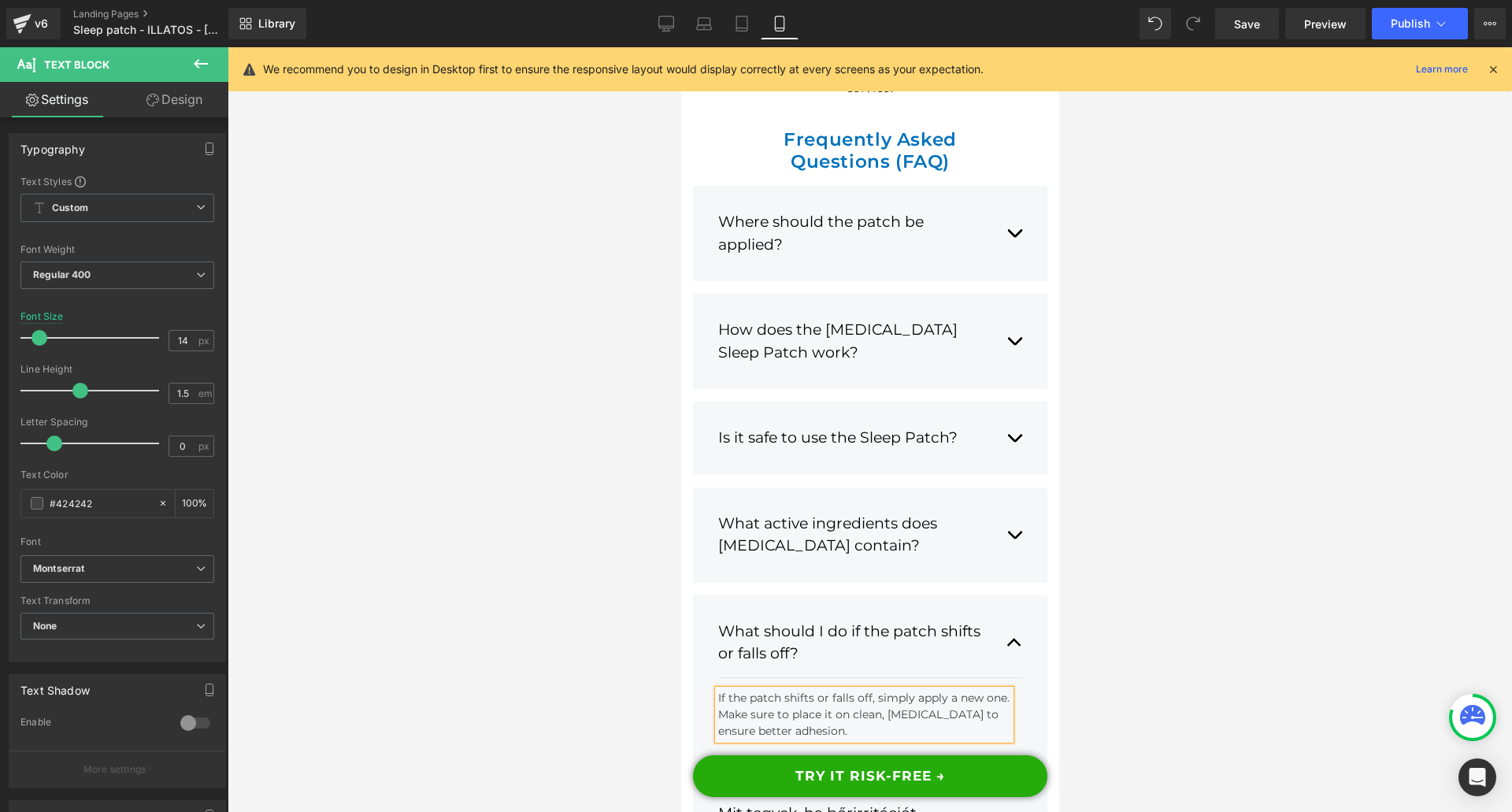
click at [908, 802] on div "Mit tegyek, ha bőrirritációt tapasztalok?" at bounding box center [852, 825] width 272 height 45
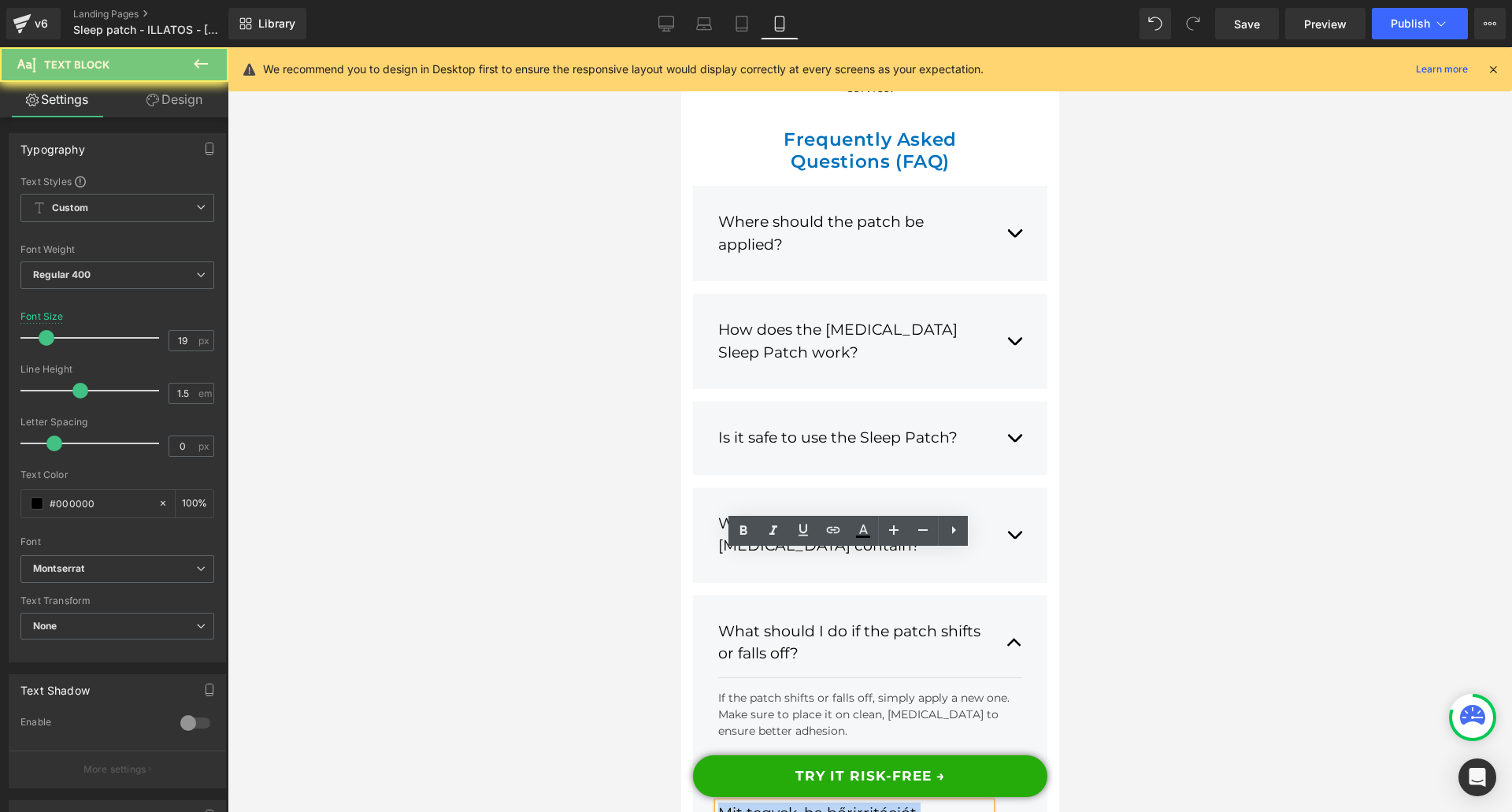
click at [908, 802] on div "Mit tegyek, ha bőrirritációt tapasztalok?" at bounding box center [852, 825] width 272 height 45
paste div
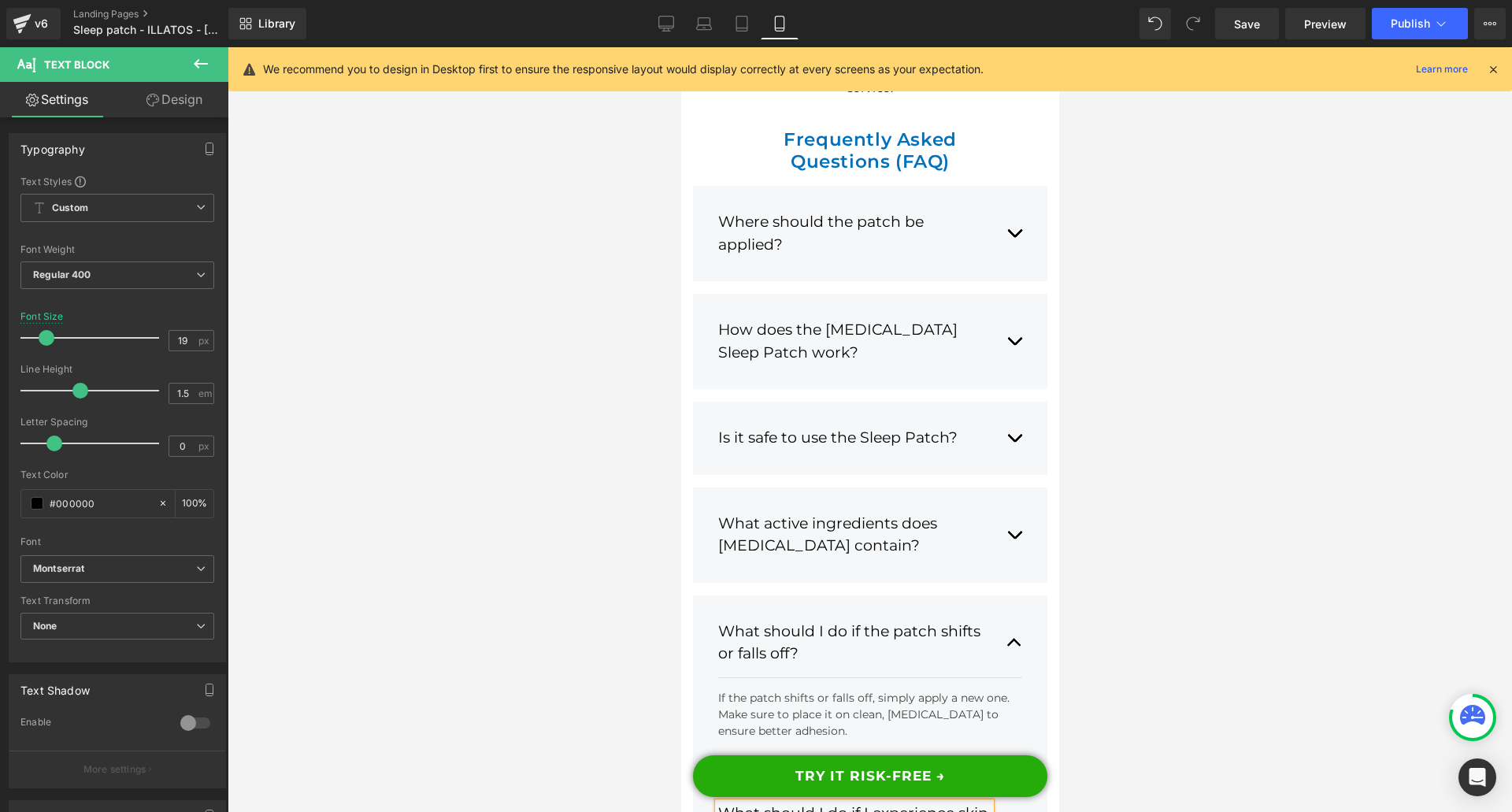
click at [1005, 791] on button "button" at bounding box center [1013, 825] width 15 height 69
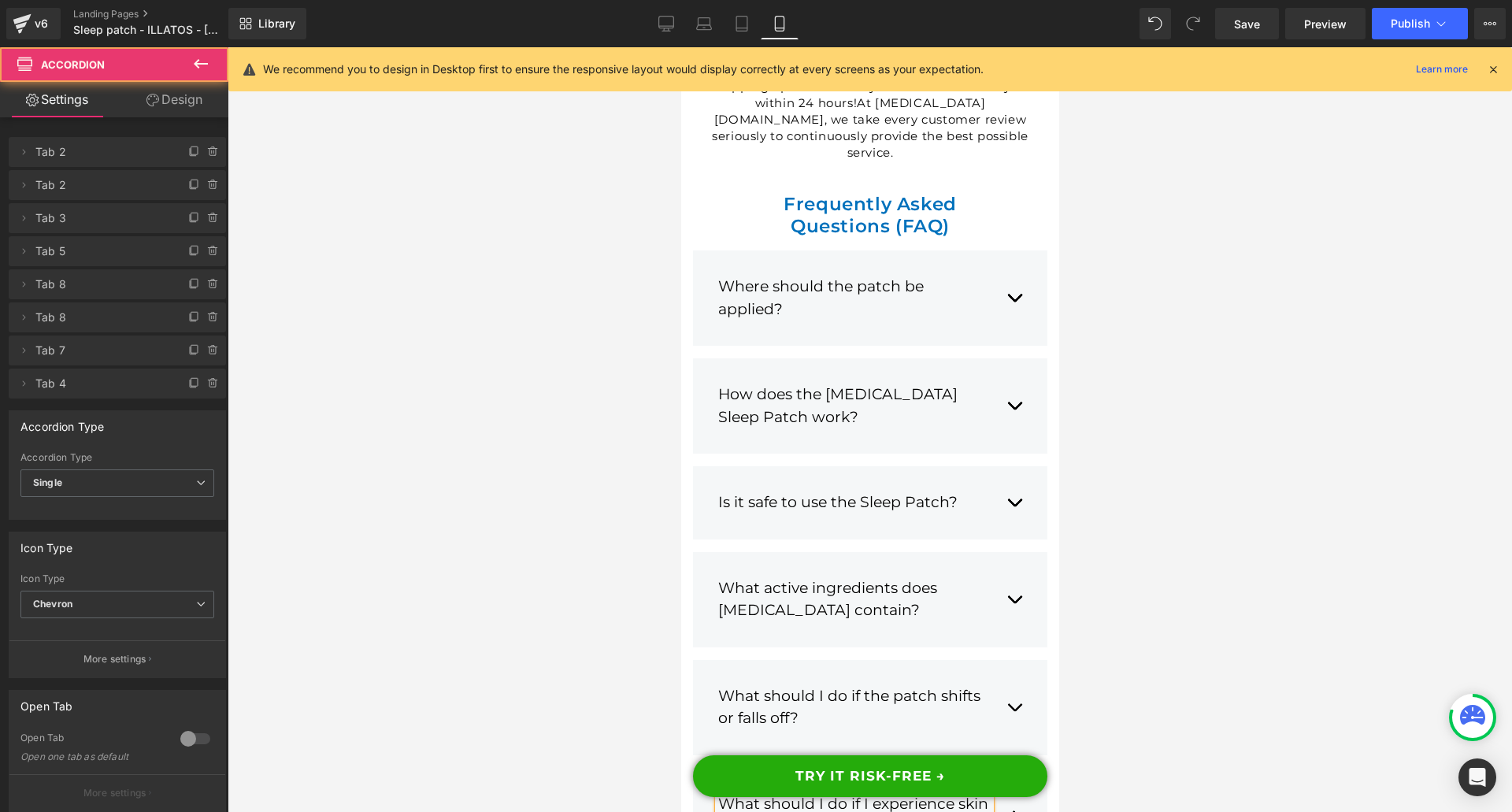
scroll to position [21896, 0]
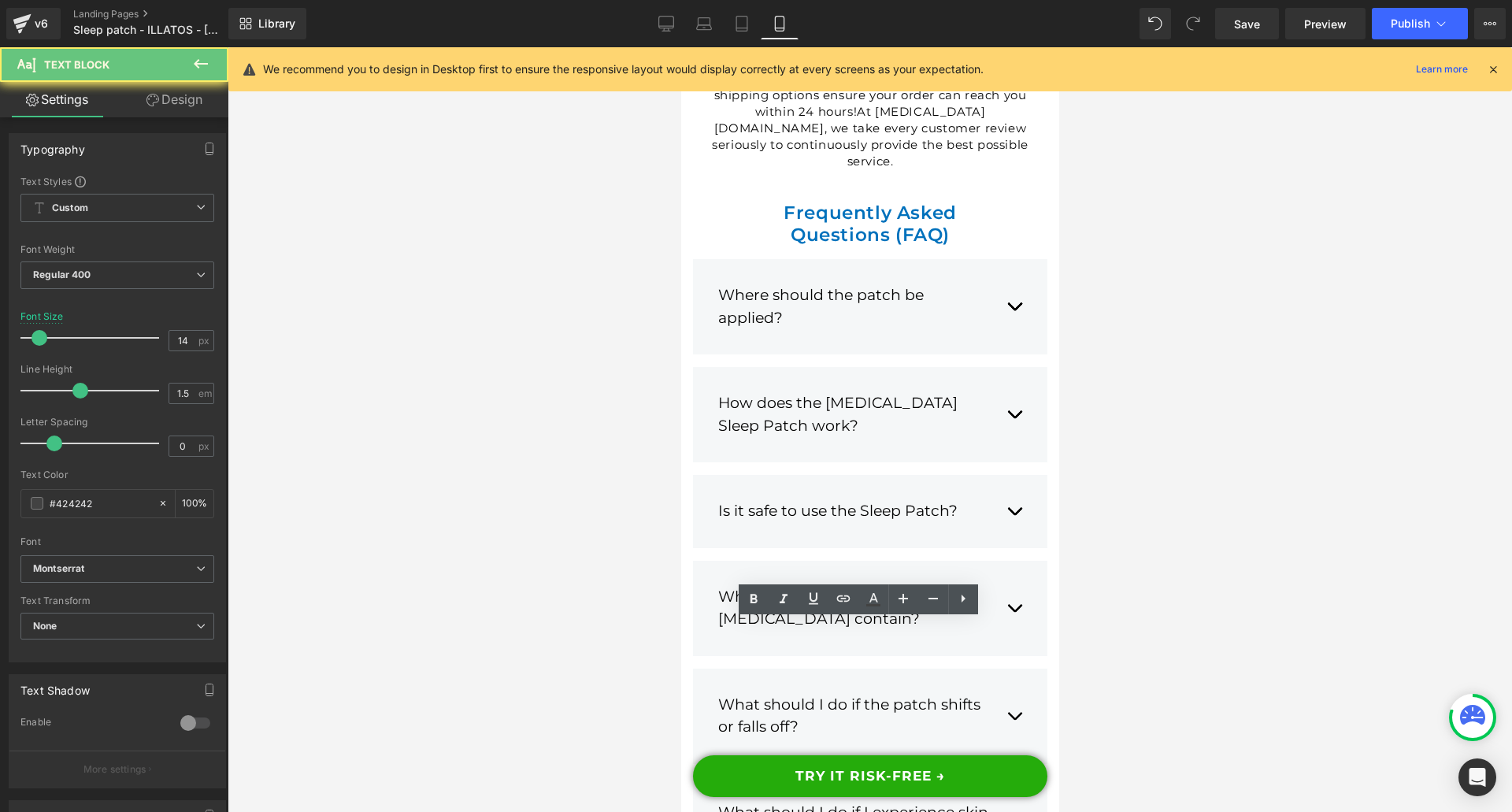
paste div
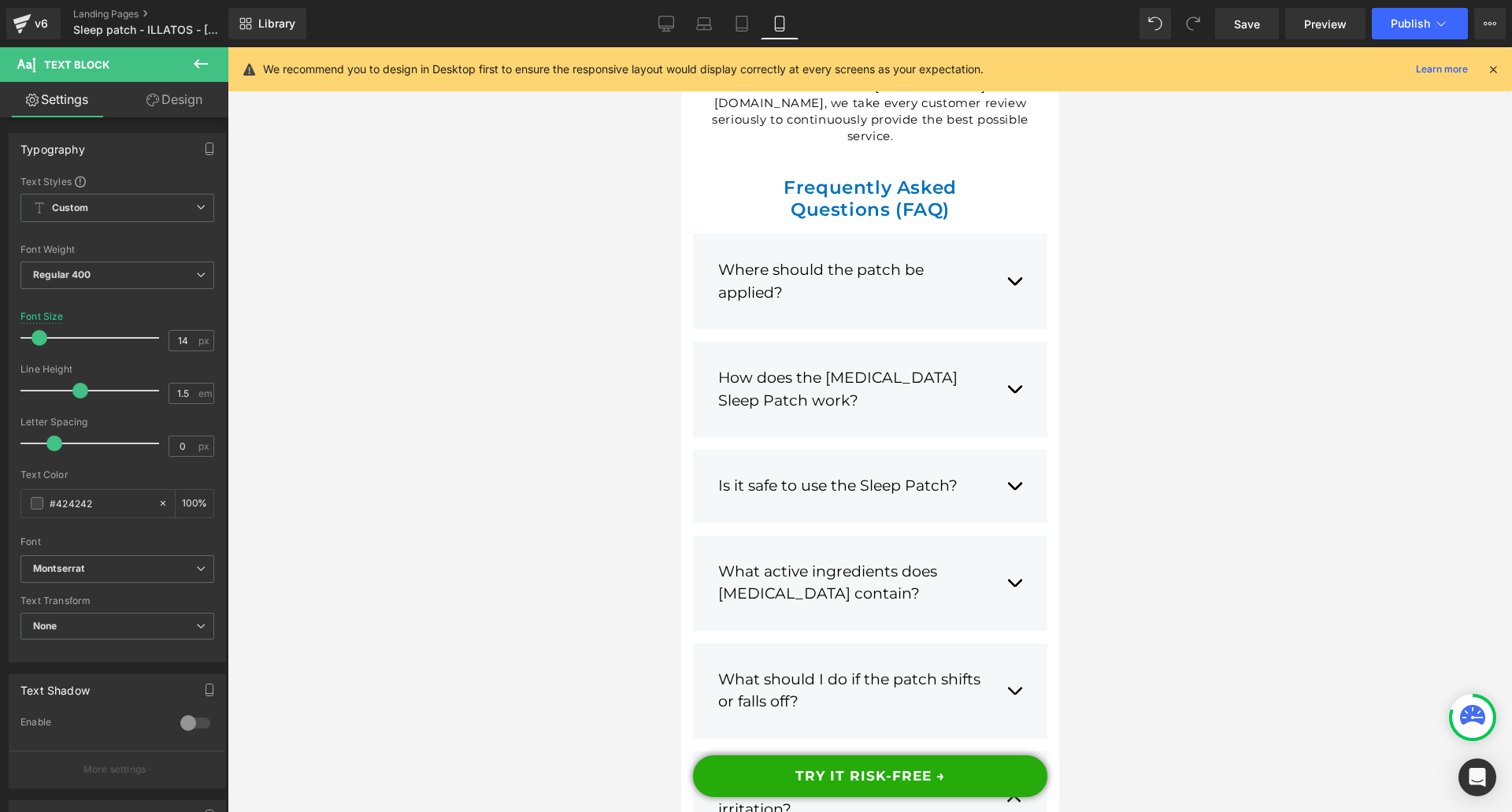
scroll to position [22054, 0]
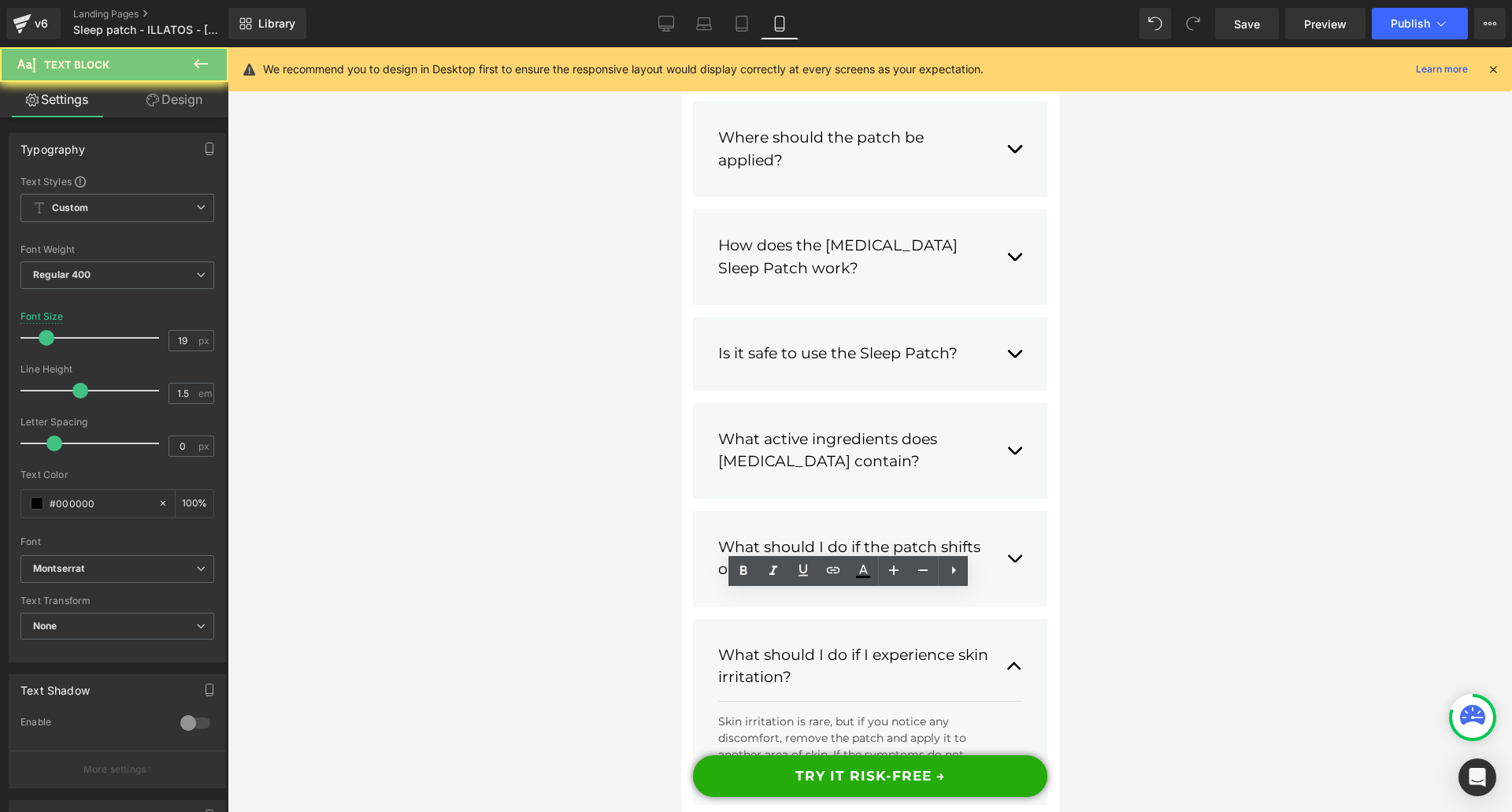
paste div
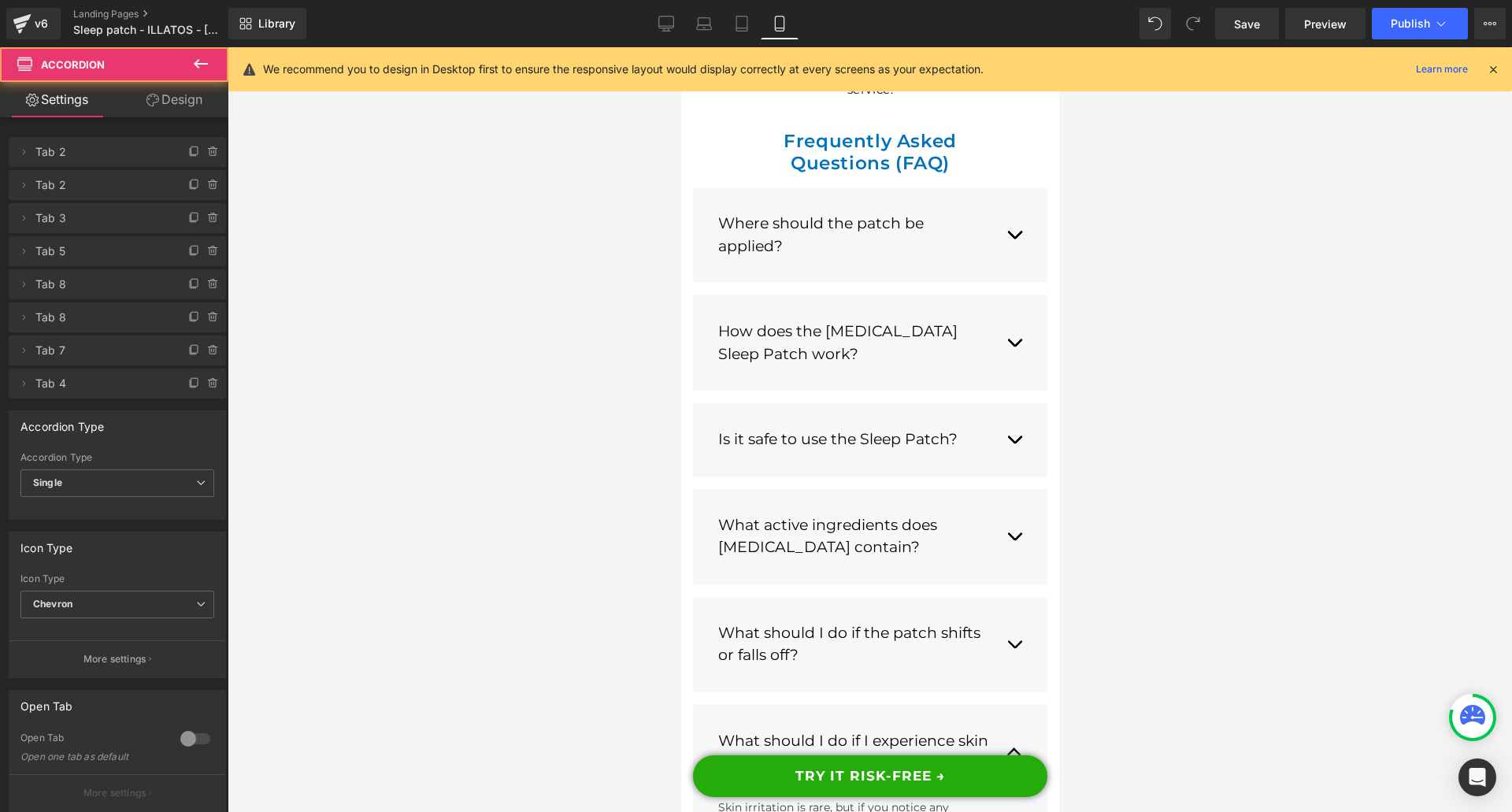
scroll to position [21964, 0]
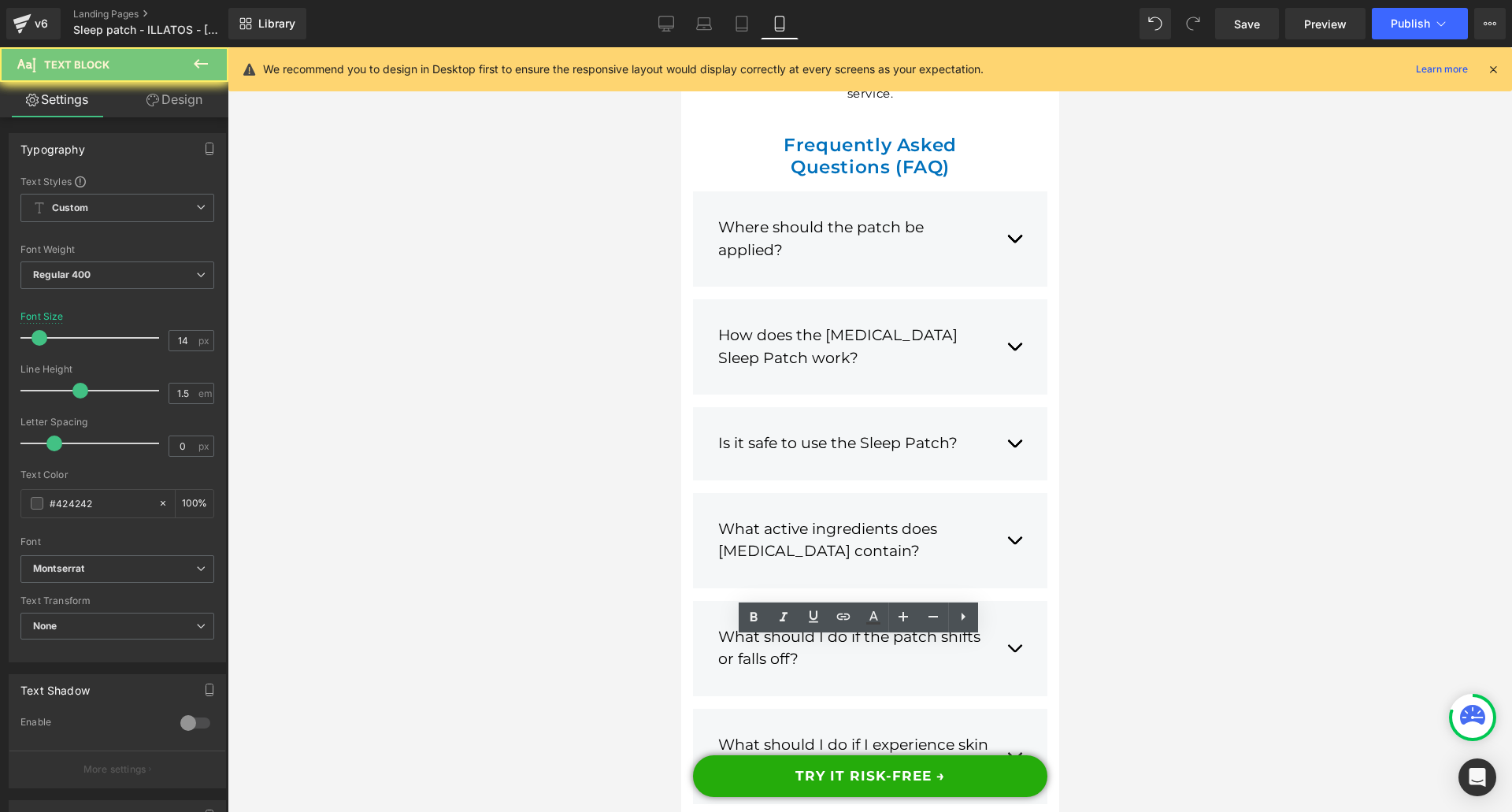
paste div
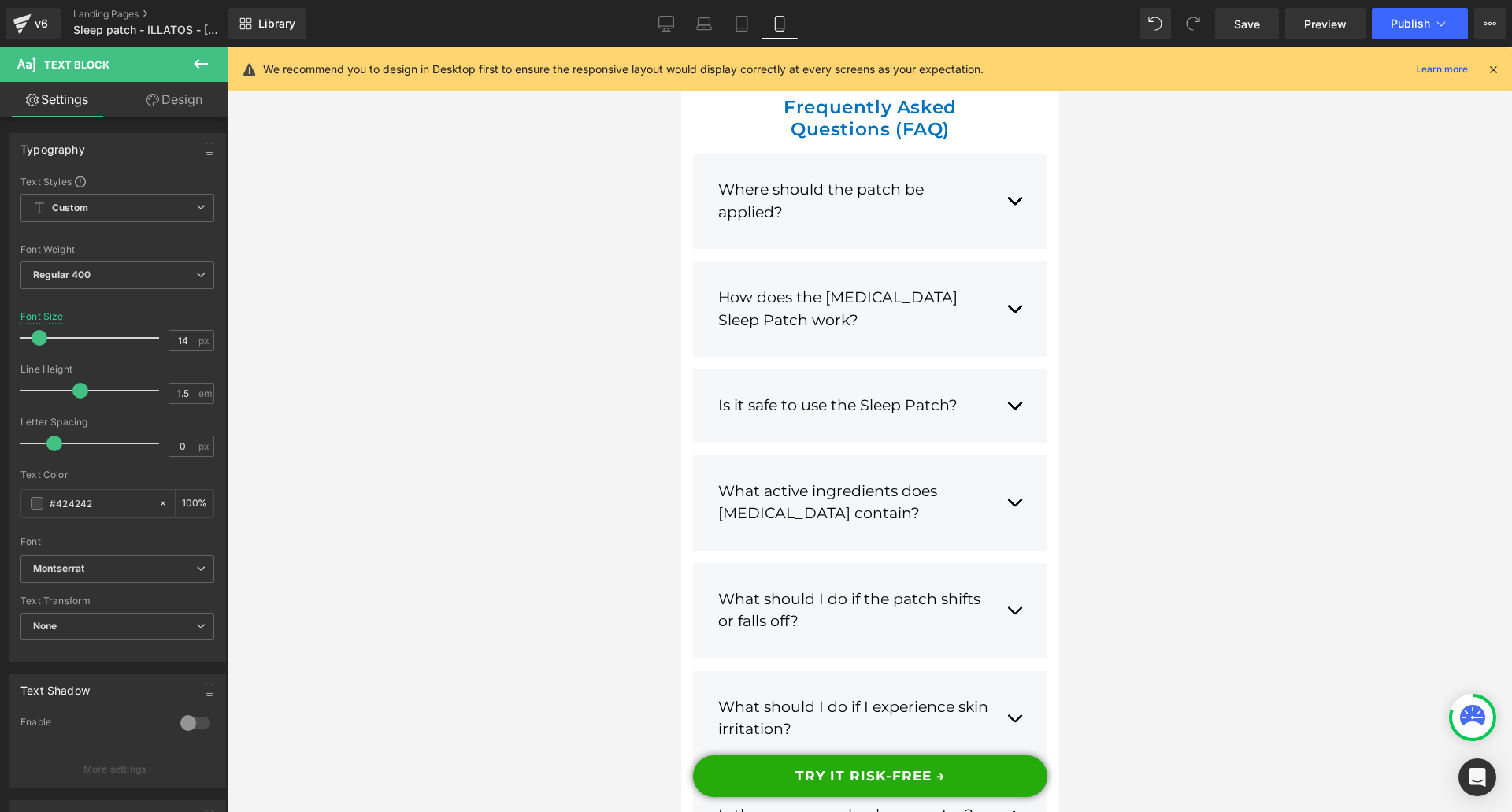
scroll to position [22122, 0]
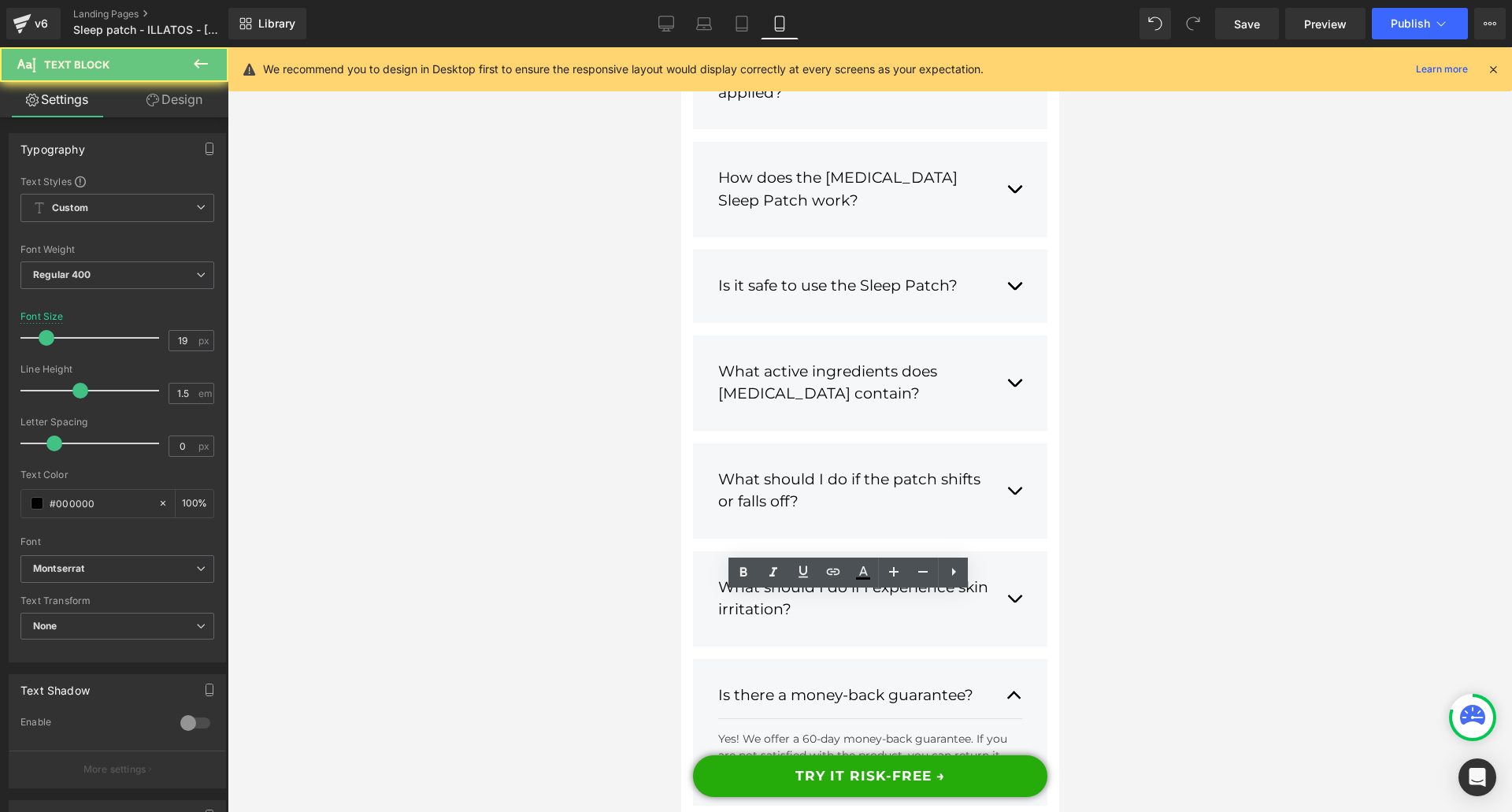
paste div
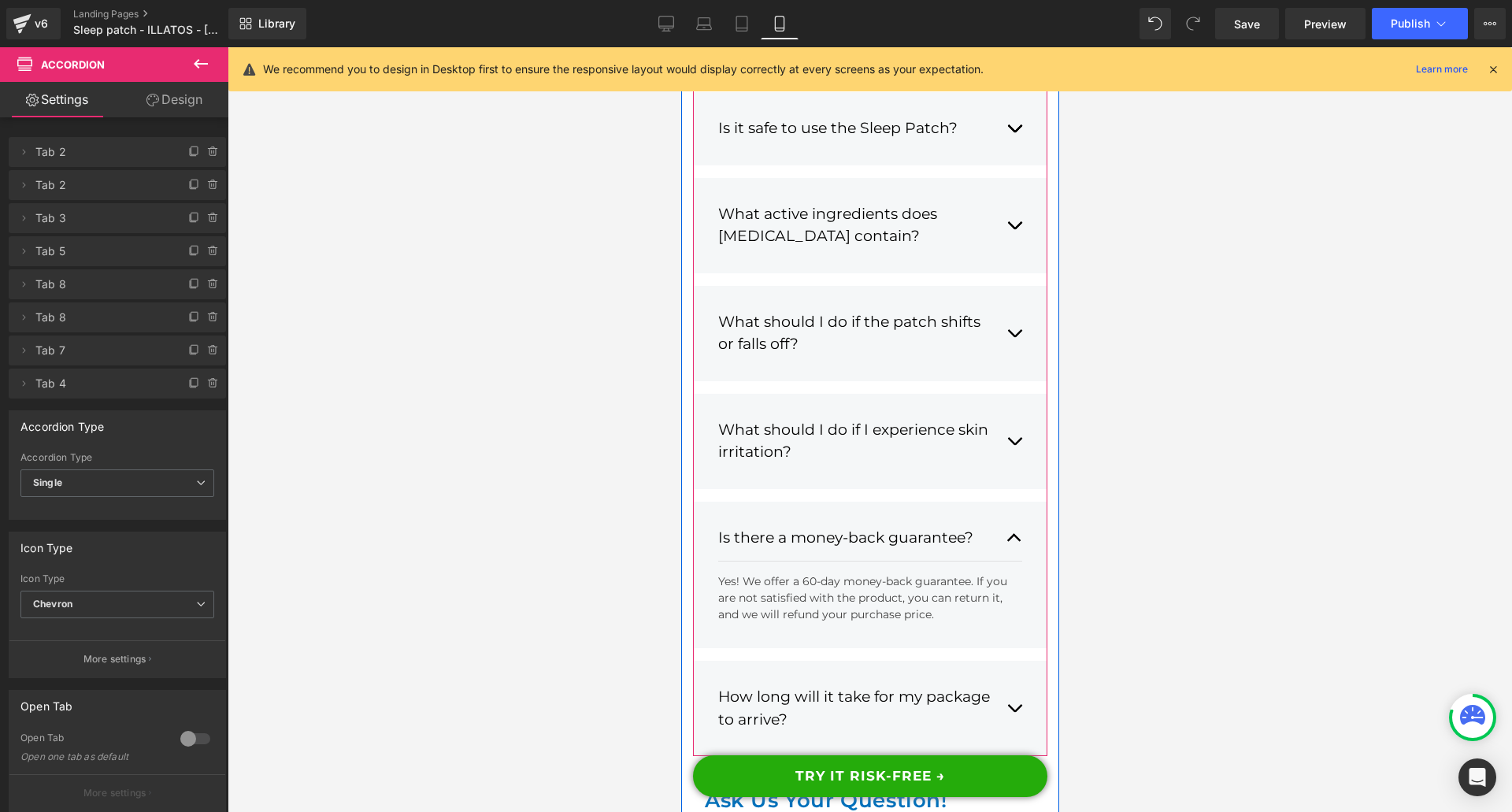
click at [1005, 674] on button "button" at bounding box center [1013, 708] width 15 height 69
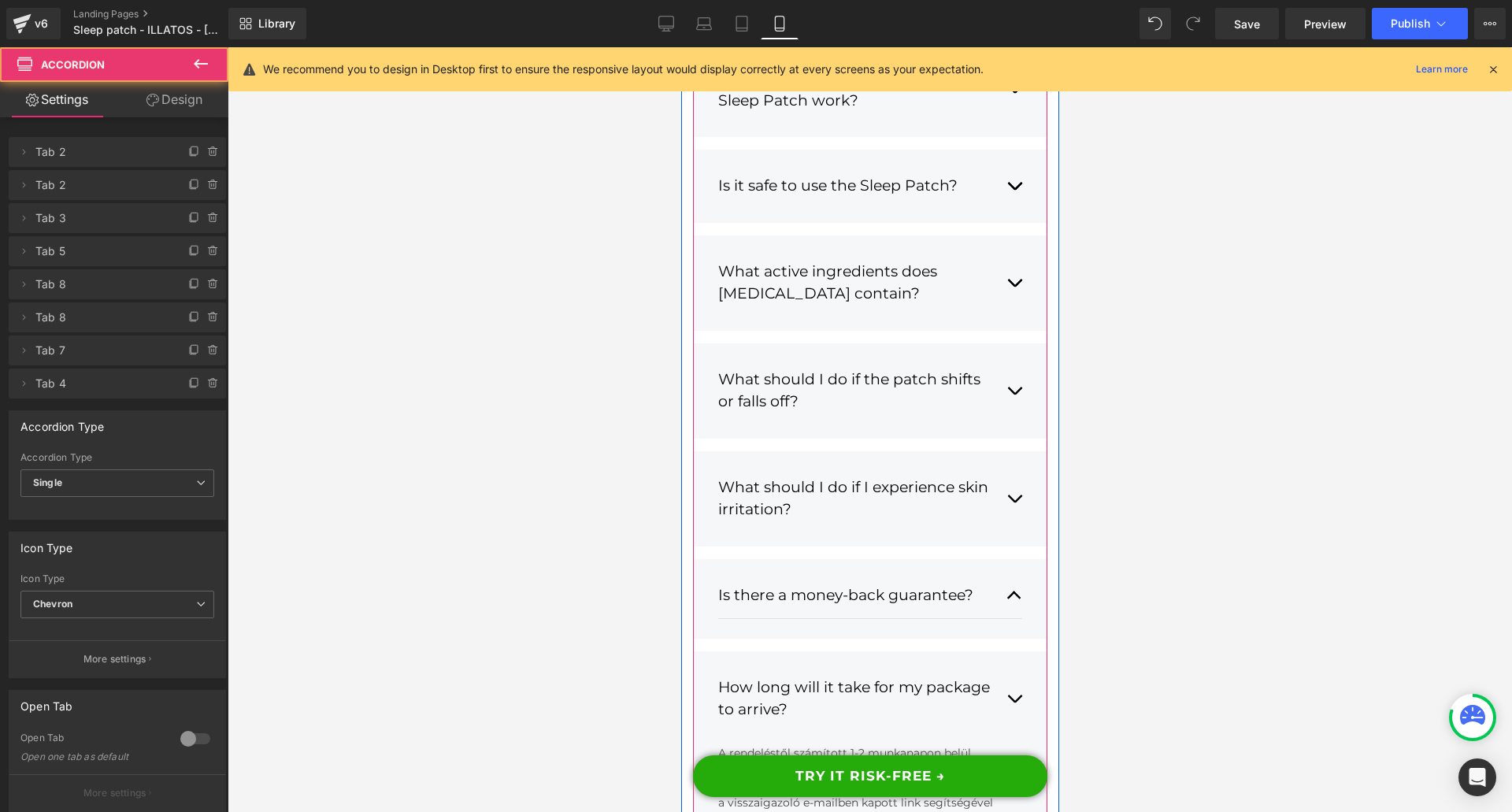
scroll to position [22206, 0]
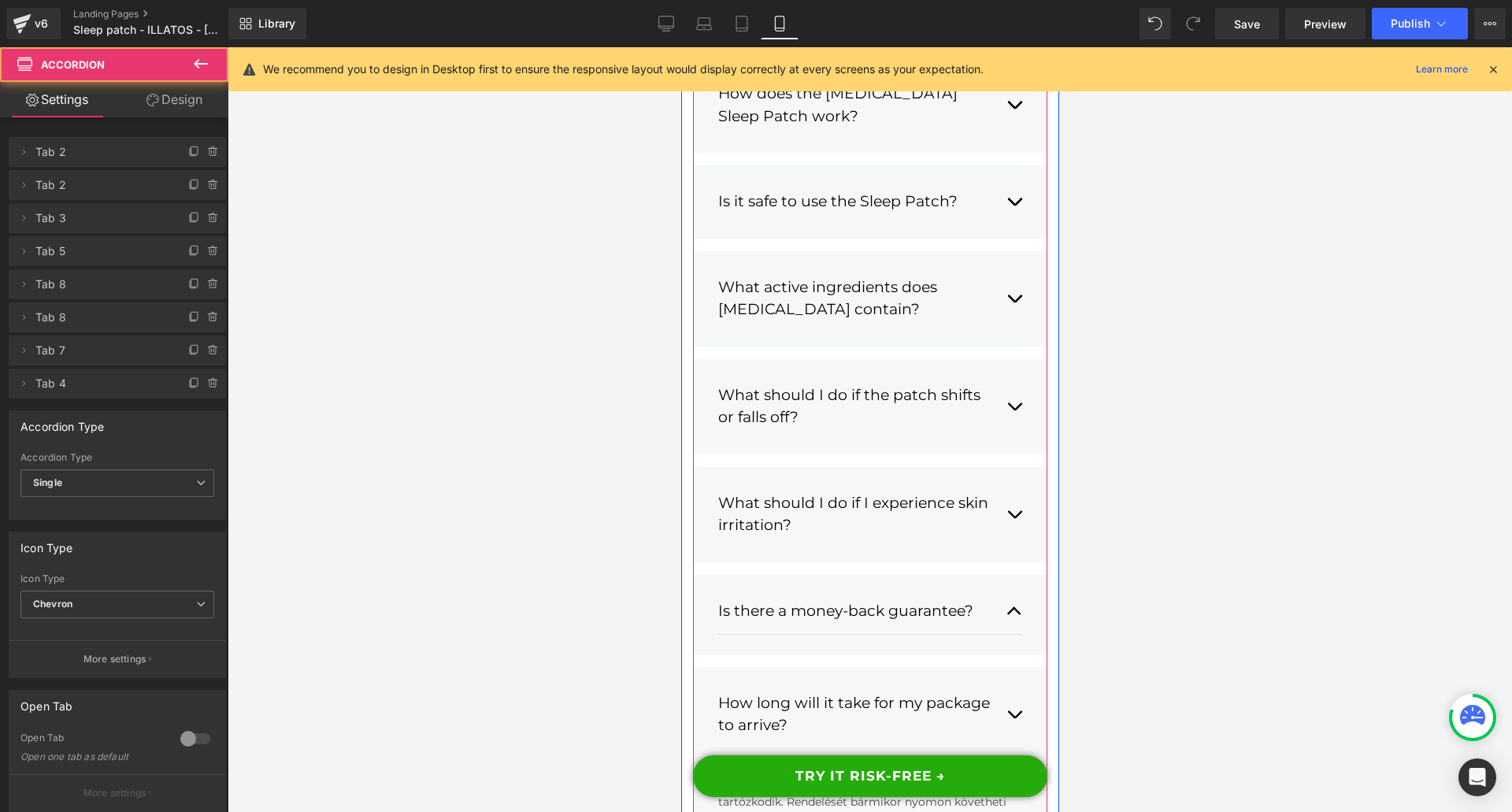
click at [856, 761] on div "A rendeléstől számított 1-2 munkanapon belül szállítjuk a terméket, attól függő…" at bounding box center [863, 794] width 293 height 66
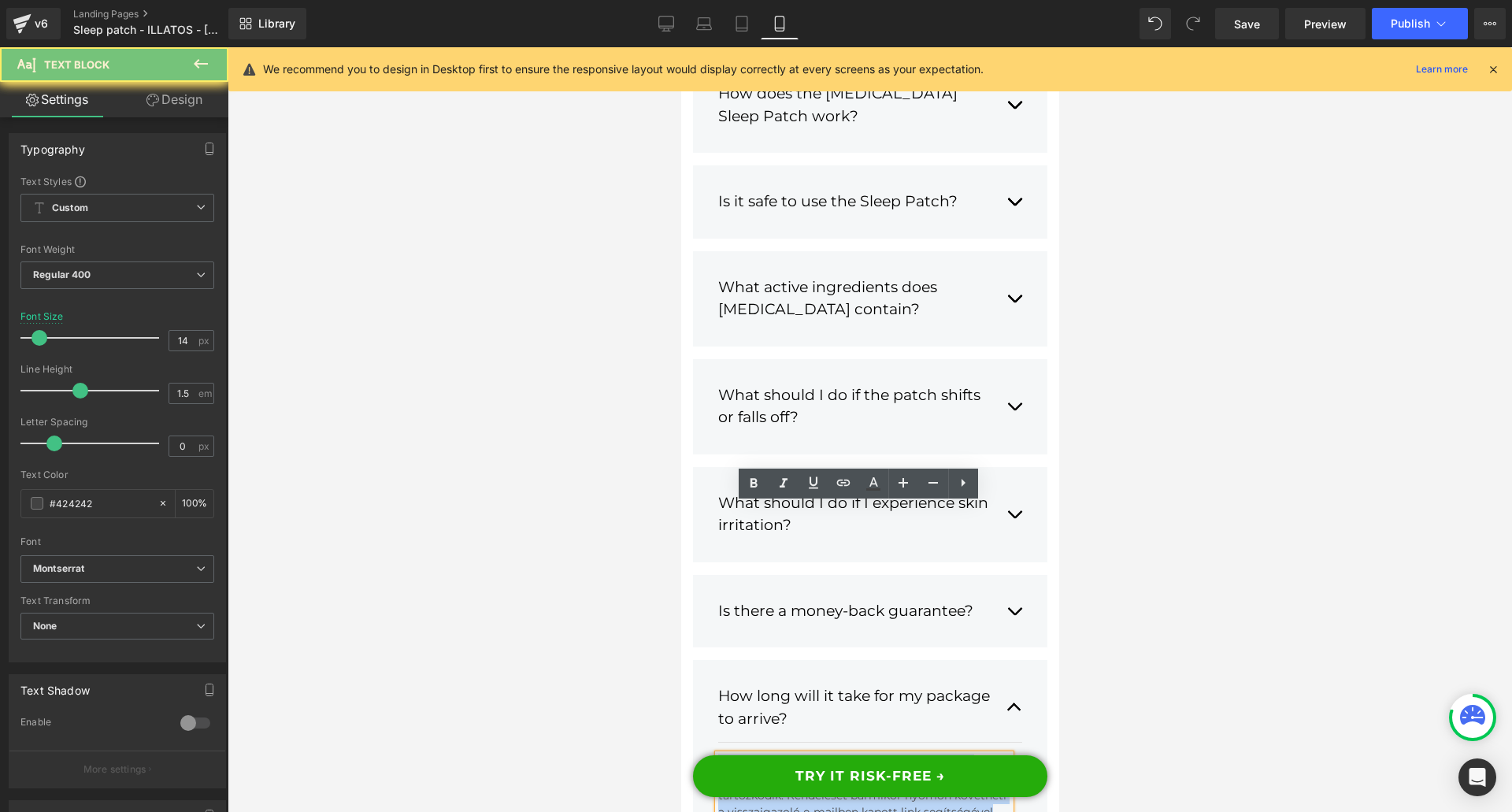
click at [856, 755] on div "A rendeléstől számított 1-2 munkanapon belül szállítjuk a terméket, attól függő…" at bounding box center [863, 788] width 293 height 66
paste div
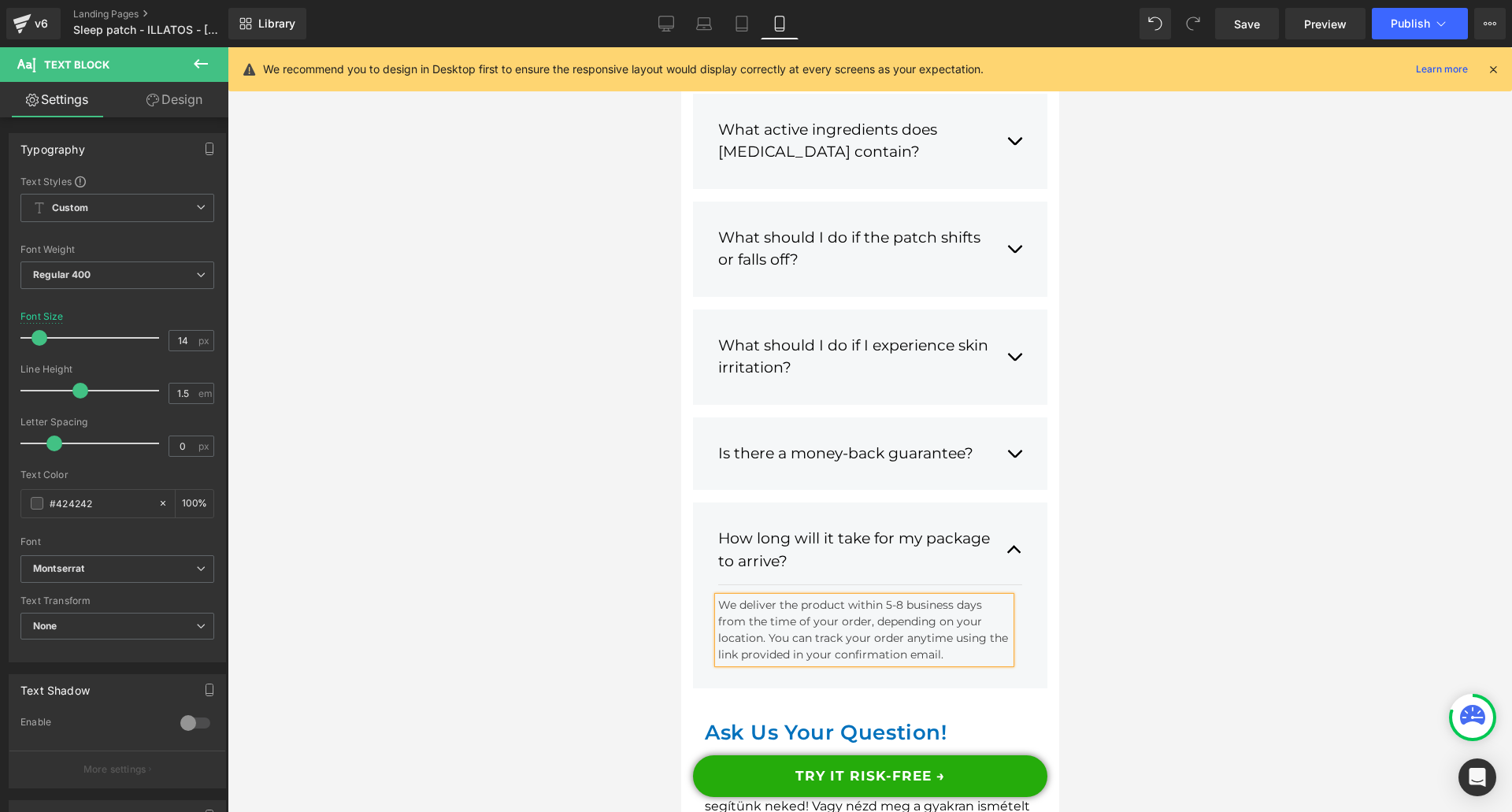
scroll to position [22441, 0]
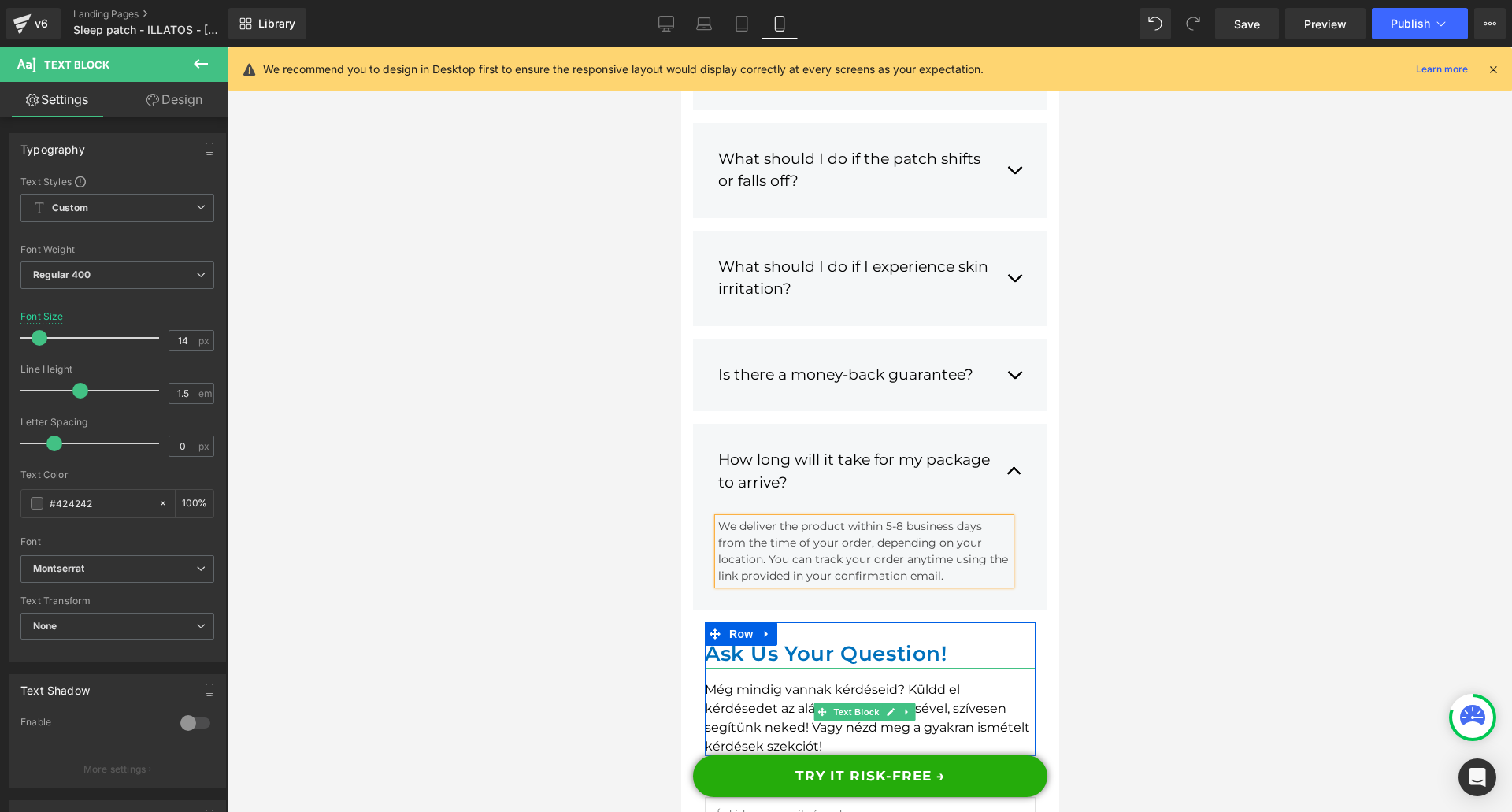
click at [751, 668] on div "Még mindig vannak kérdéseid? Küldd el kérdésedet az alábbi űrlap kitöltésével, …" at bounding box center [869, 711] width 330 height 88
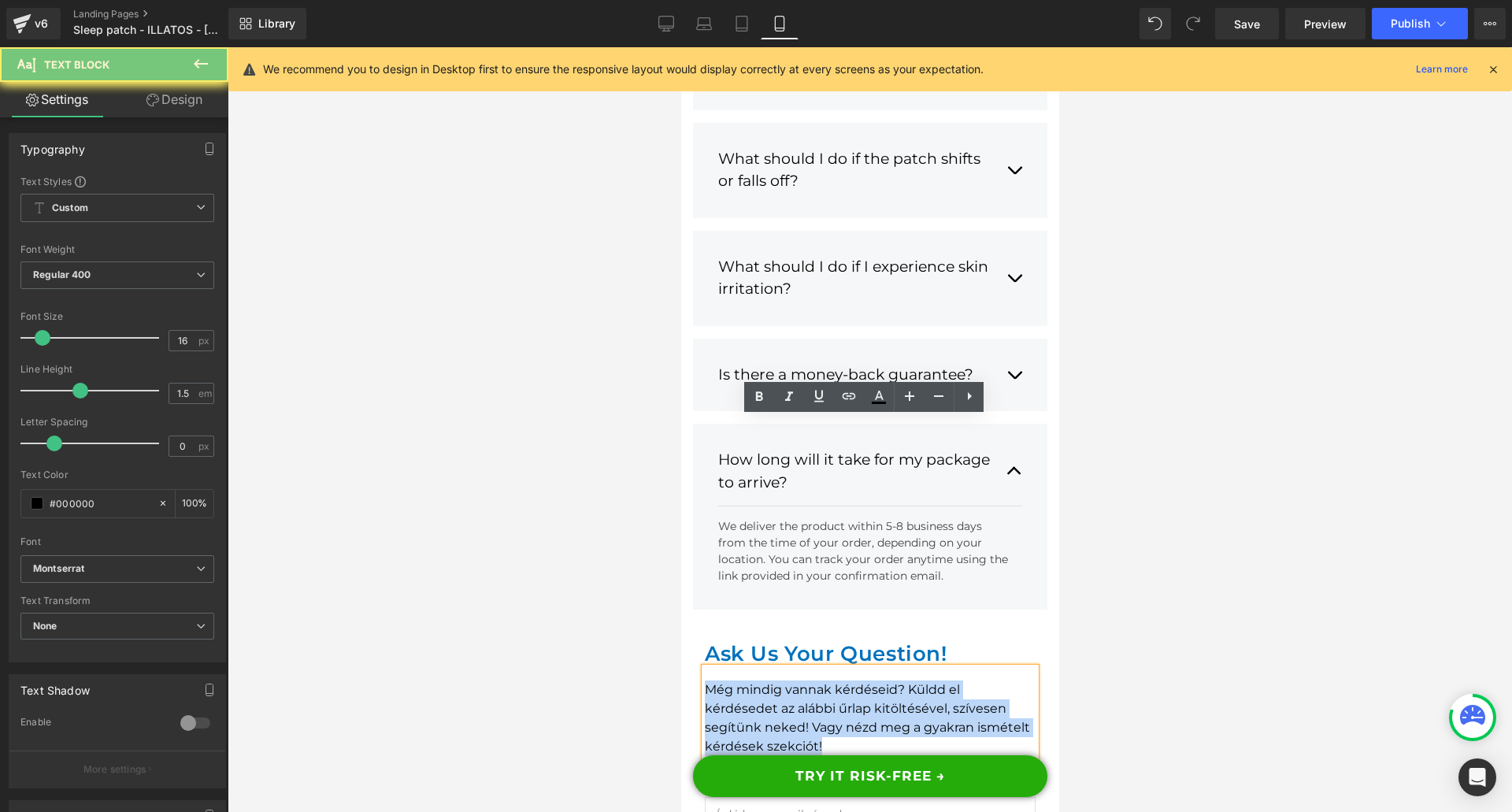
click at [751, 668] on div "Még mindig vannak kérdéseid? Küldd el kérdésedet az alábbi űrlap kitöltésével, …" at bounding box center [869, 711] width 330 height 88
paste div
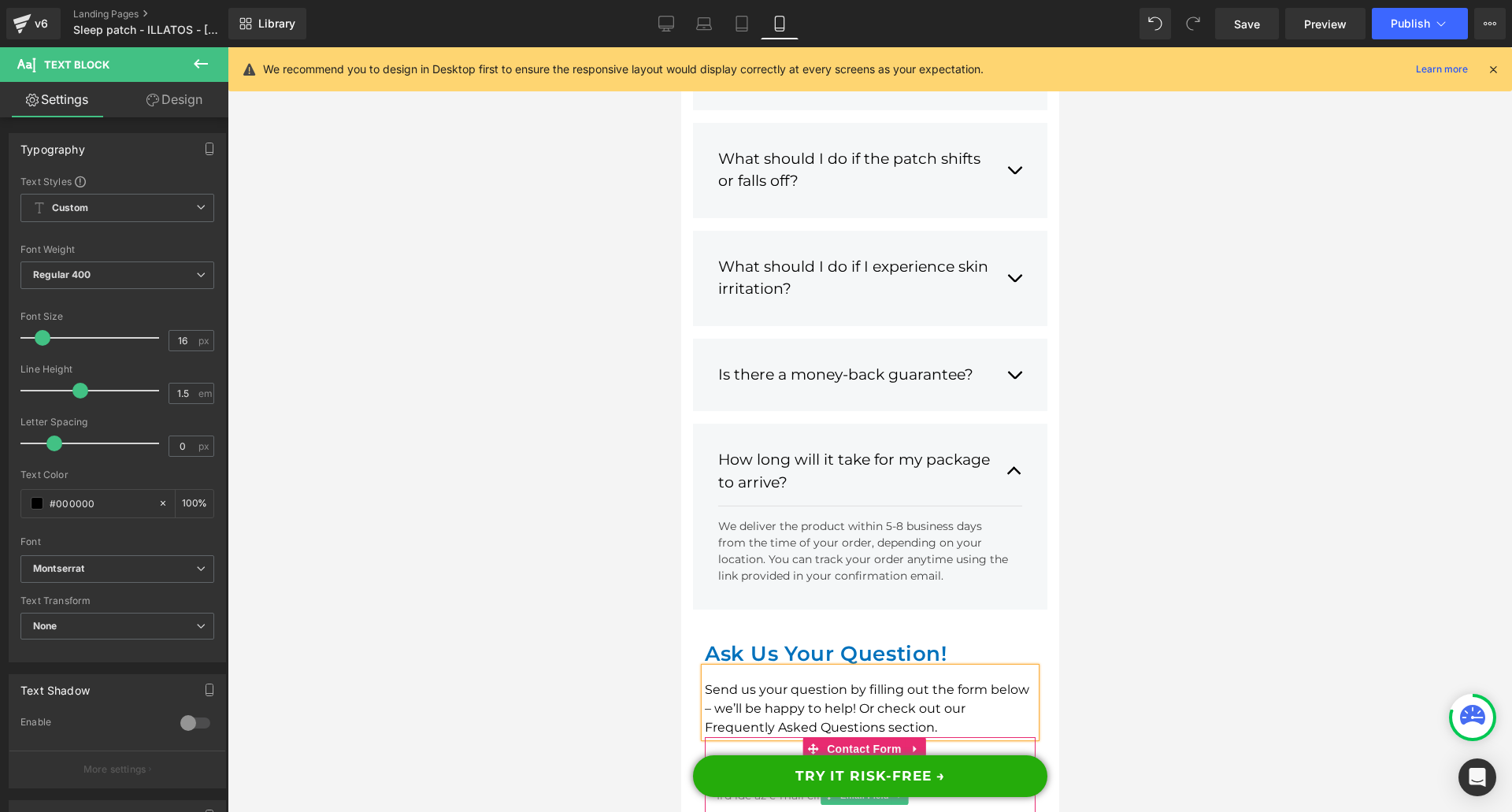
click at [776, 778] on input "email" at bounding box center [869, 796] width 330 height 35
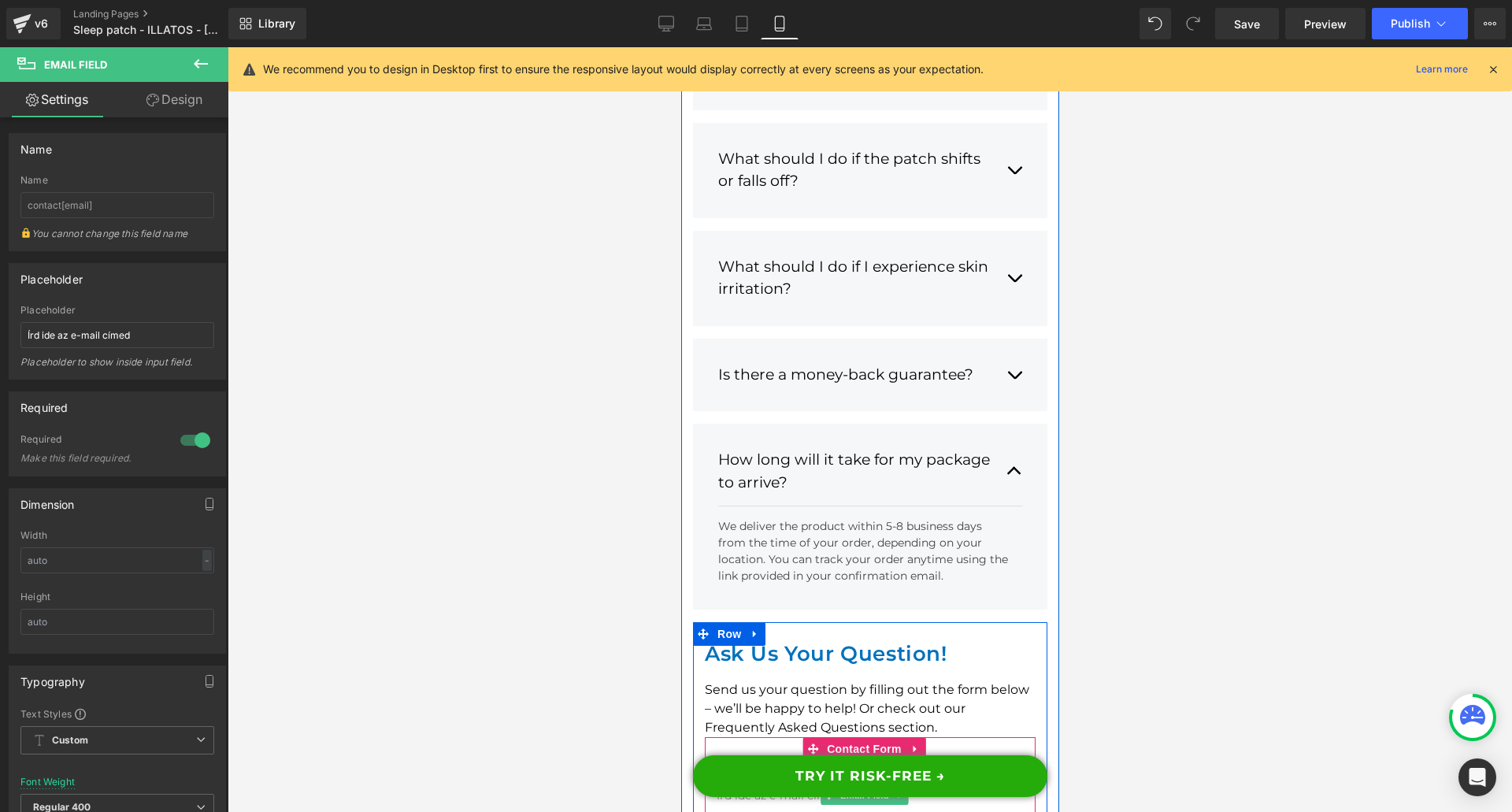
click at [732, 778] on input "email" at bounding box center [869, 796] width 330 height 35
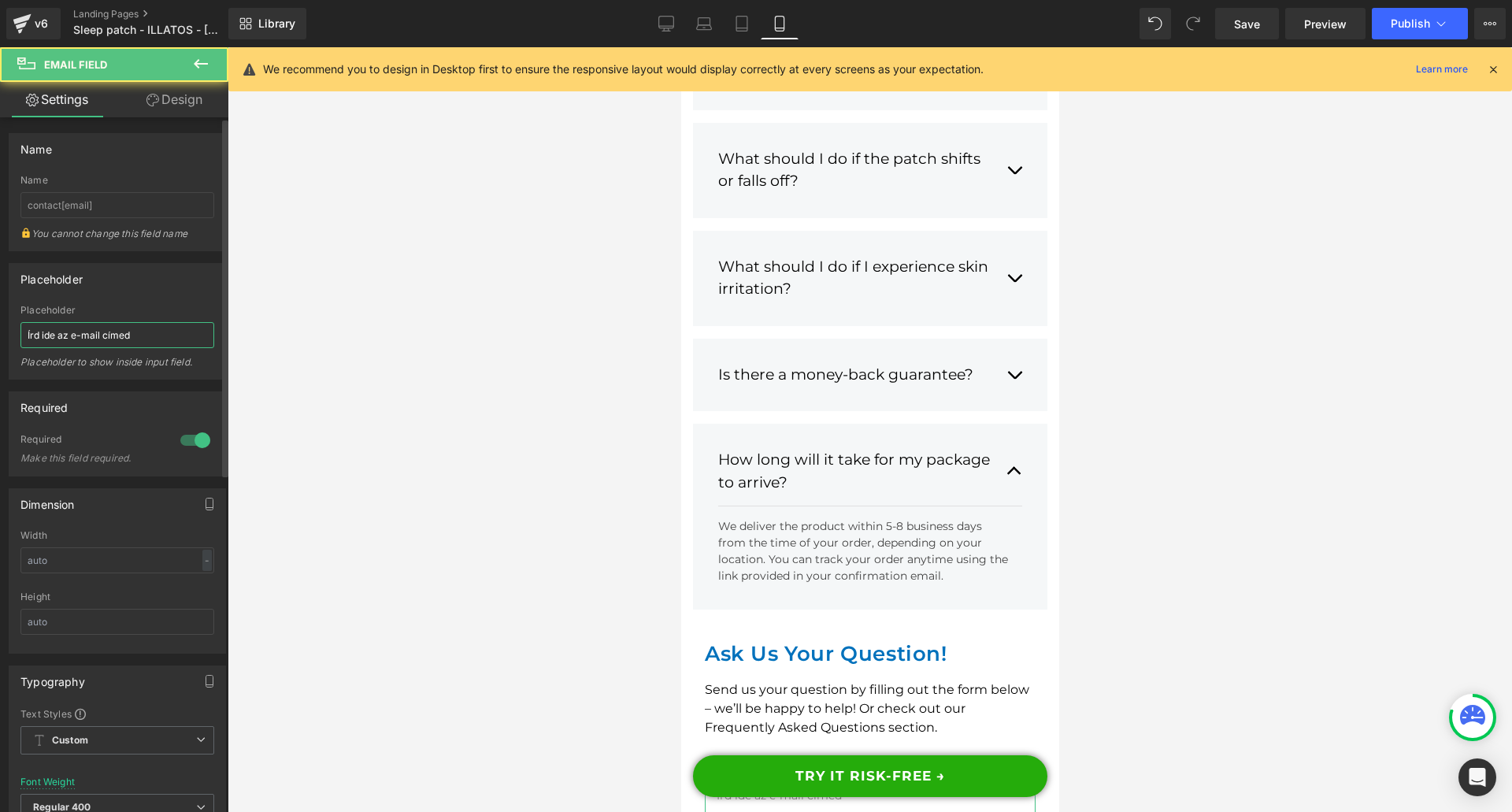
click at [85, 322] on input "Írd ide az e-mail címed" at bounding box center [117, 334] width 194 height 26
type input "Enter your email address"
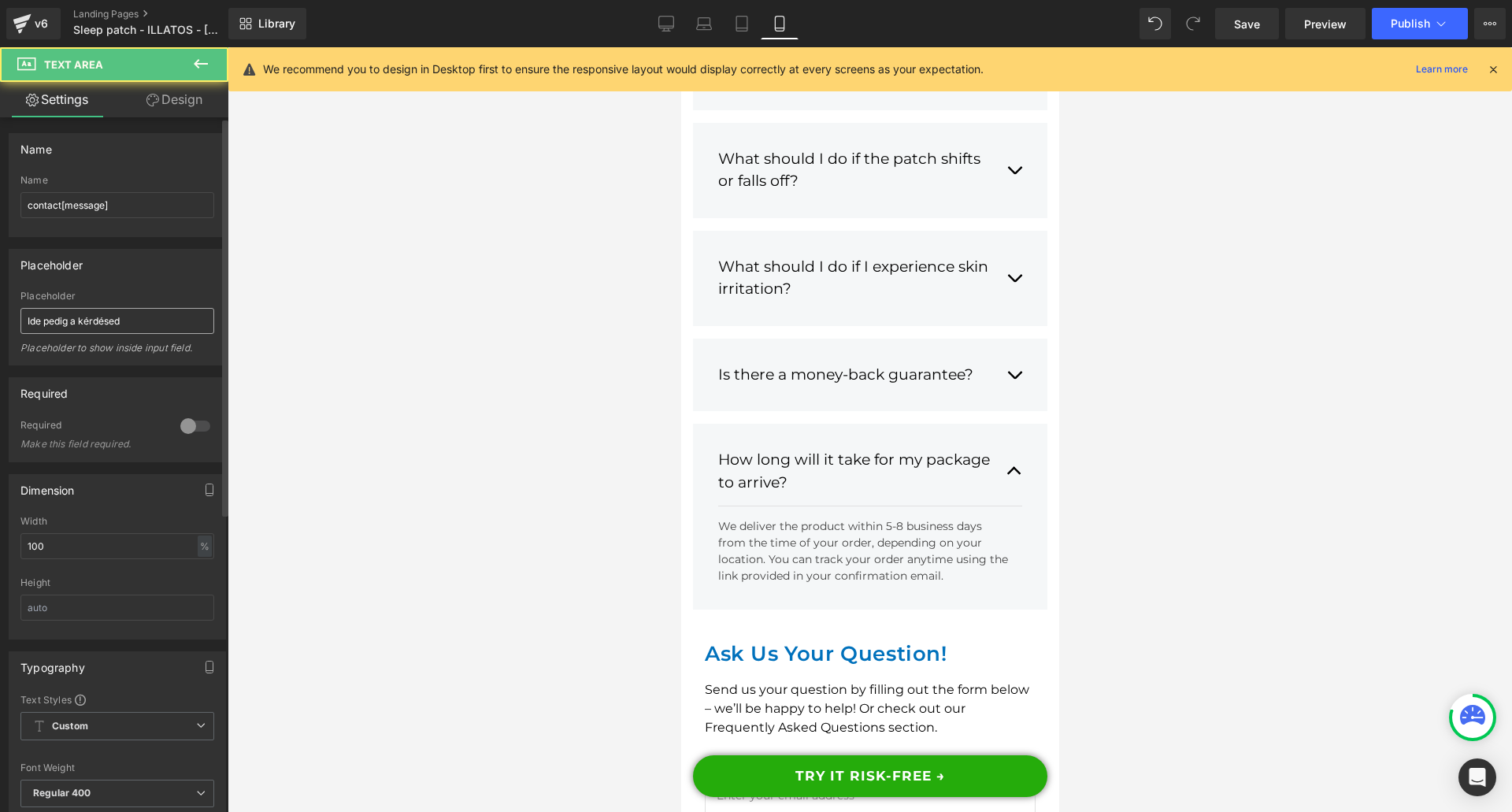
click at [115, 320] on input "Ide pedig a kérdésed" at bounding box center [117, 321] width 194 height 26
type input "Enter your question here"
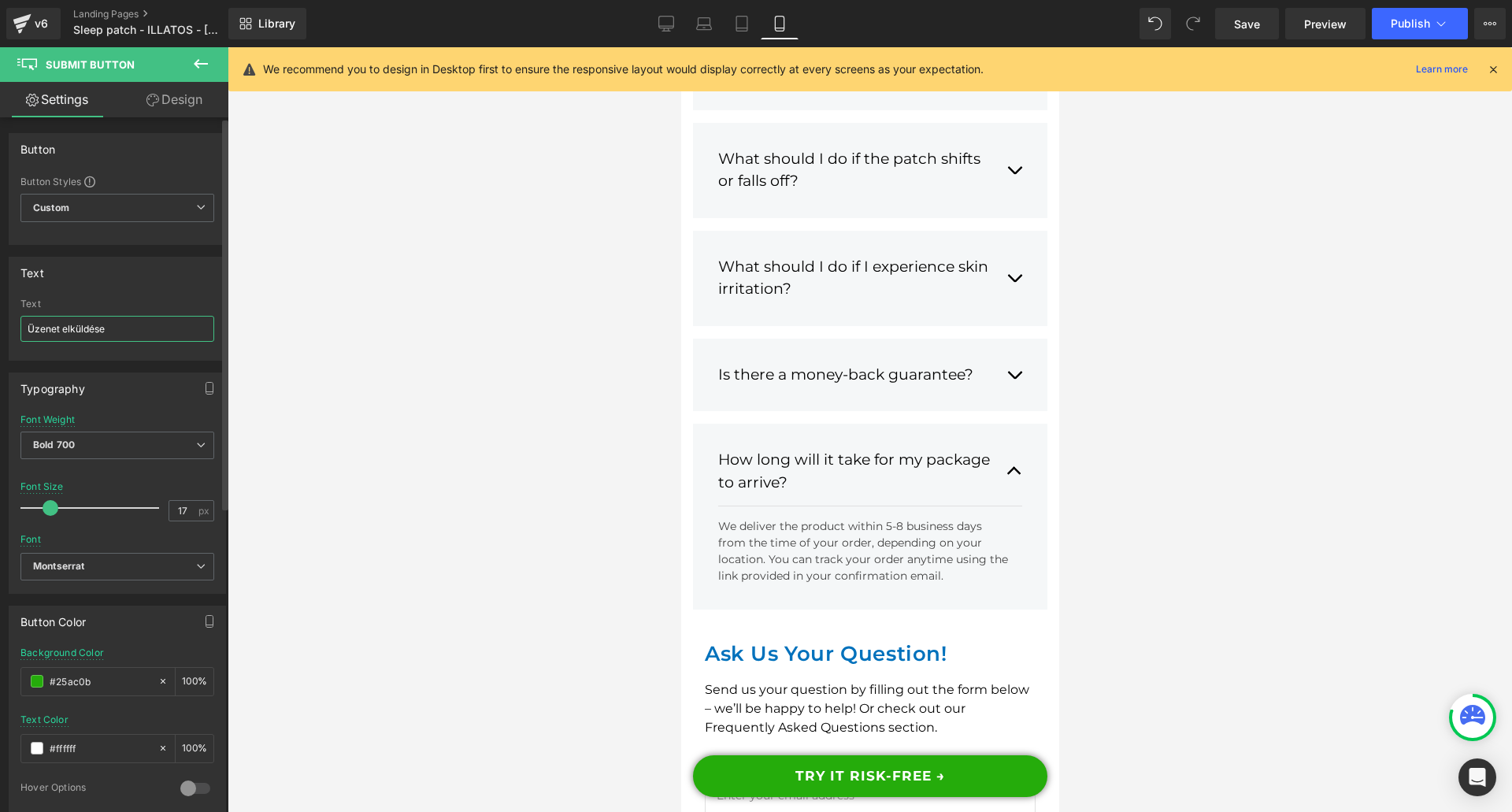
click at [90, 330] on input "Üzenet elküldése" at bounding box center [117, 328] width 194 height 26
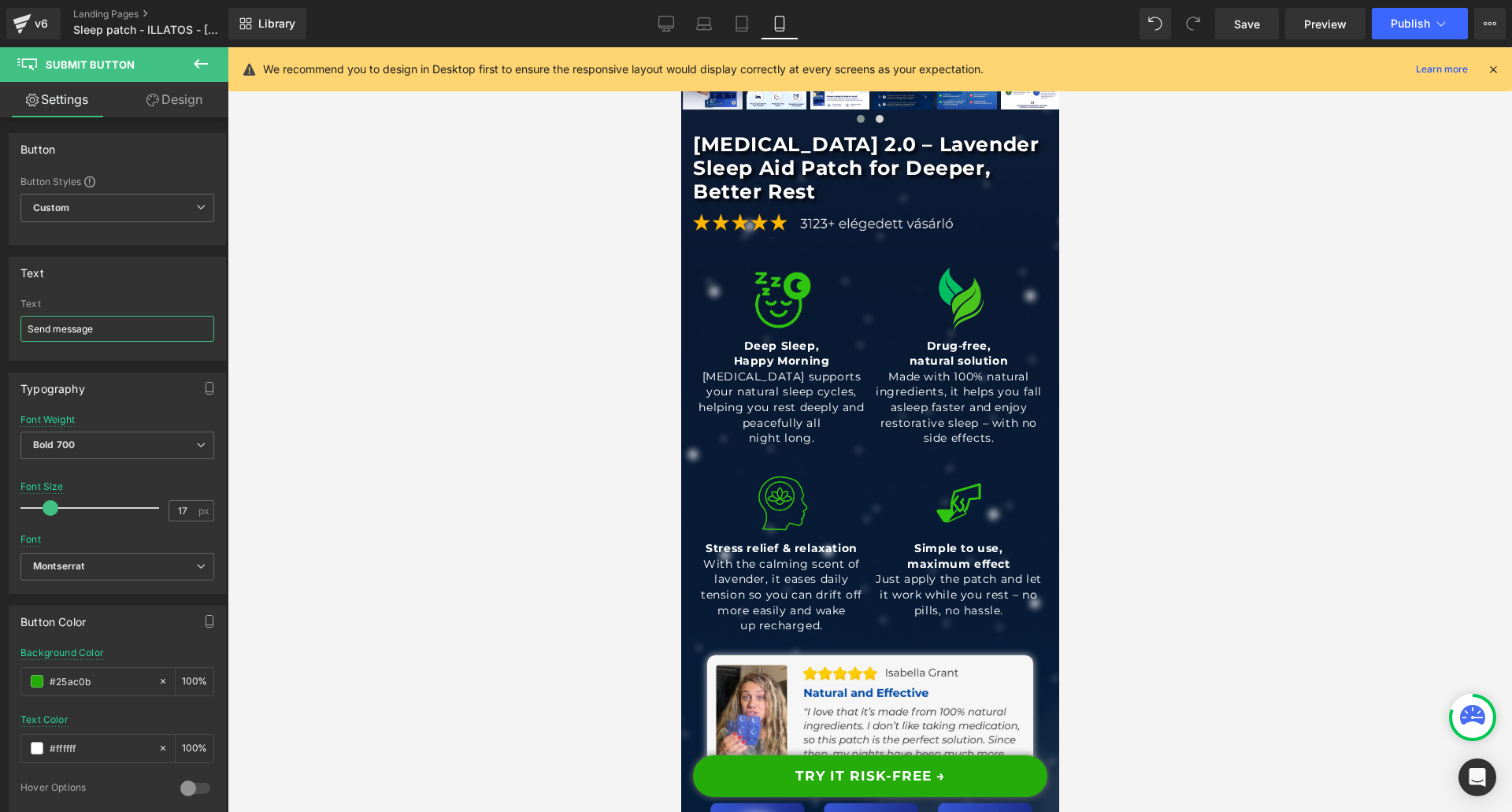
scroll to position [0, 0]
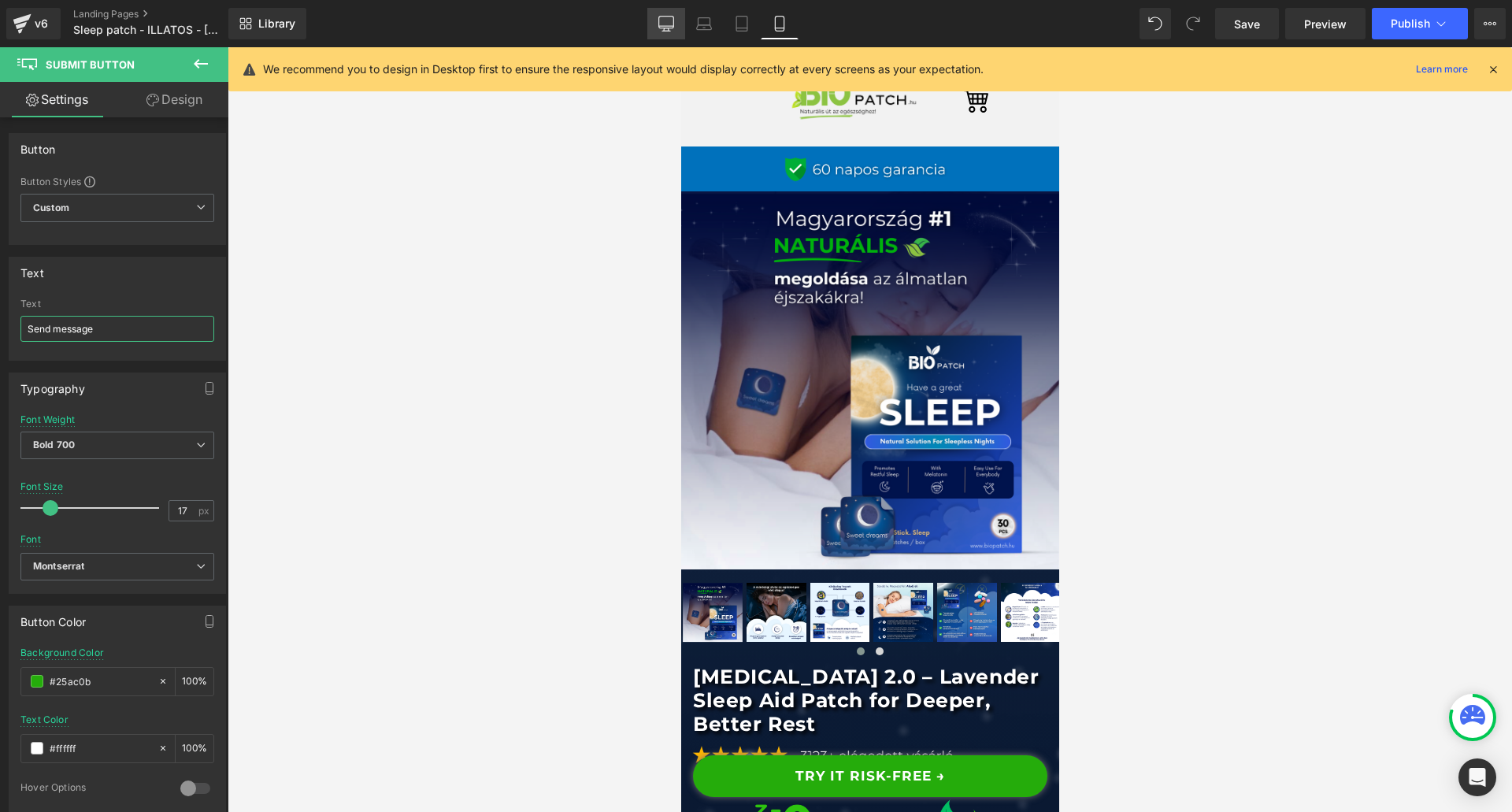
type input "Send message"
click at [675, 23] on link "Desktop" at bounding box center [665, 23] width 38 height 32
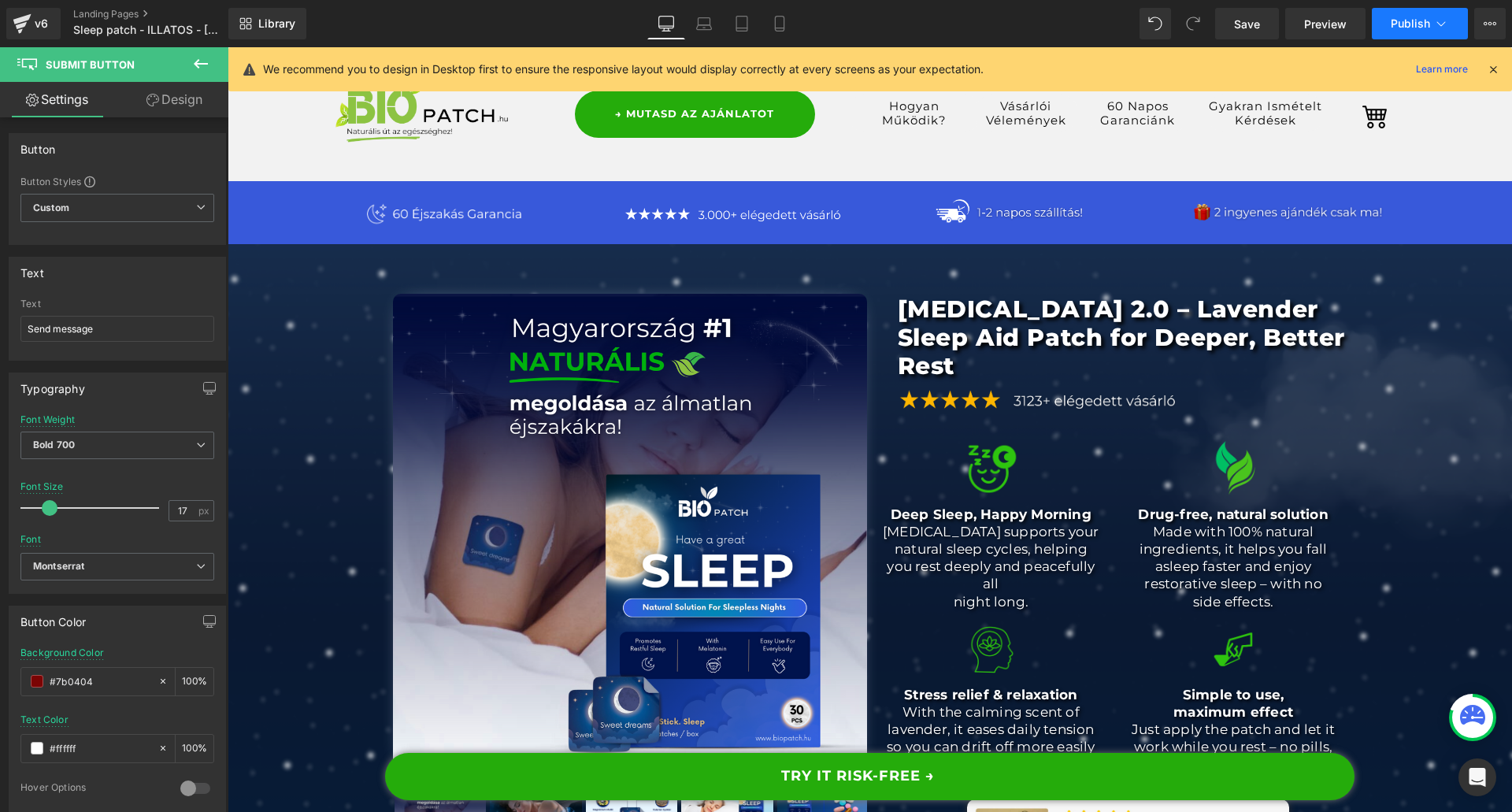
click at [1405, 23] on span "Publish" at bounding box center [1409, 23] width 40 height 13
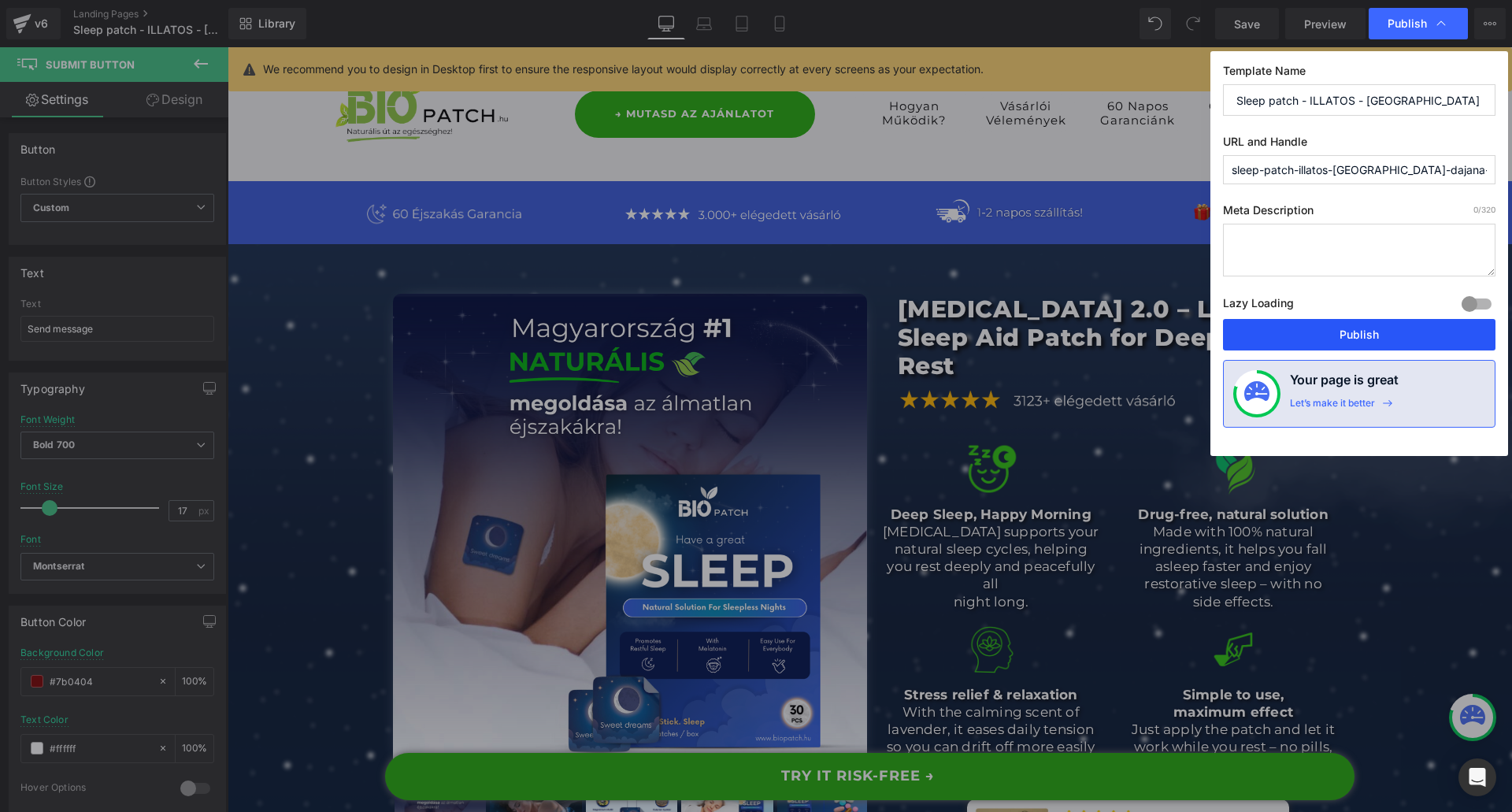
click at [1323, 332] on button "Publish" at bounding box center [1358, 334] width 272 height 32
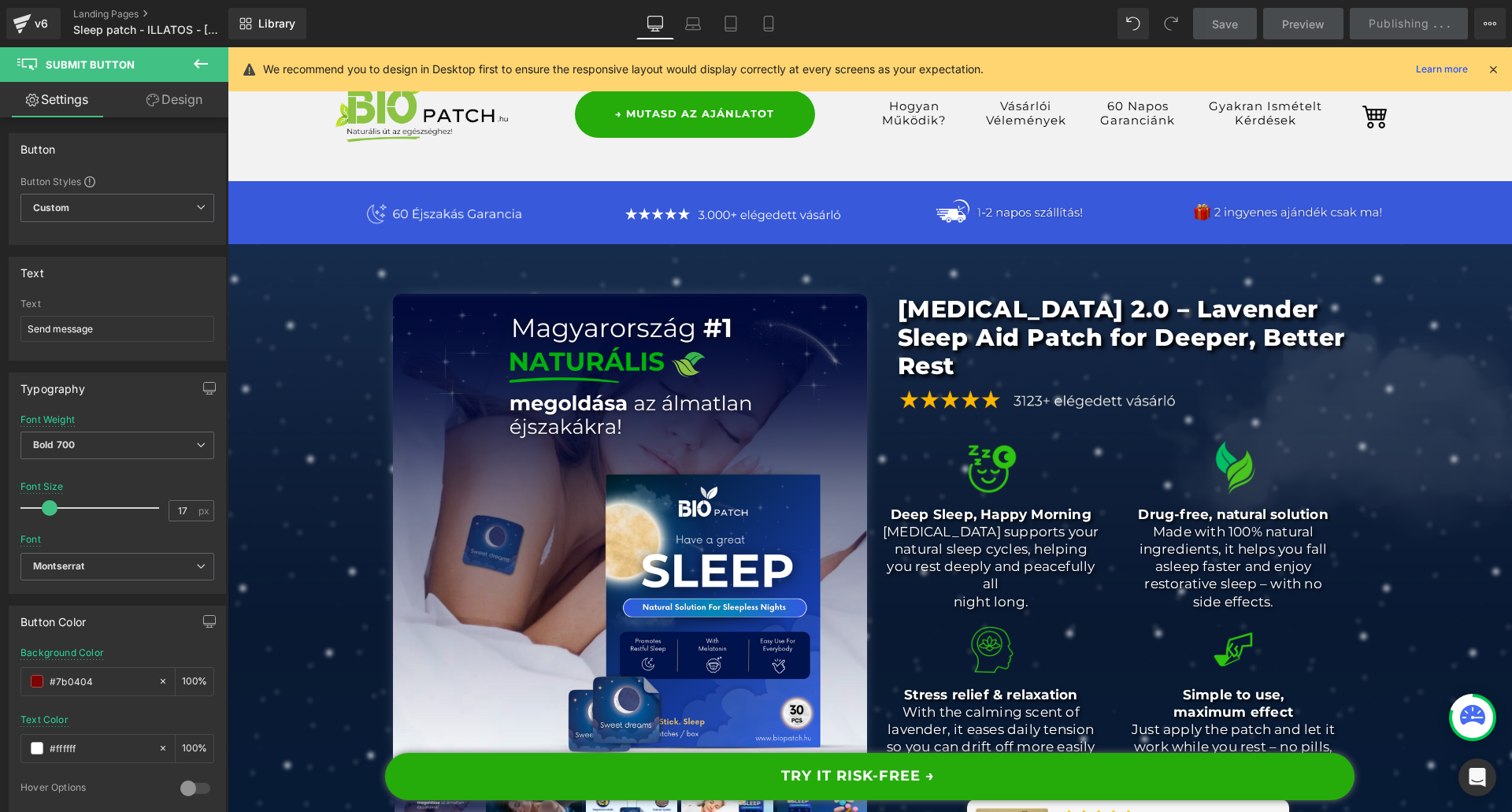
scroll to position [551, 0]
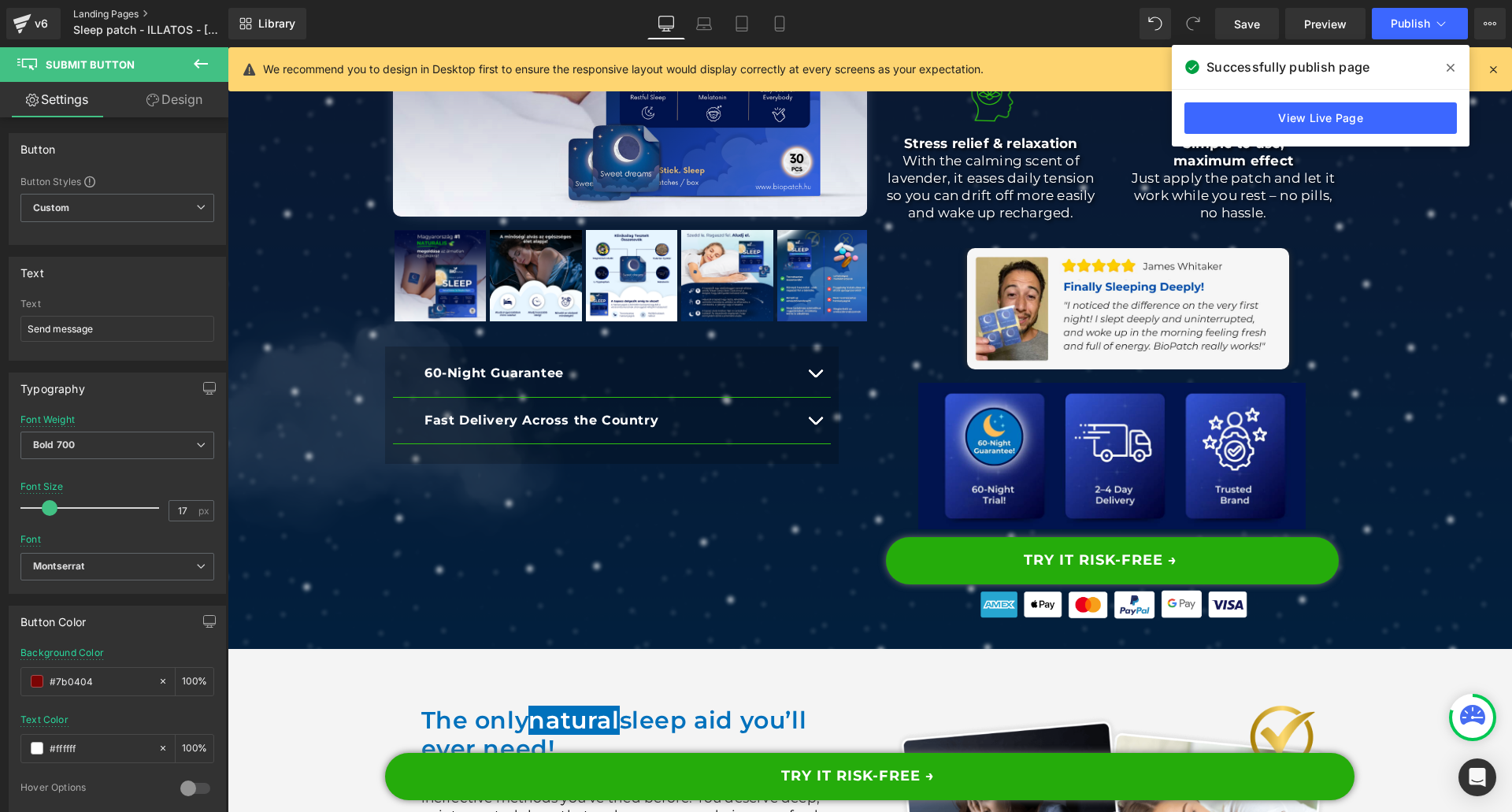
click at [124, 11] on link "Landing Pages" at bounding box center [164, 14] width 181 height 13
